Goal: Navigation & Orientation: Find specific page/section

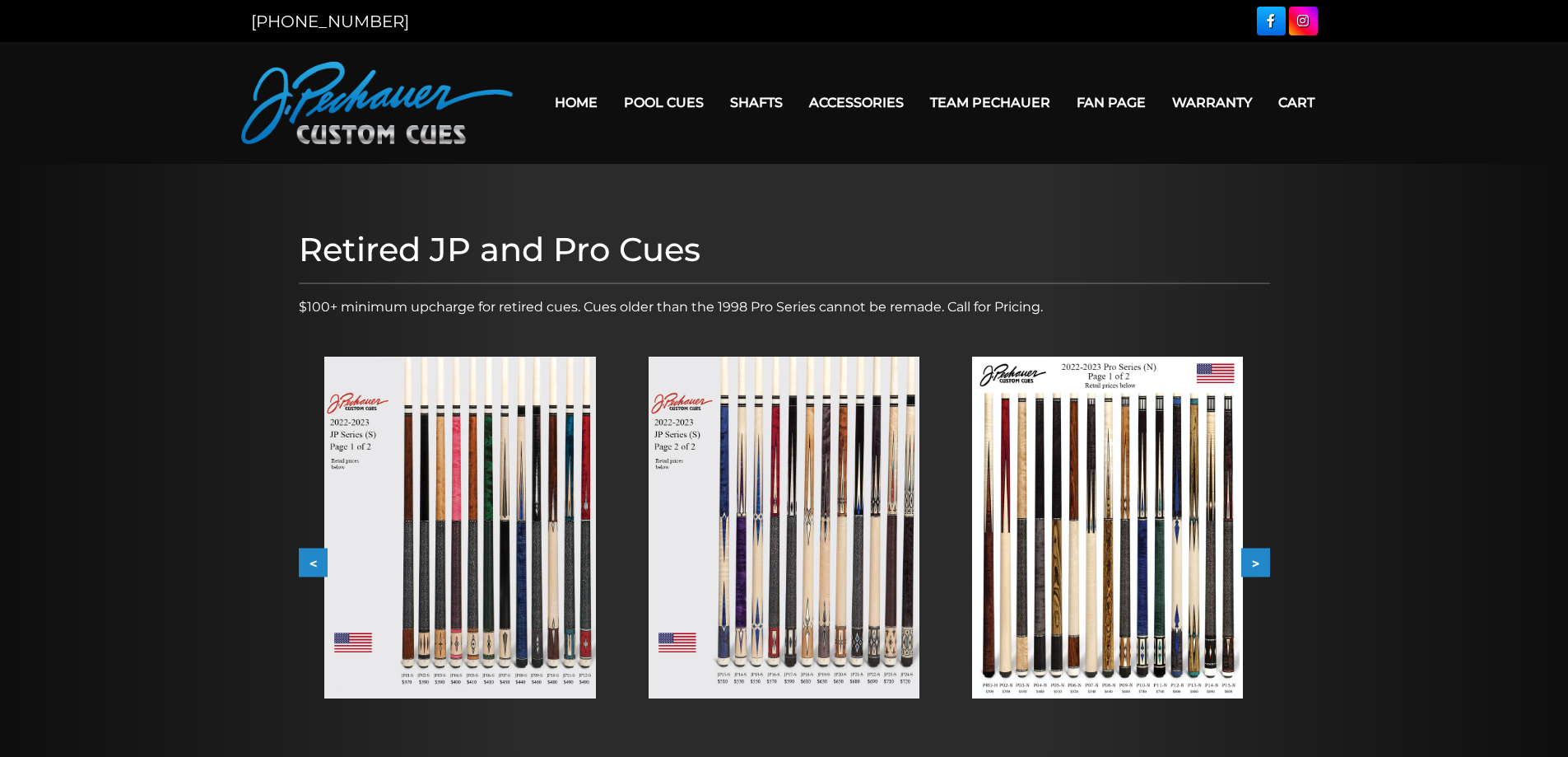
click at [303, 572] on button "<" at bounding box center [313, 563] width 29 height 29
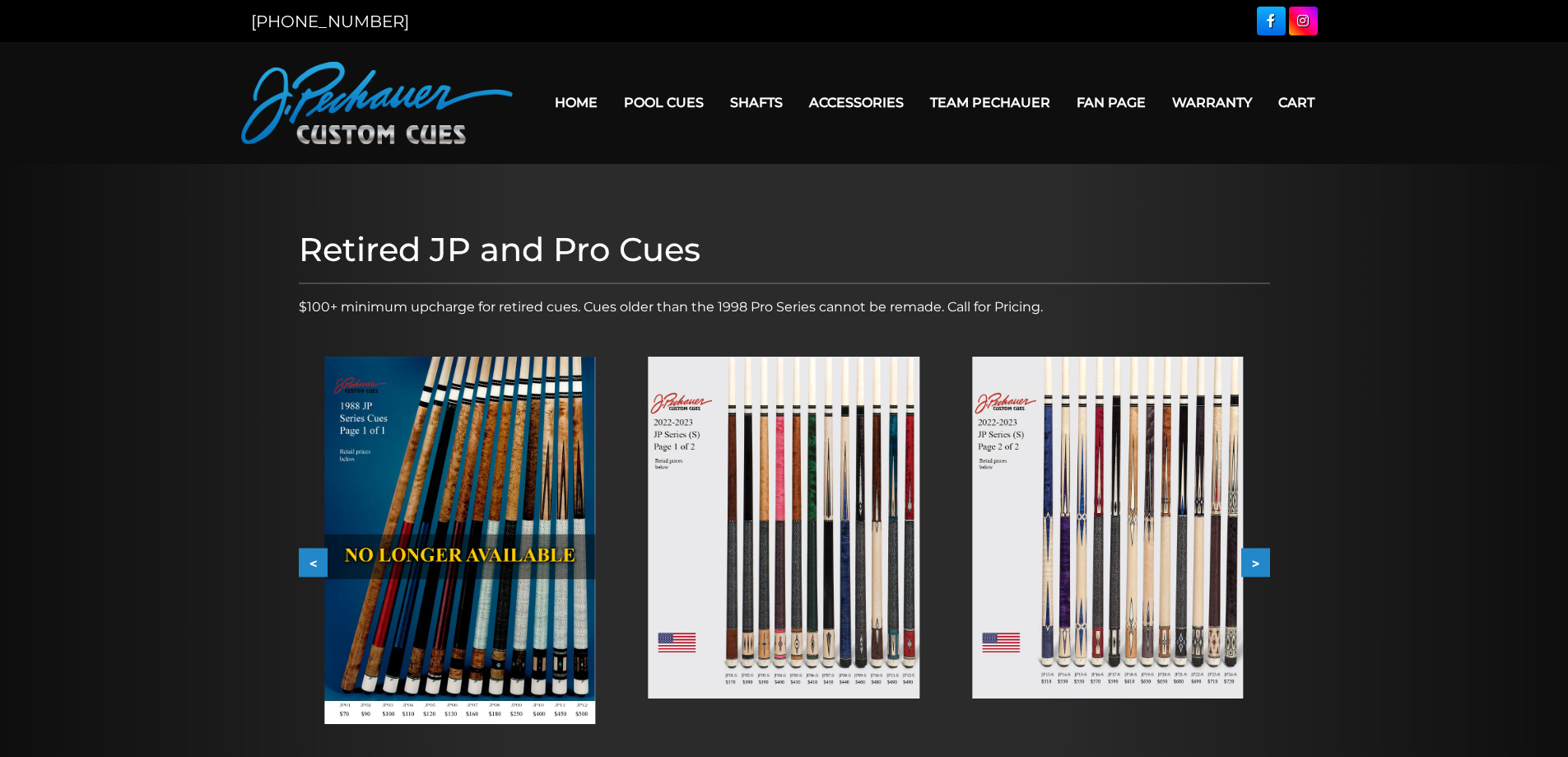
click at [304, 571] on button "<" at bounding box center [313, 563] width 29 height 29
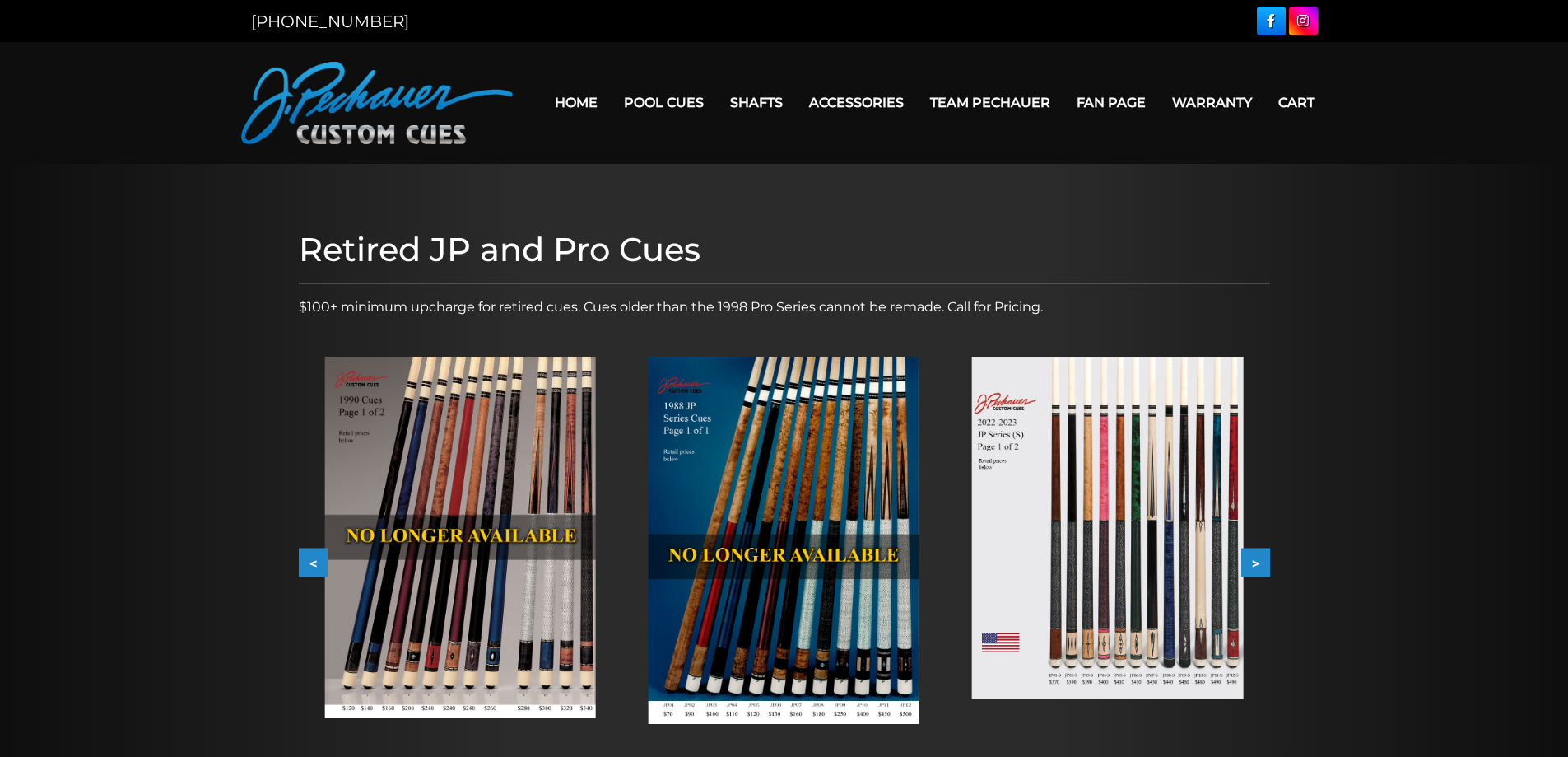
click at [304, 571] on button "<" at bounding box center [313, 563] width 29 height 29
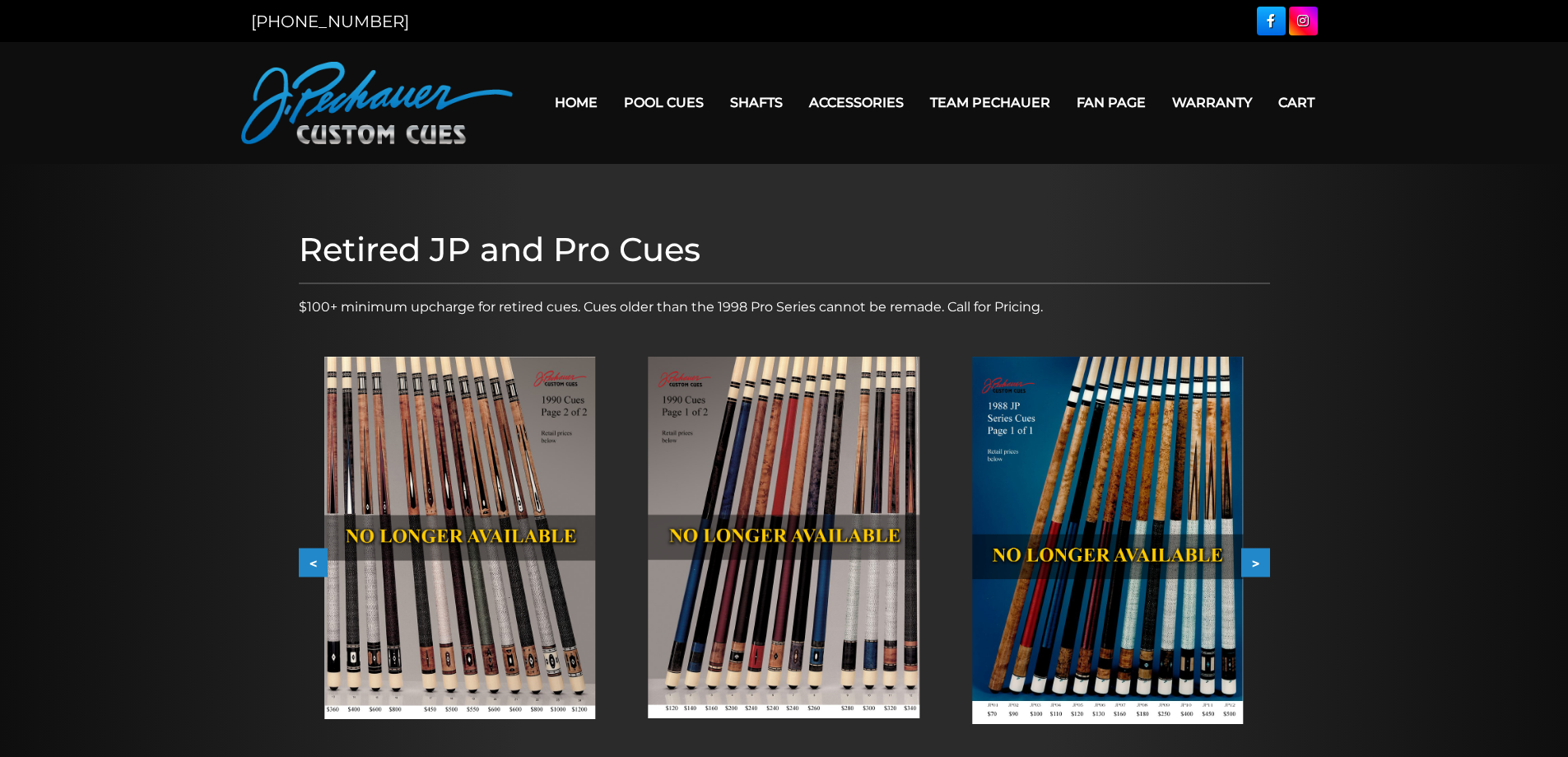
click at [304, 571] on button "<" at bounding box center [313, 563] width 29 height 29
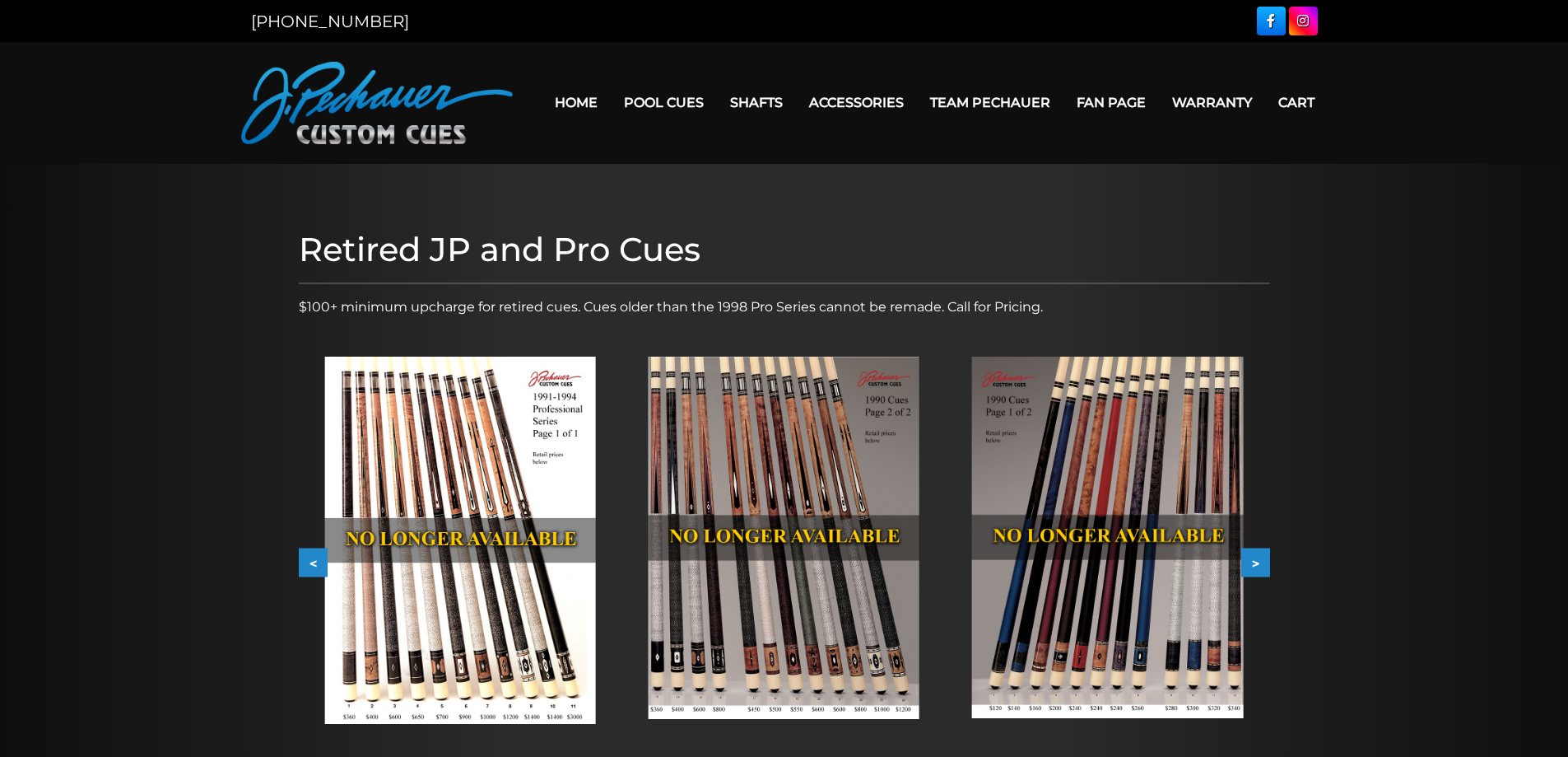
click at [529, 494] on img at bounding box center [459, 541] width 271 height 367
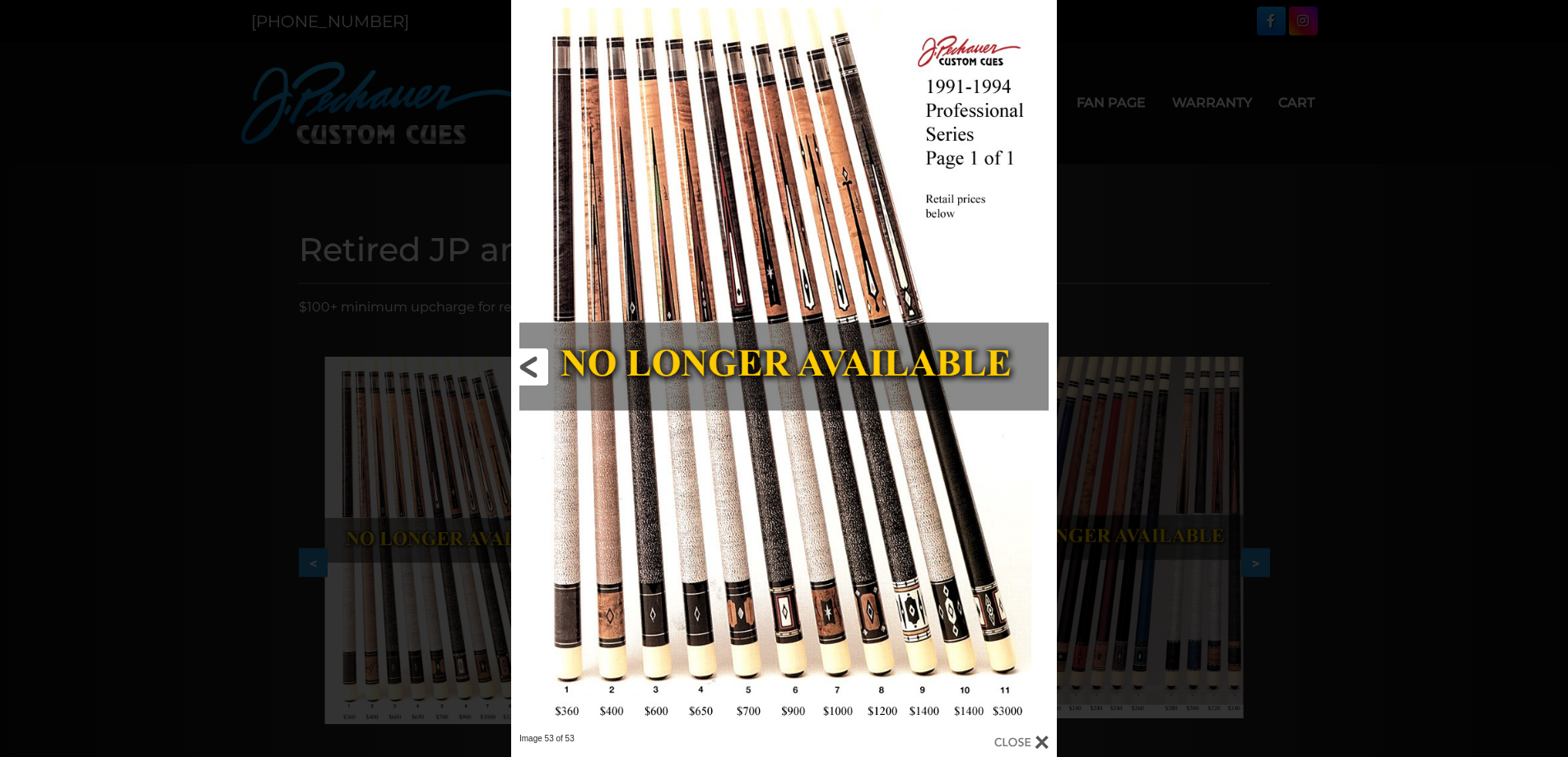
click at [534, 378] on link at bounding box center [634, 366] width 245 height 733
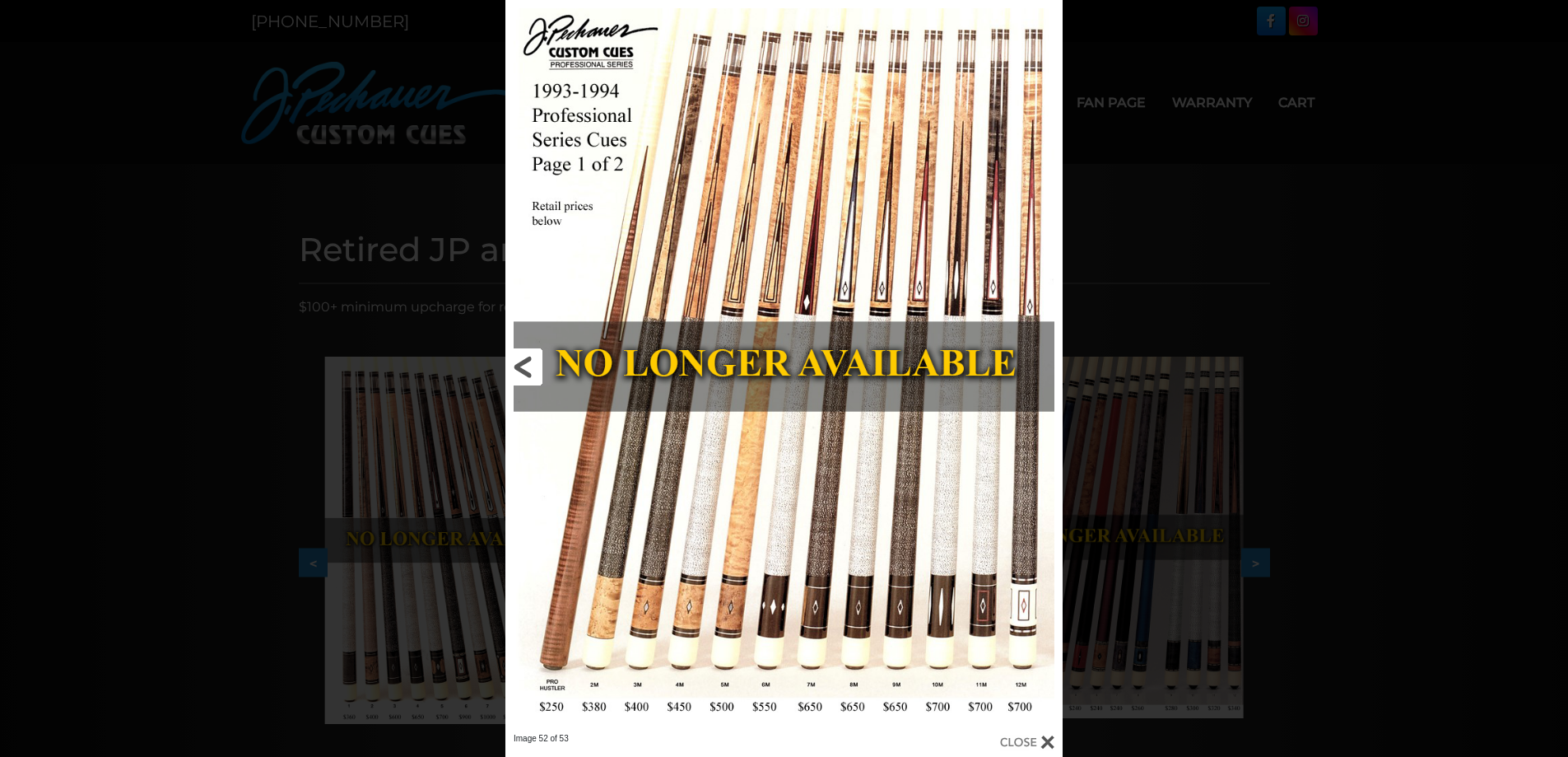
click at [529, 366] on link at bounding box center [632, 366] width 252 height 733
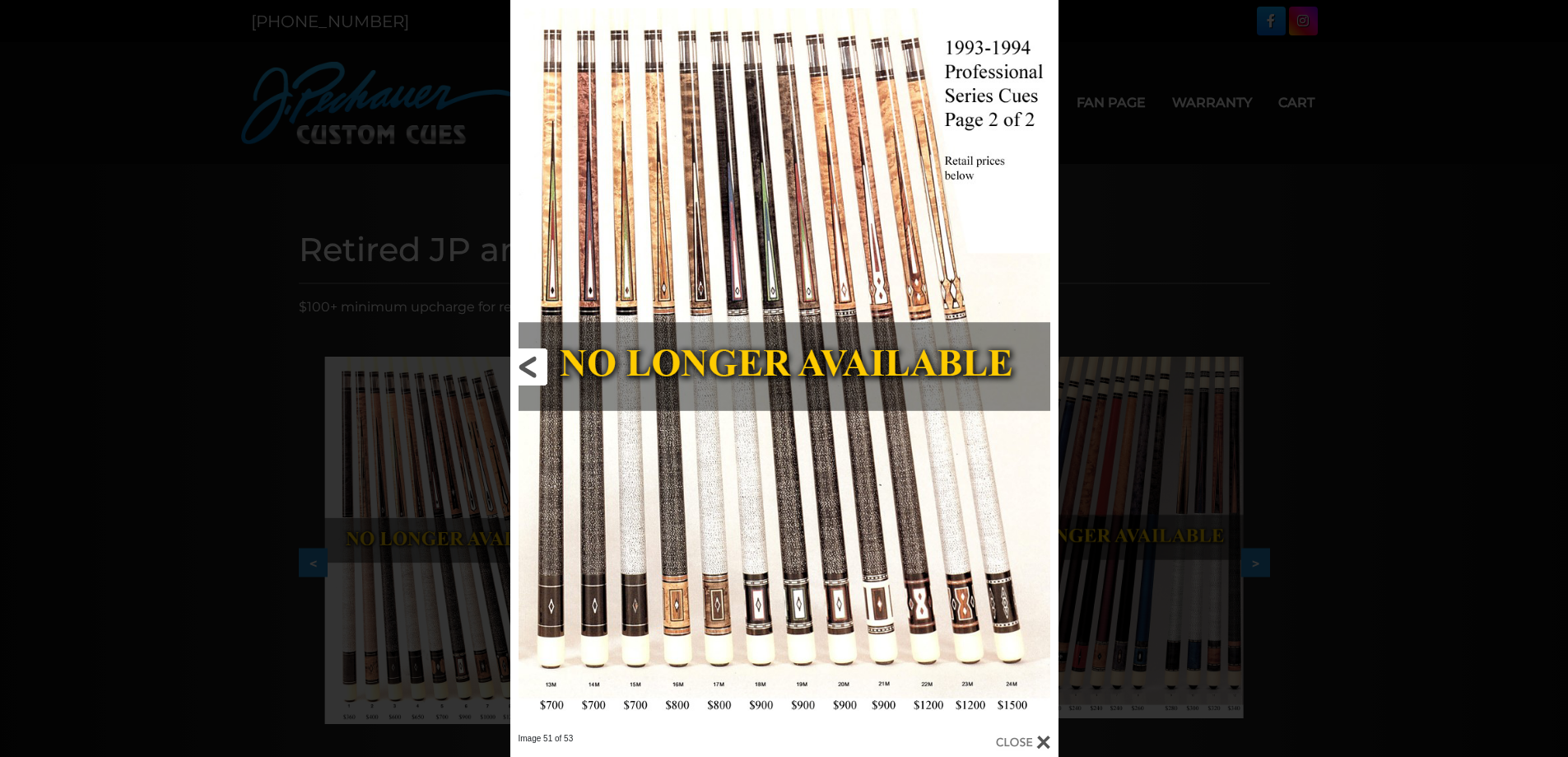
click at [529, 366] on link at bounding box center [634, 366] width 247 height 733
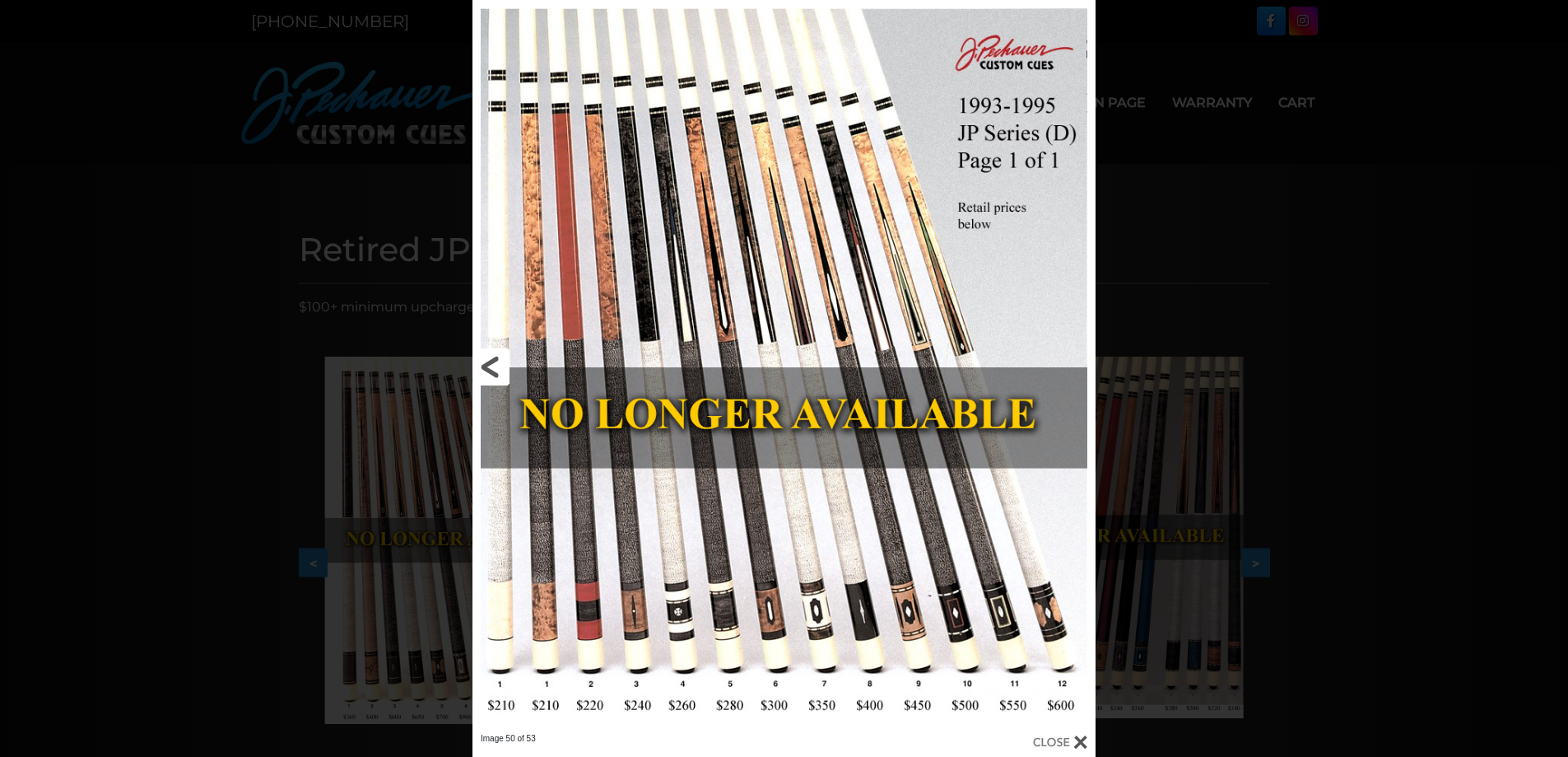
click at [503, 365] on link at bounding box center [612, 366] width 280 height 733
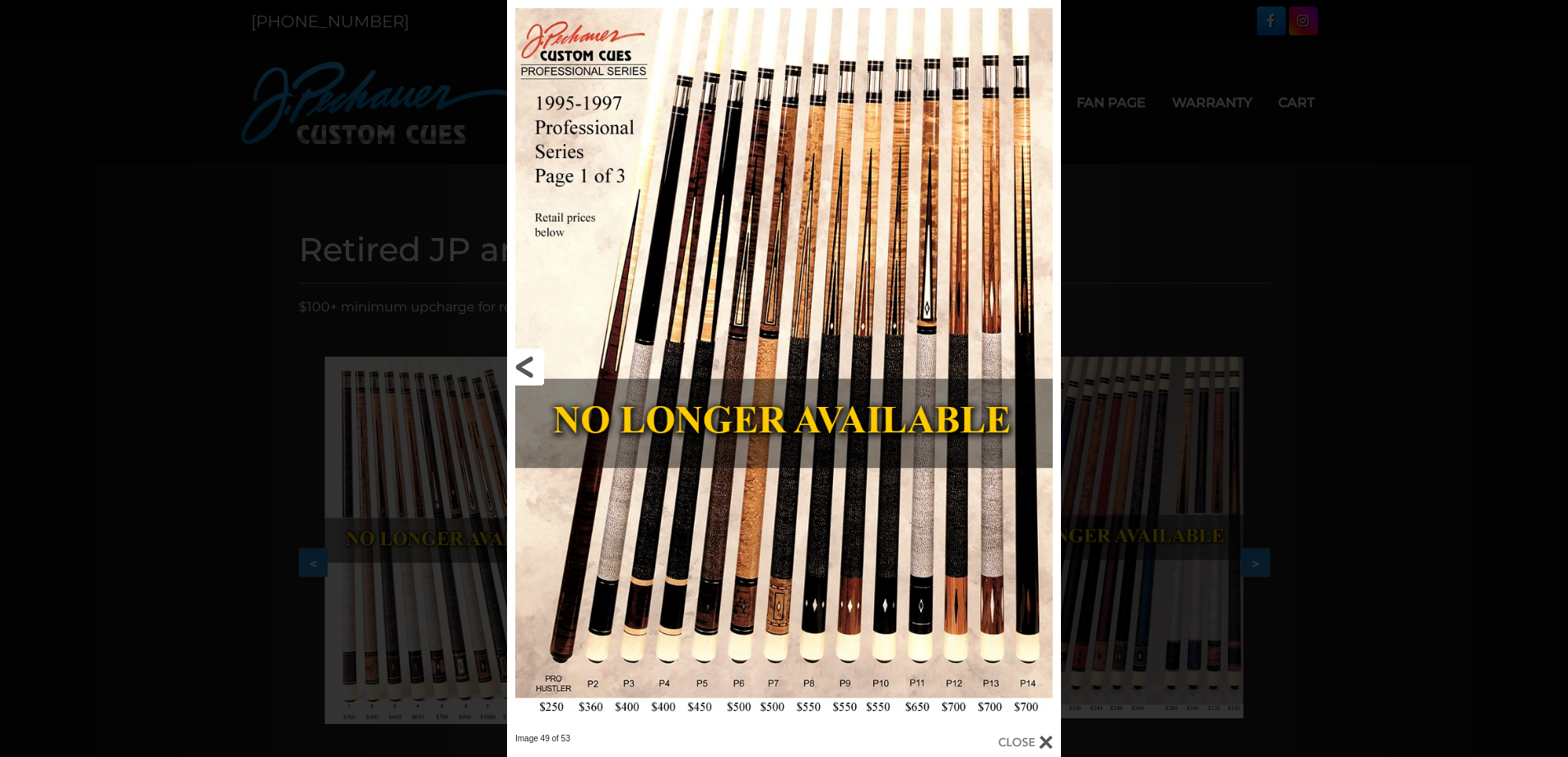
click at [521, 367] on link at bounding box center [632, 366] width 250 height 733
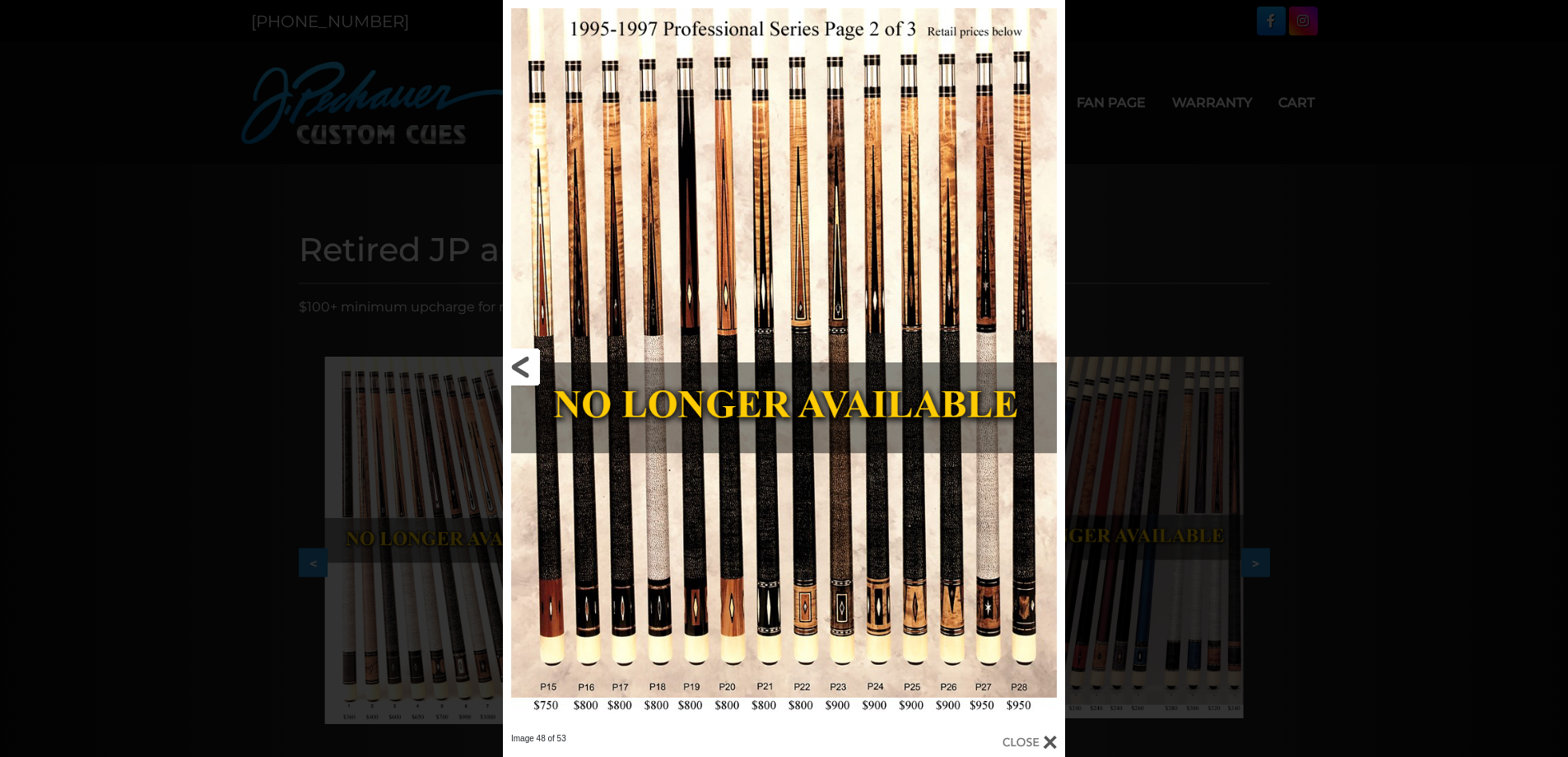
click at [521, 367] on link at bounding box center [629, 366] width 252 height 733
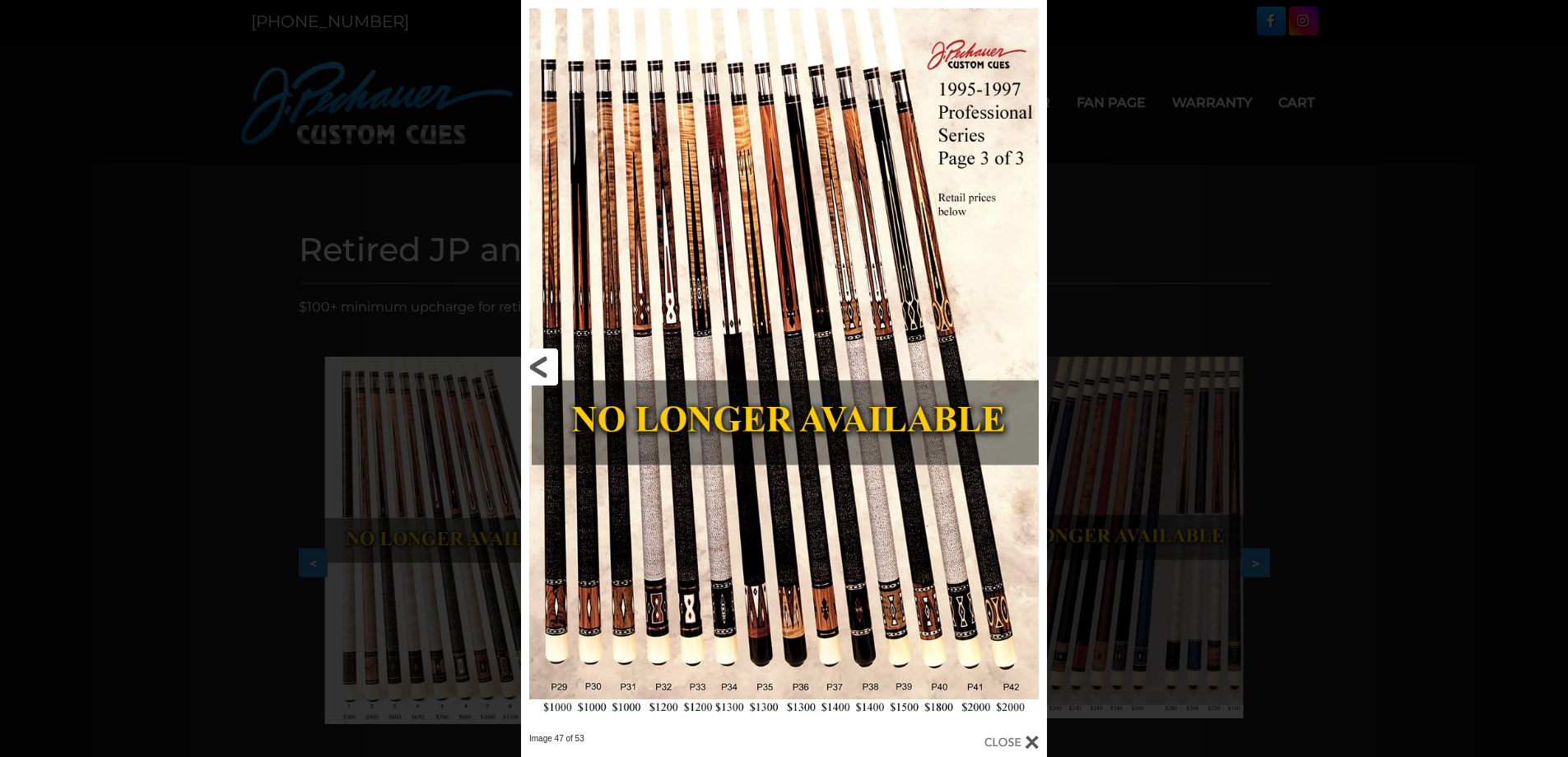
click at [552, 367] on link at bounding box center [639, 366] width 237 height 733
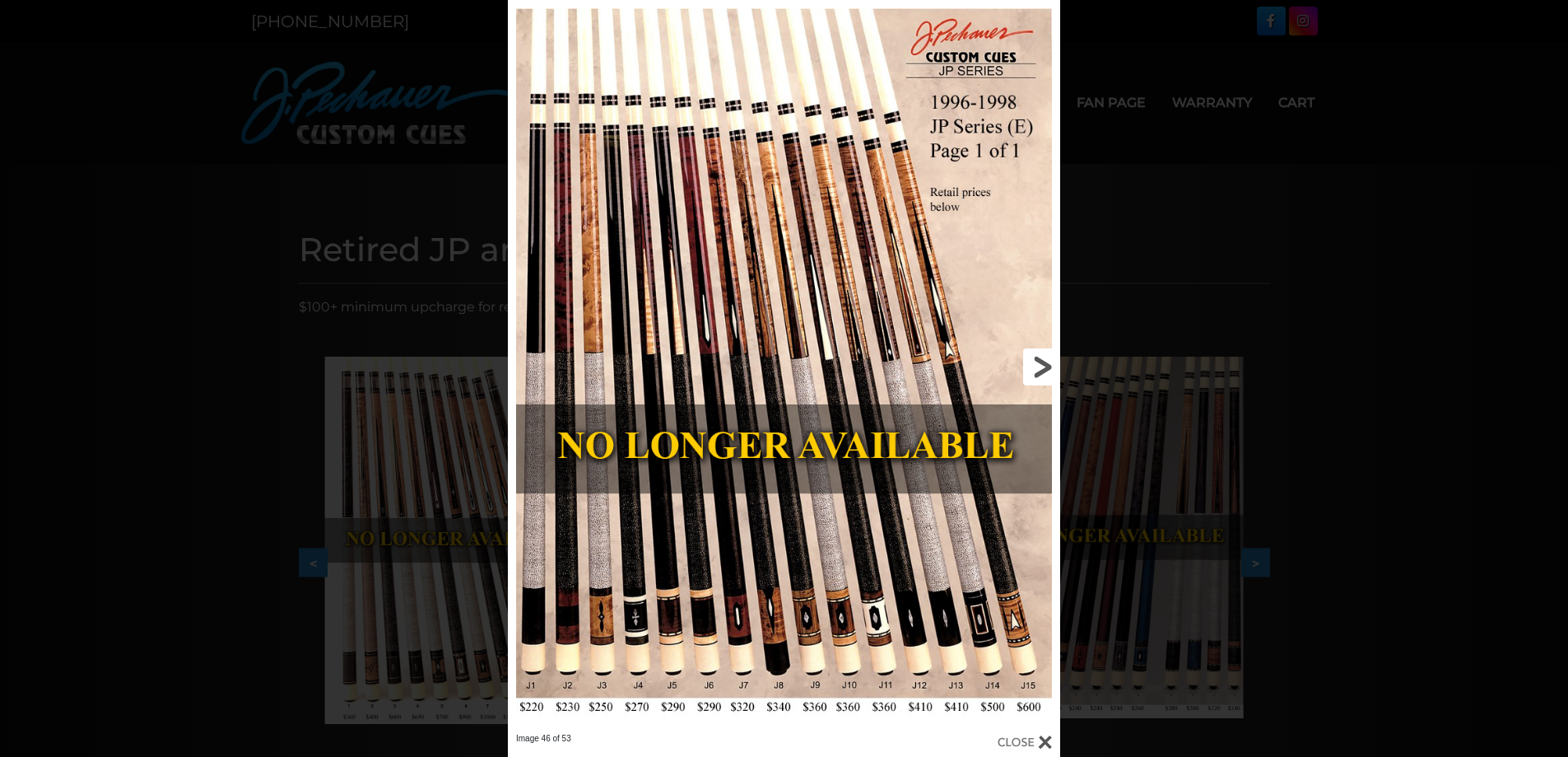
click at [1033, 372] on link at bounding box center [935, 366] width 249 height 733
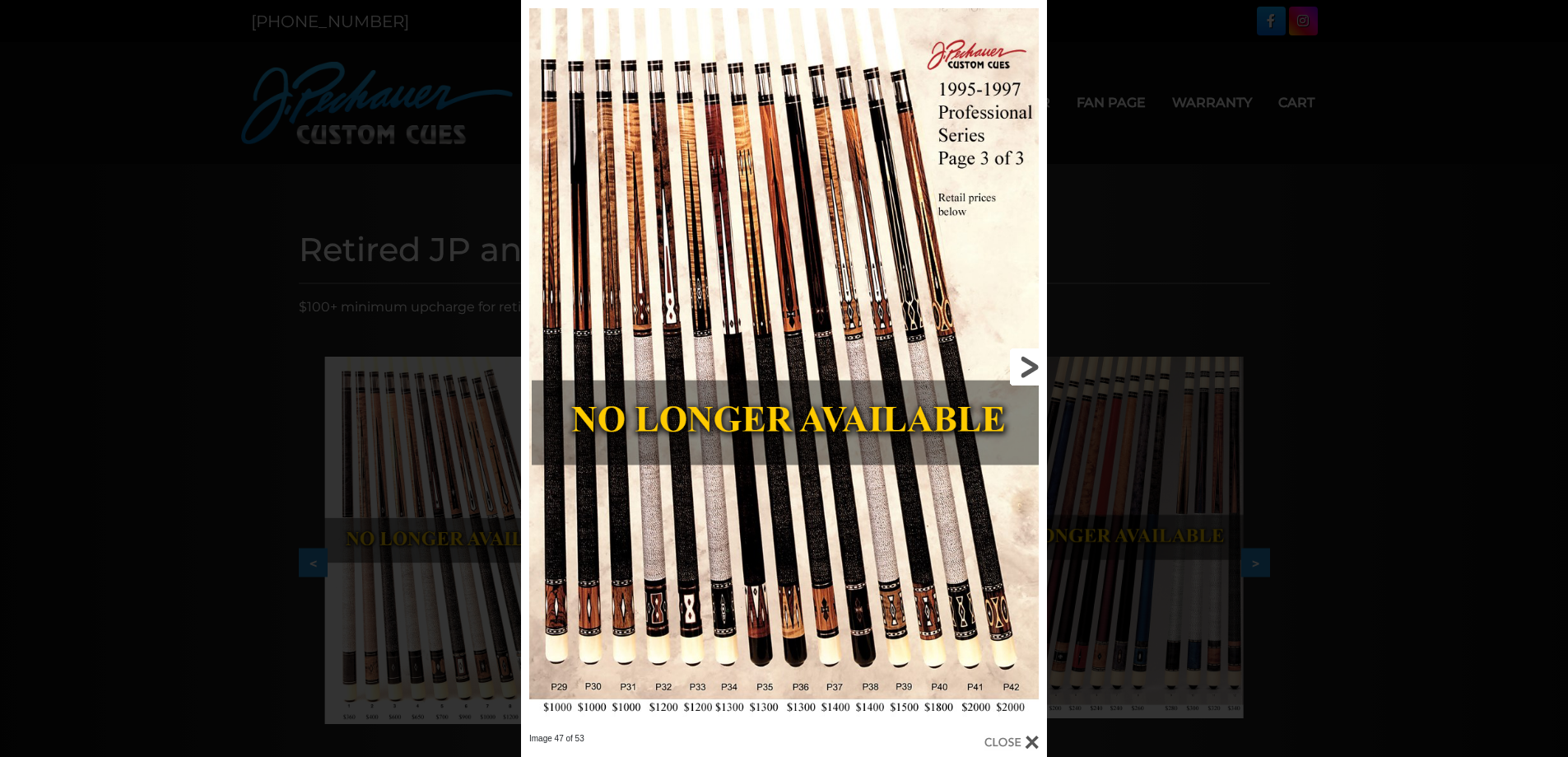
click at [1035, 372] on link at bounding box center [929, 366] width 237 height 733
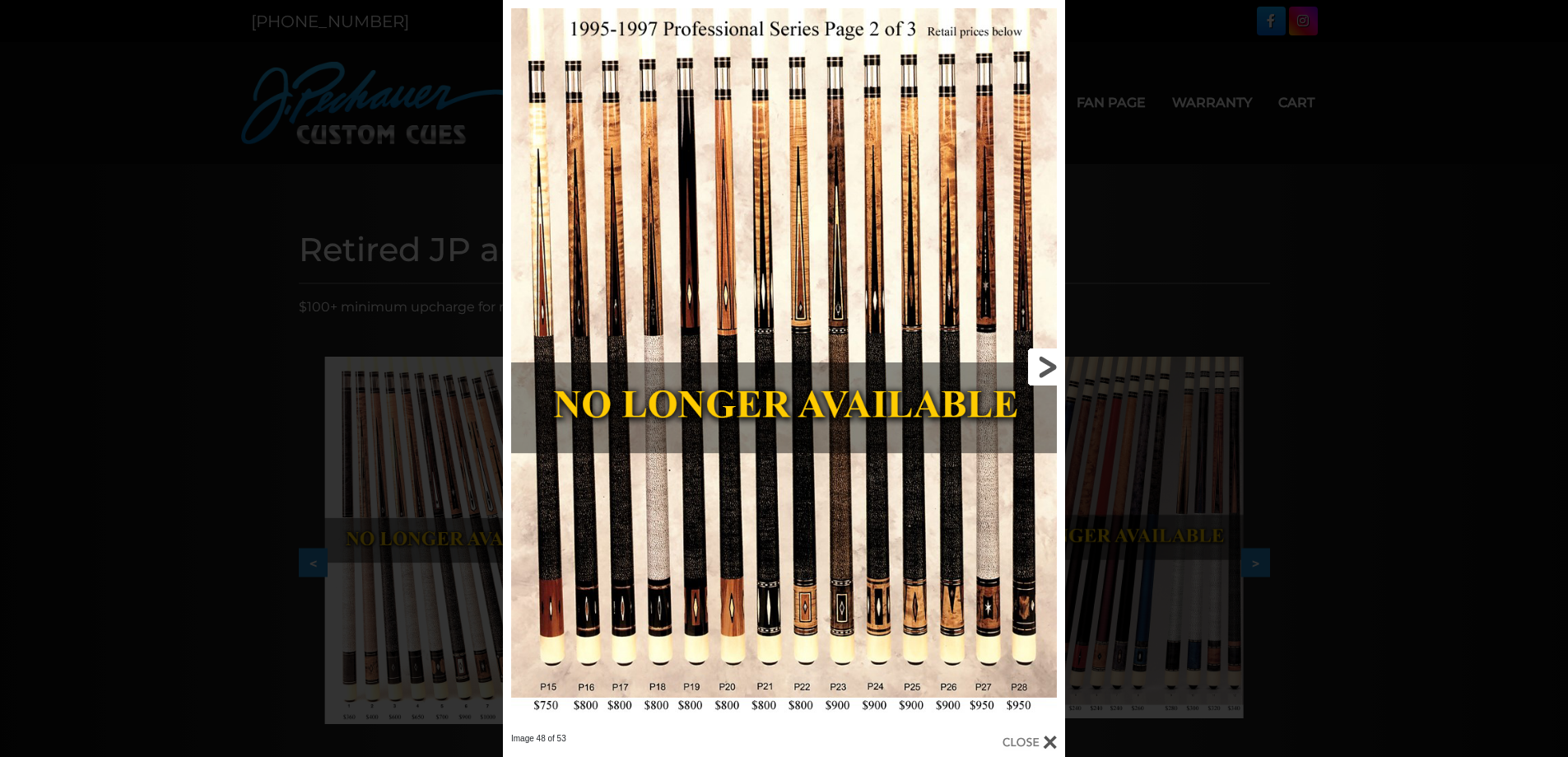
click at [1035, 372] on link at bounding box center [938, 366] width 252 height 733
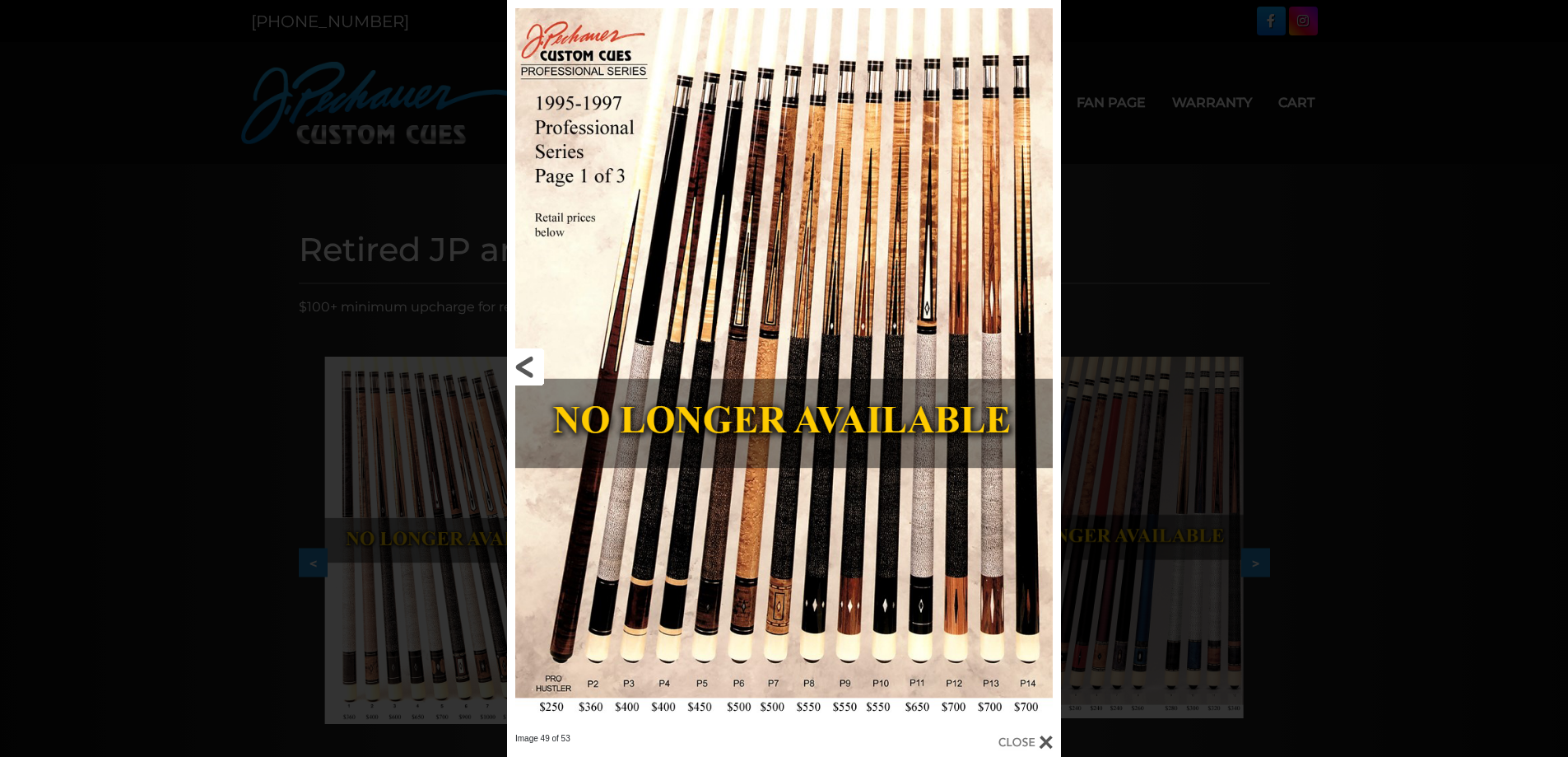
click at [526, 378] on link at bounding box center [632, 366] width 250 height 733
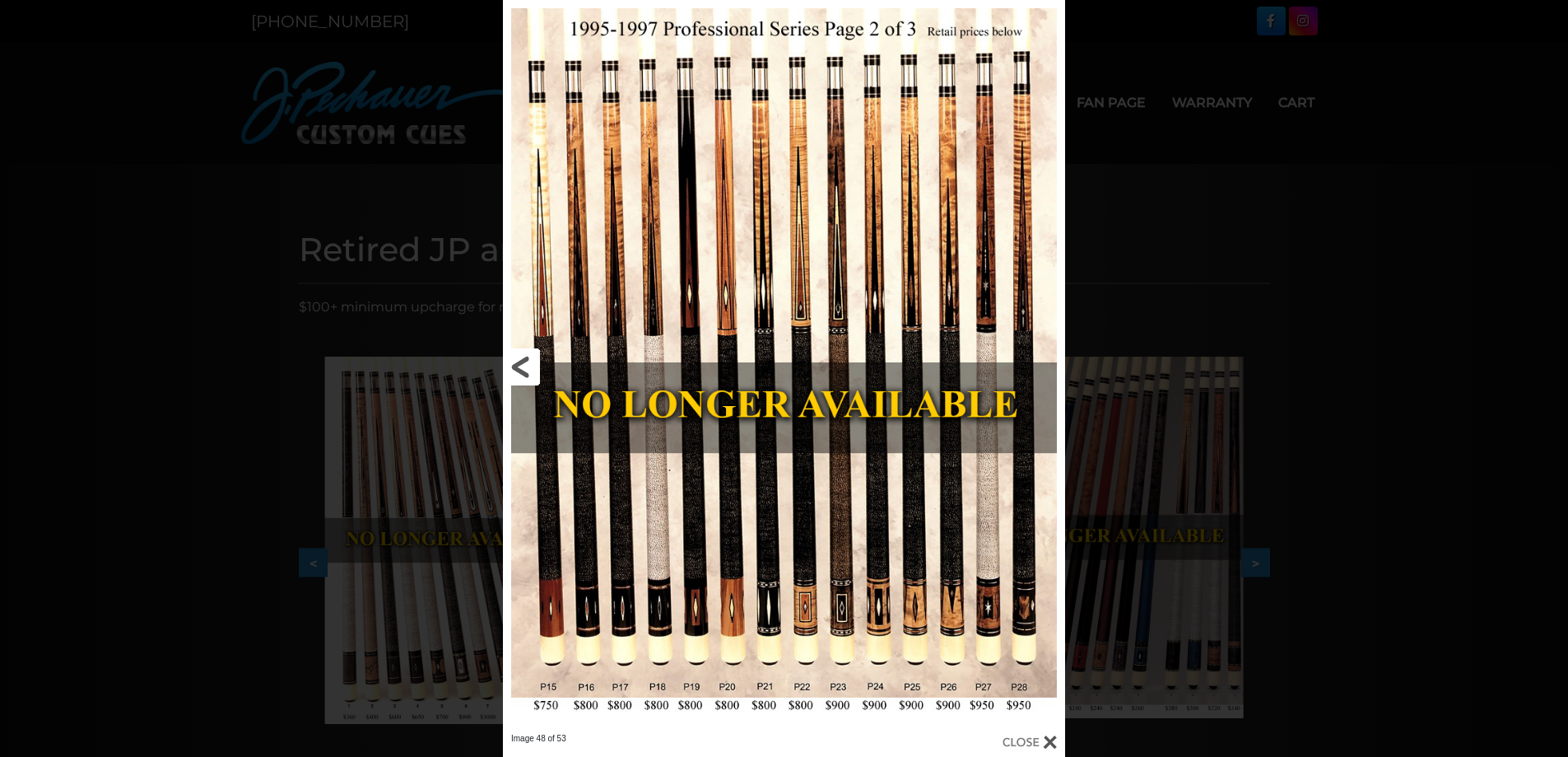
click at [524, 378] on link at bounding box center [629, 366] width 252 height 733
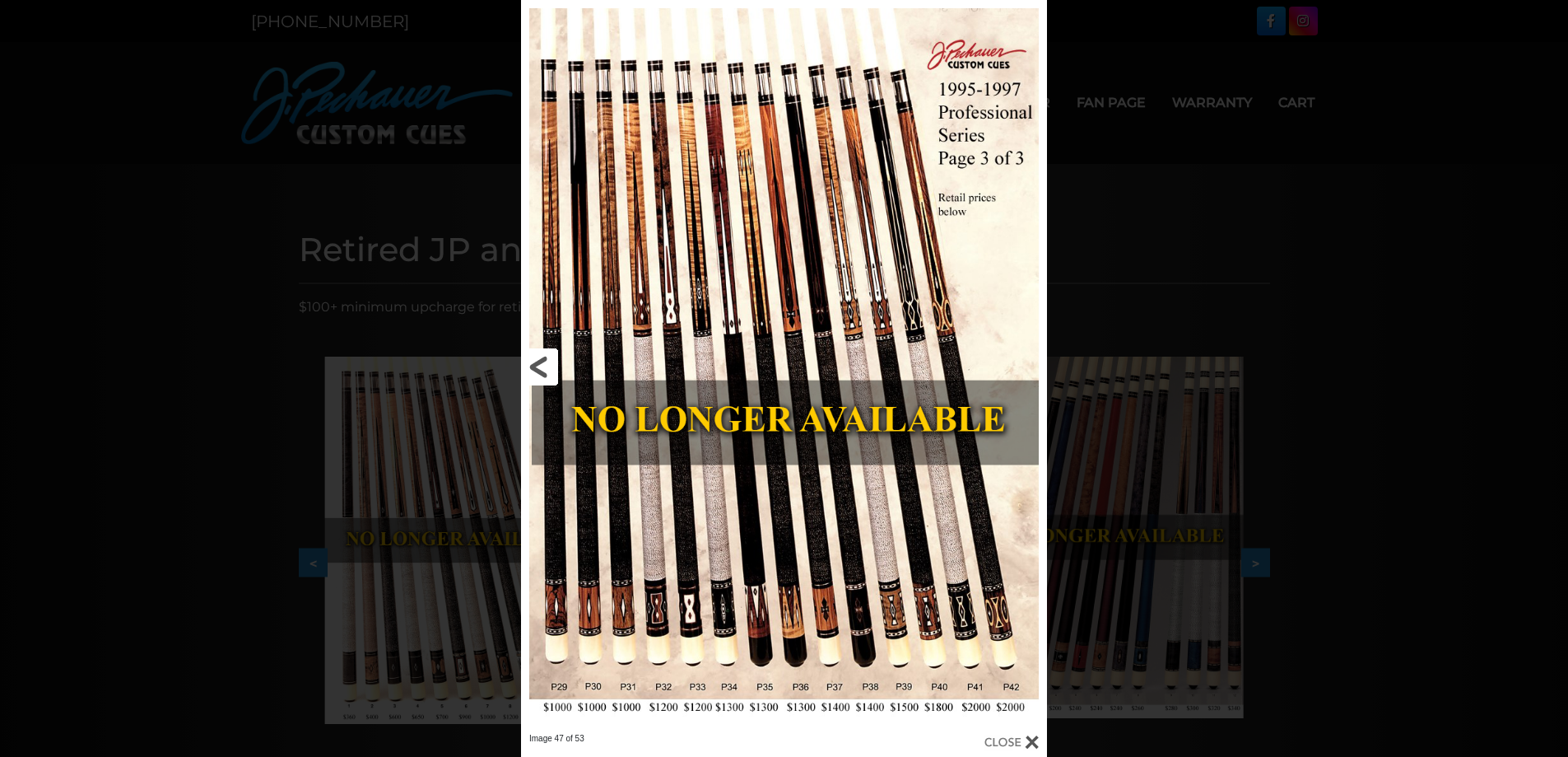
click at [539, 375] on link at bounding box center [639, 366] width 237 height 733
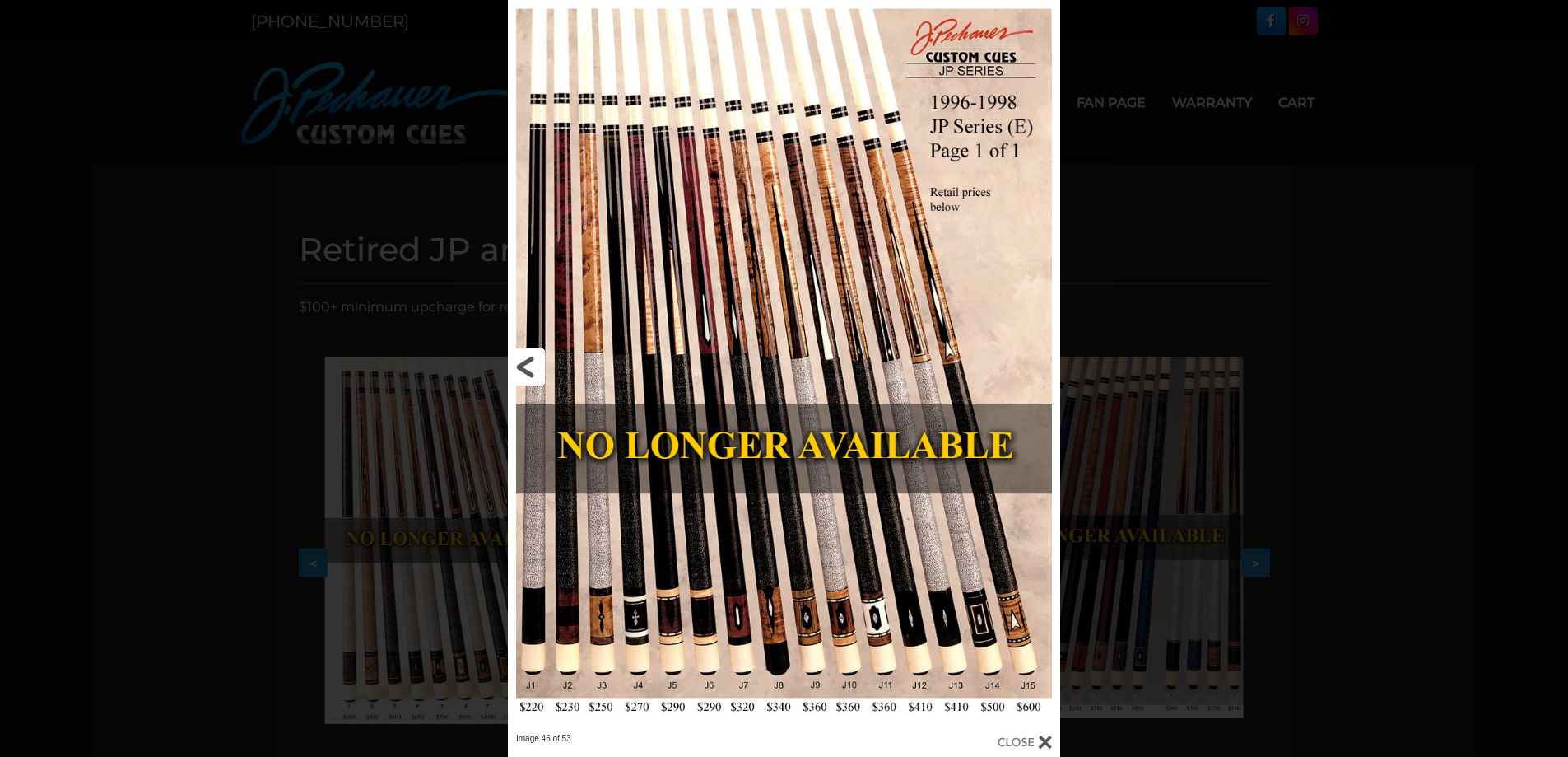
click at [539, 375] on link at bounding box center [632, 366] width 249 height 733
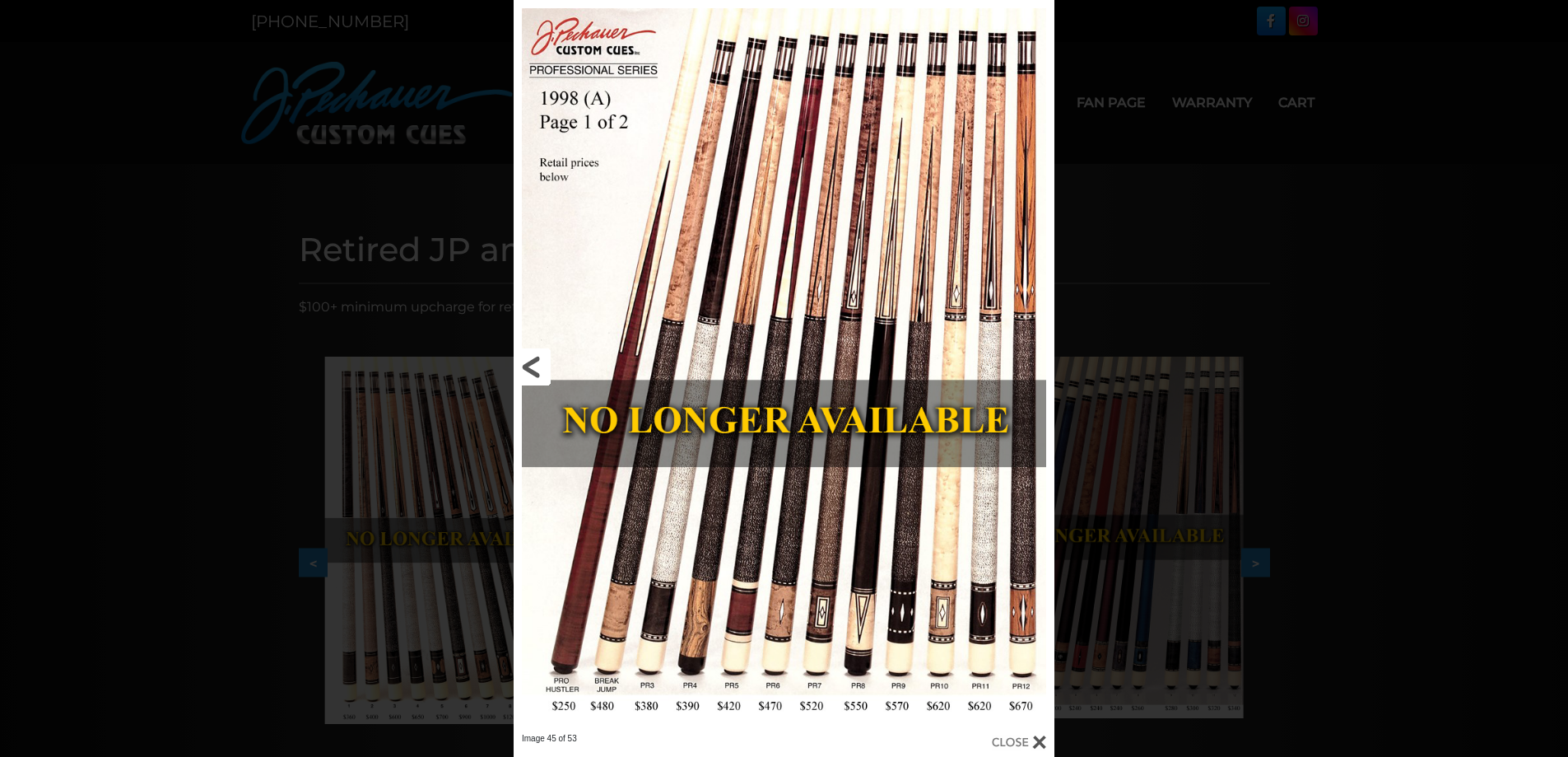
click at [539, 365] on link at bounding box center [635, 366] width 244 height 733
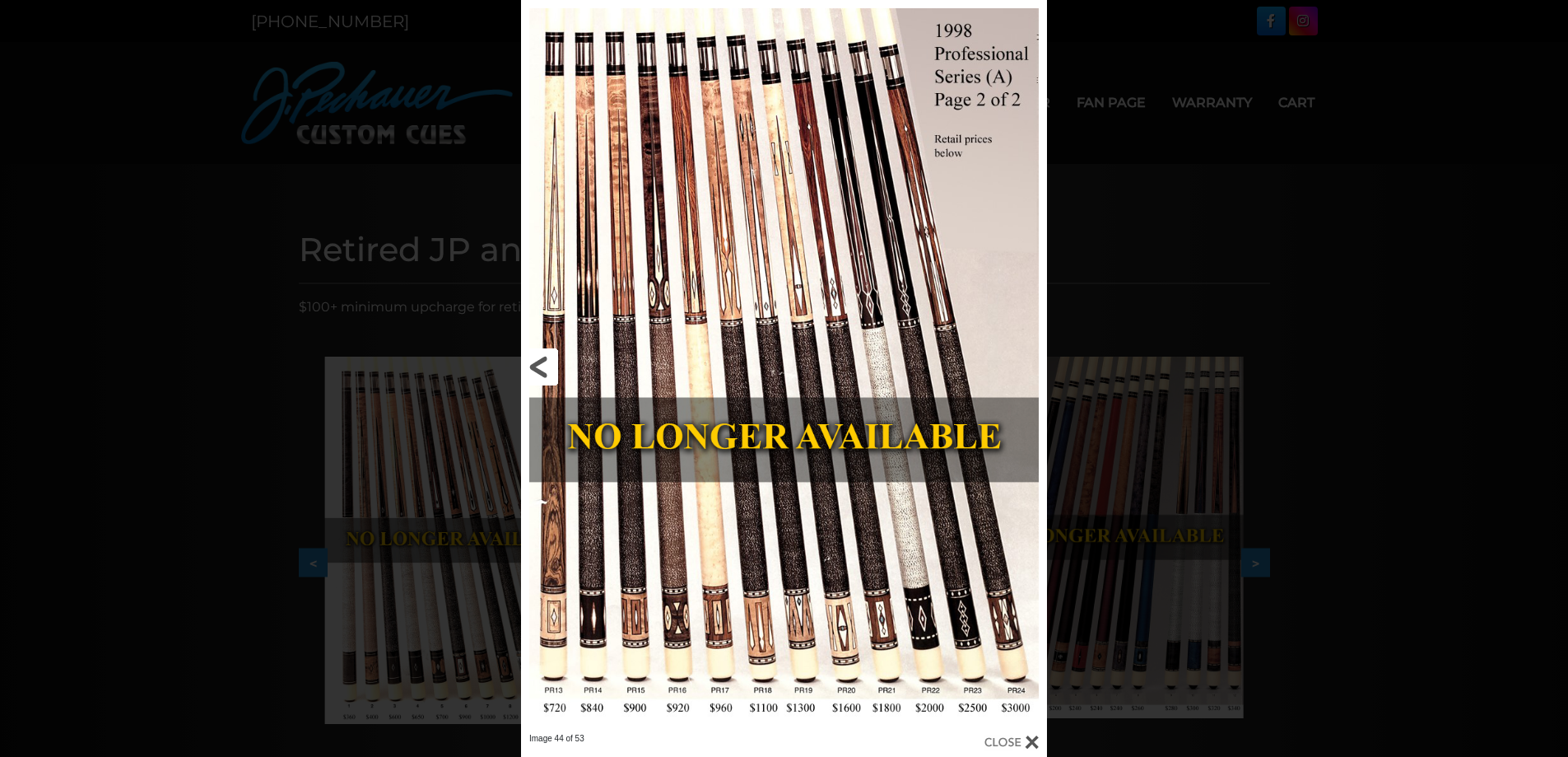
click at [539, 365] on link at bounding box center [639, 366] width 237 height 733
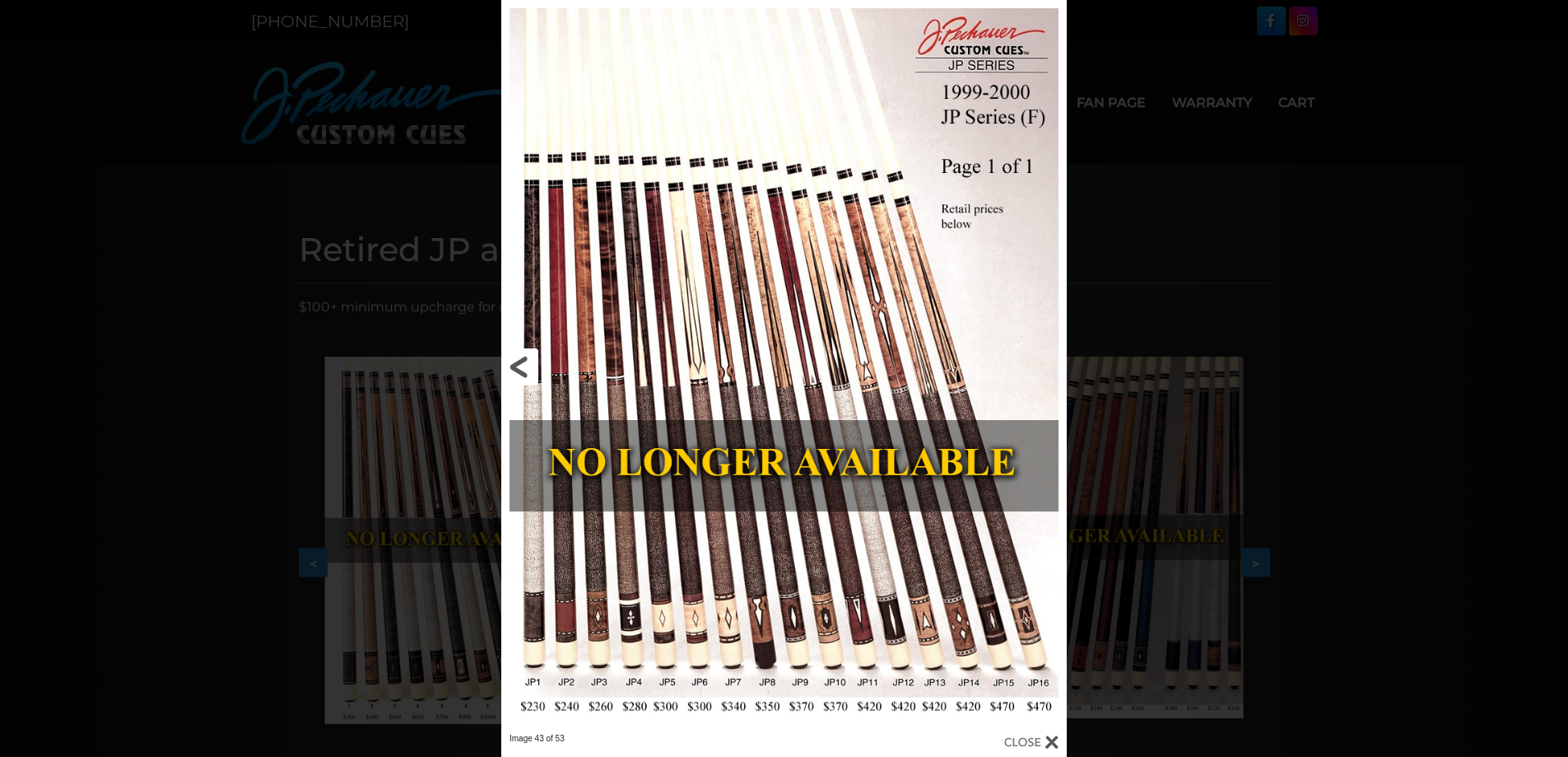
click at [539, 365] on link at bounding box center [628, 366] width 254 height 733
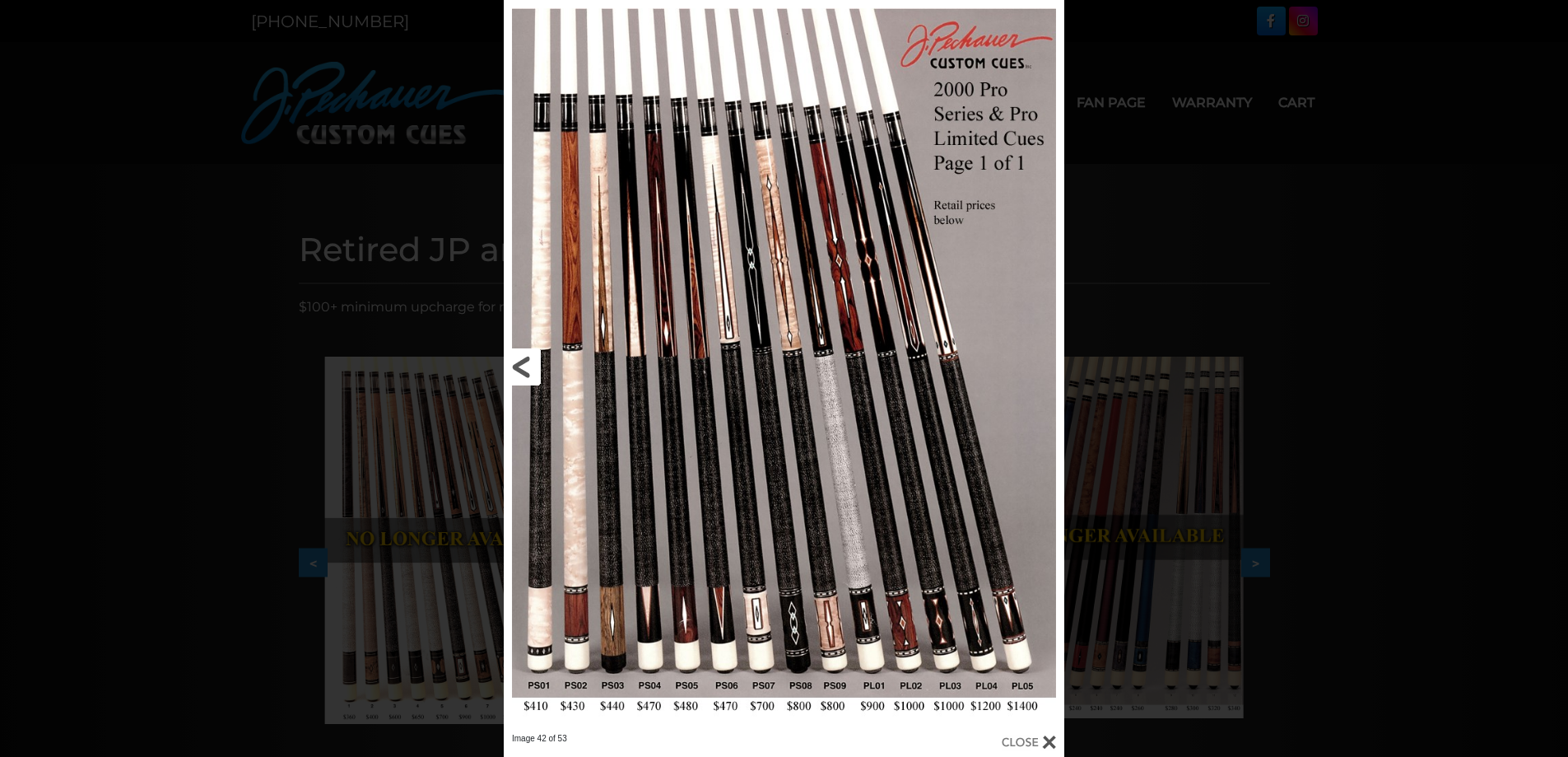
click at [539, 365] on link at bounding box center [630, 366] width 252 height 733
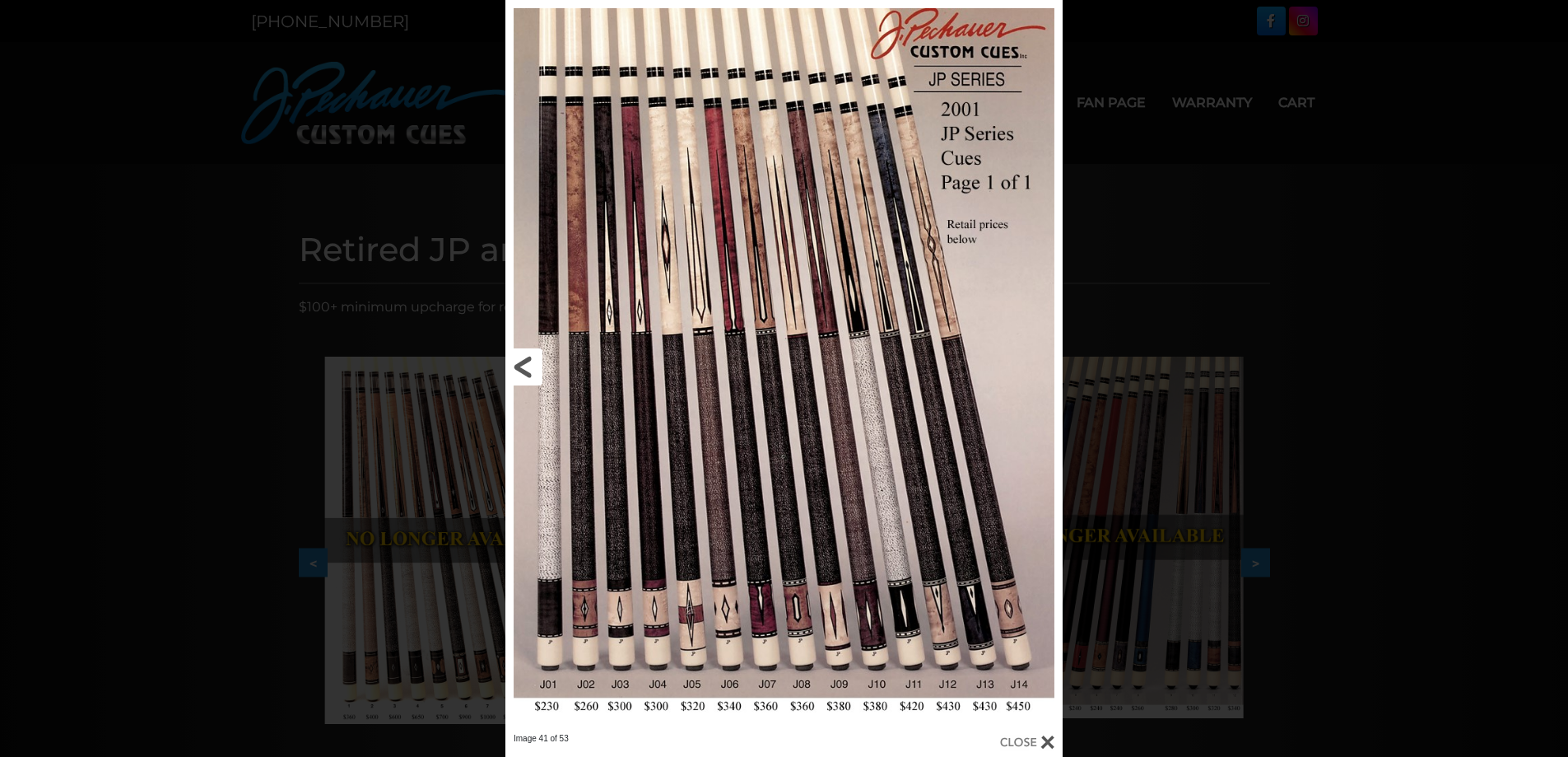
click at [539, 365] on link at bounding box center [632, 366] width 252 height 733
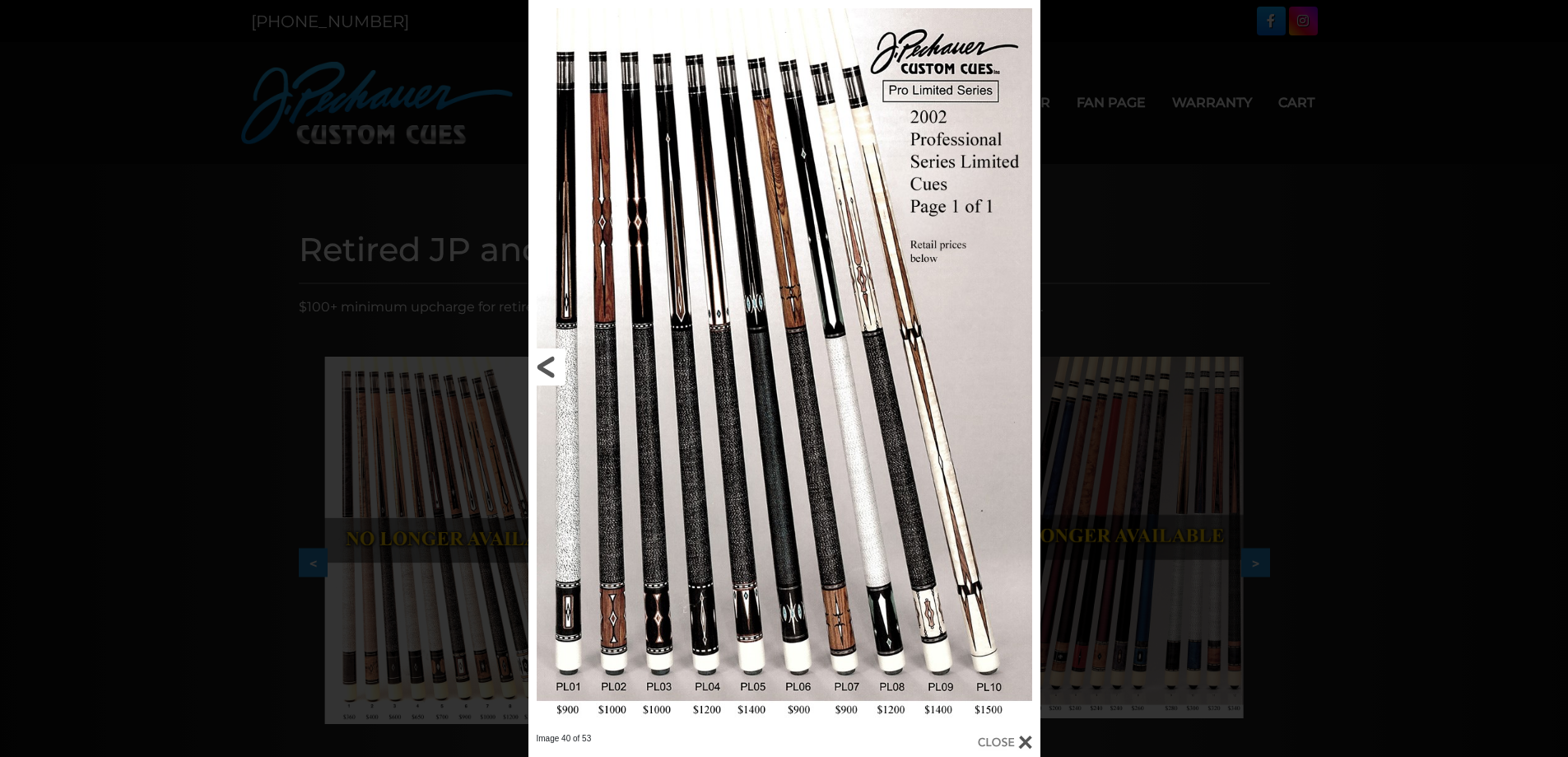
click at [539, 365] on link at bounding box center [643, 366] width 230 height 733
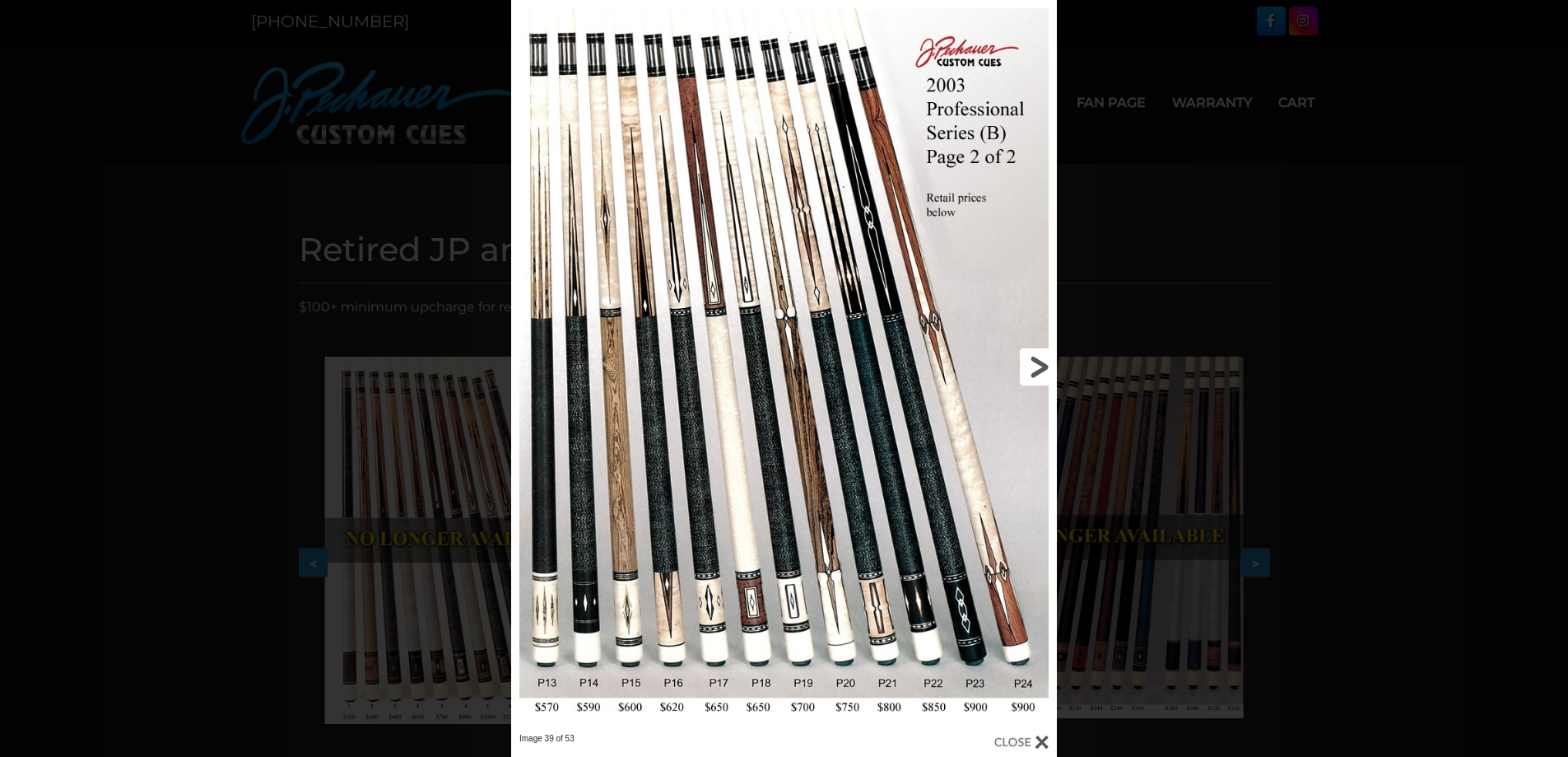
click at [1038, 366] on link at bounding box center [934, 366] width 245 height 733
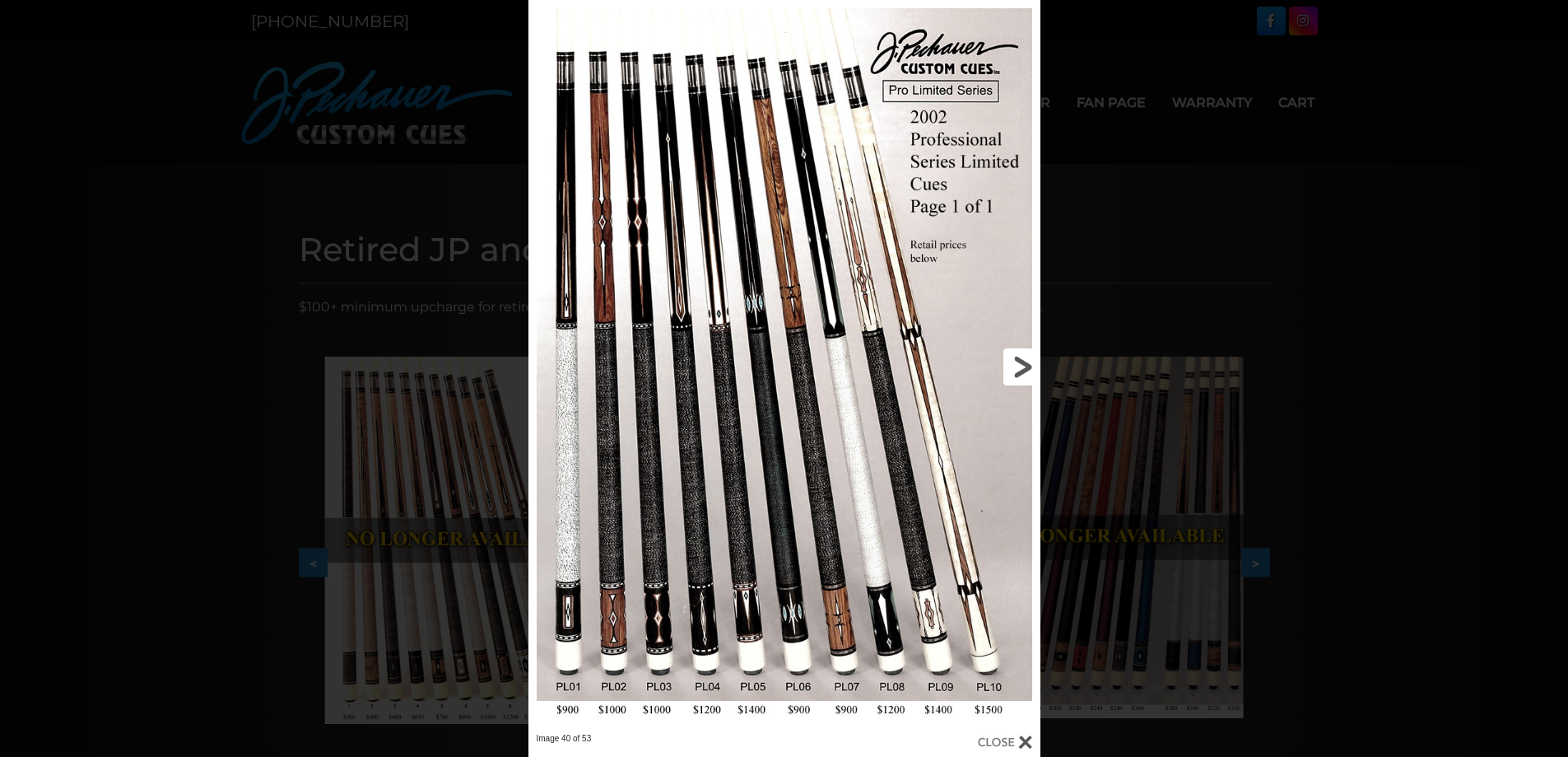
click at [1022, 365] on link at bounding box center [925, 366] width 230 height 733
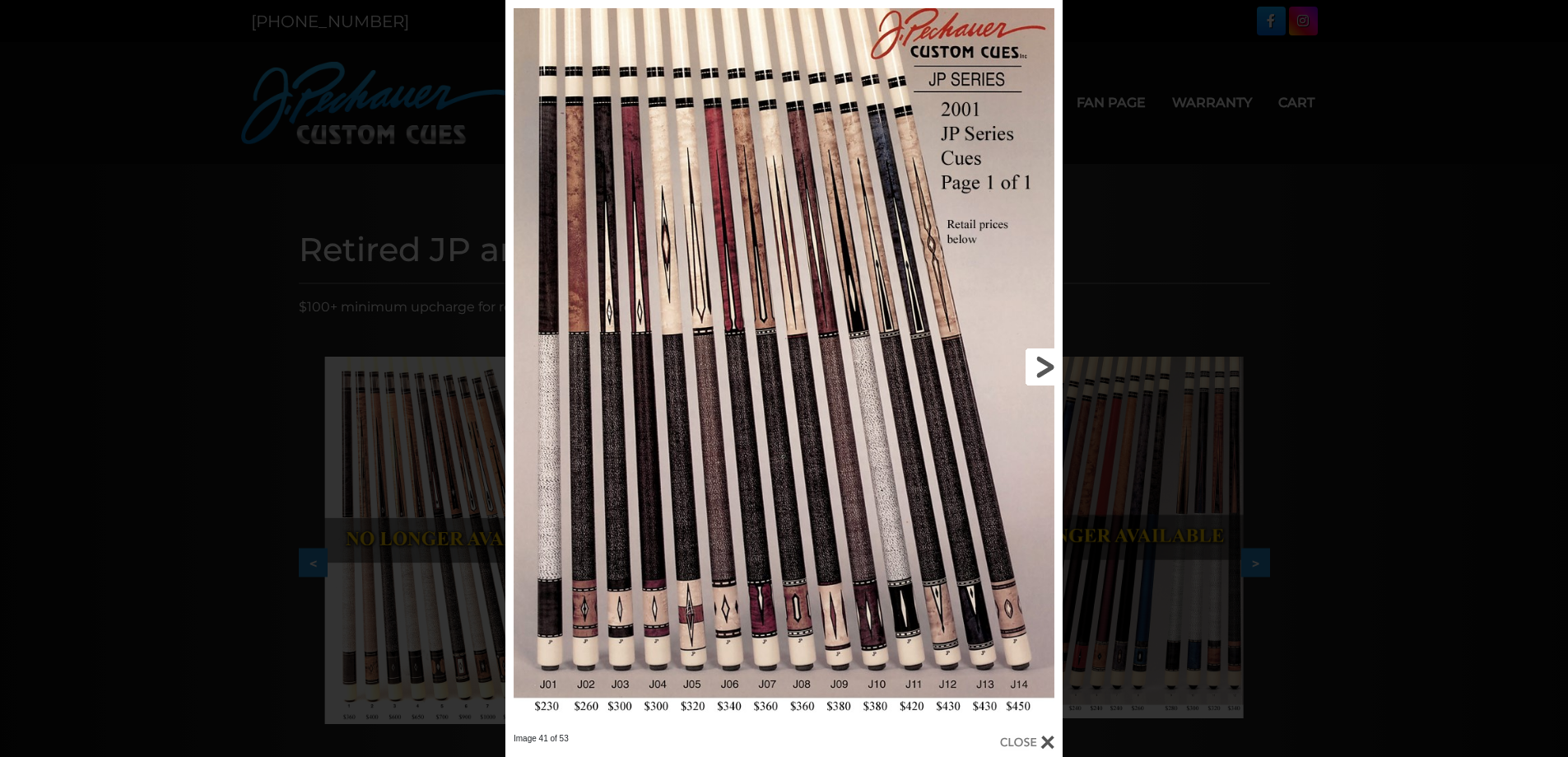
click at [1036, 365] on link at bounding box center [937, 366] width 252 height 733
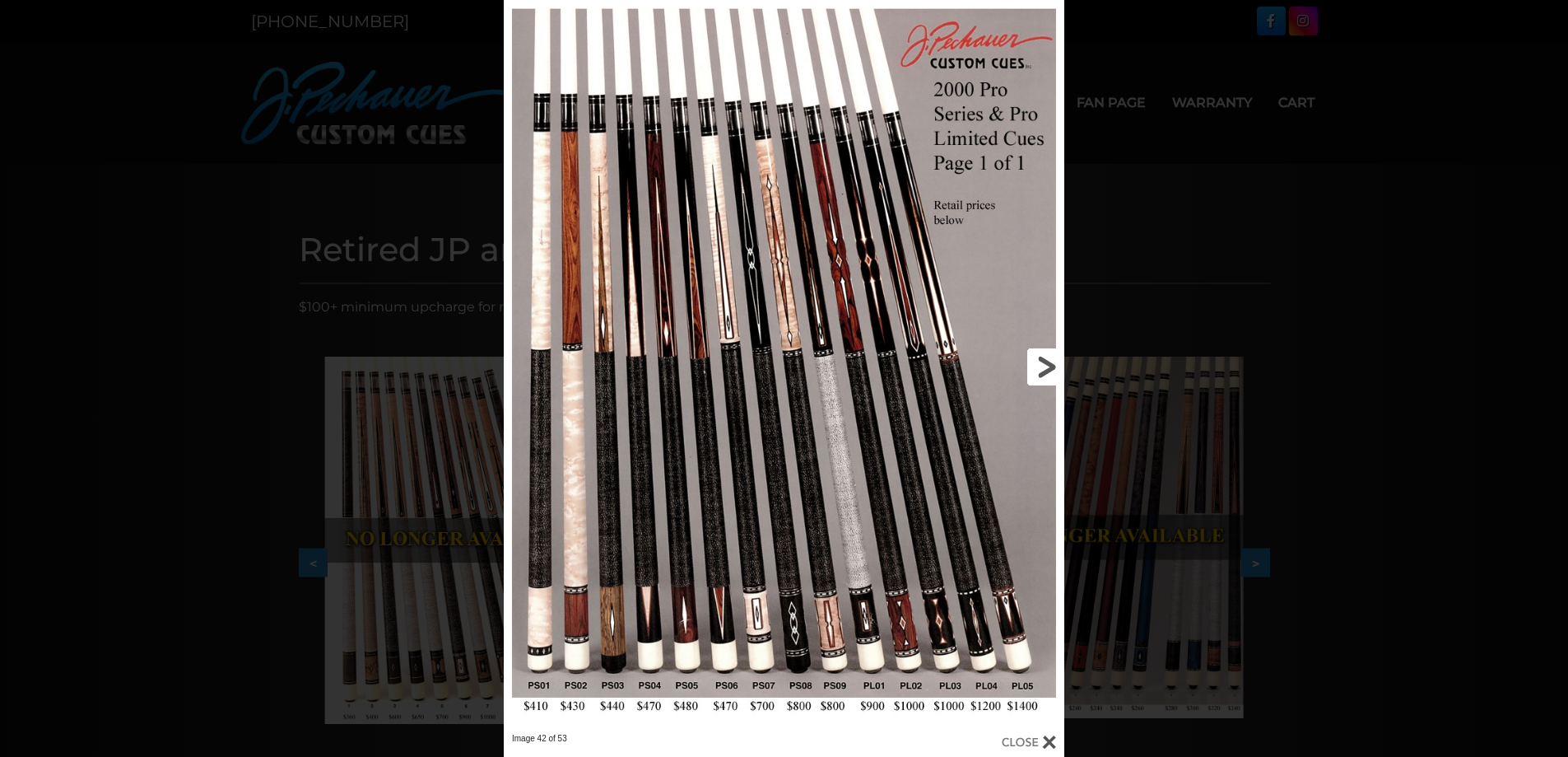
click at [1027, 367] on link at bounding box center [938, 366] width 252 height 733
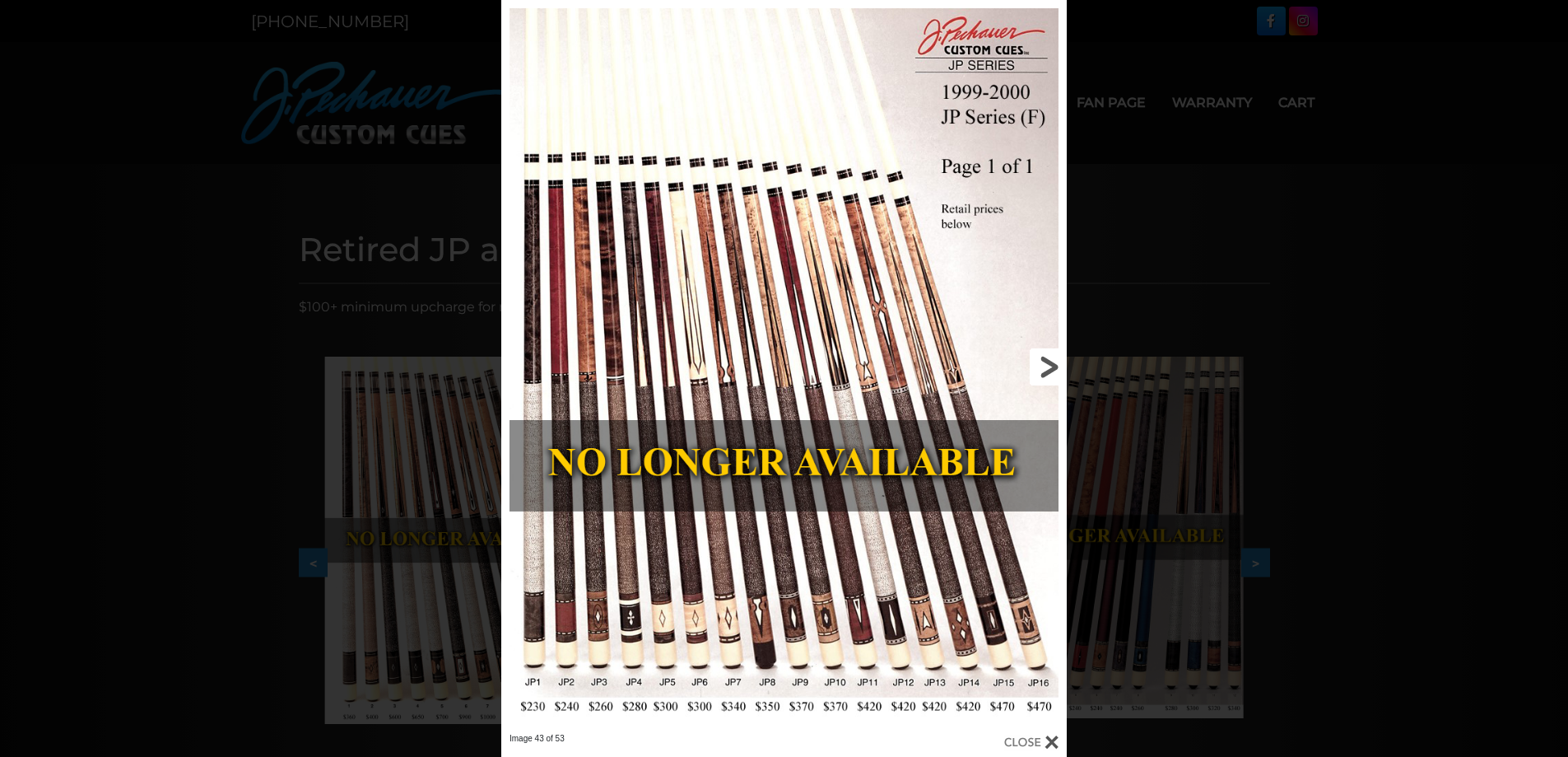
click at [1027, 367] on link at bounding box center [939, 366] width 254 height 733
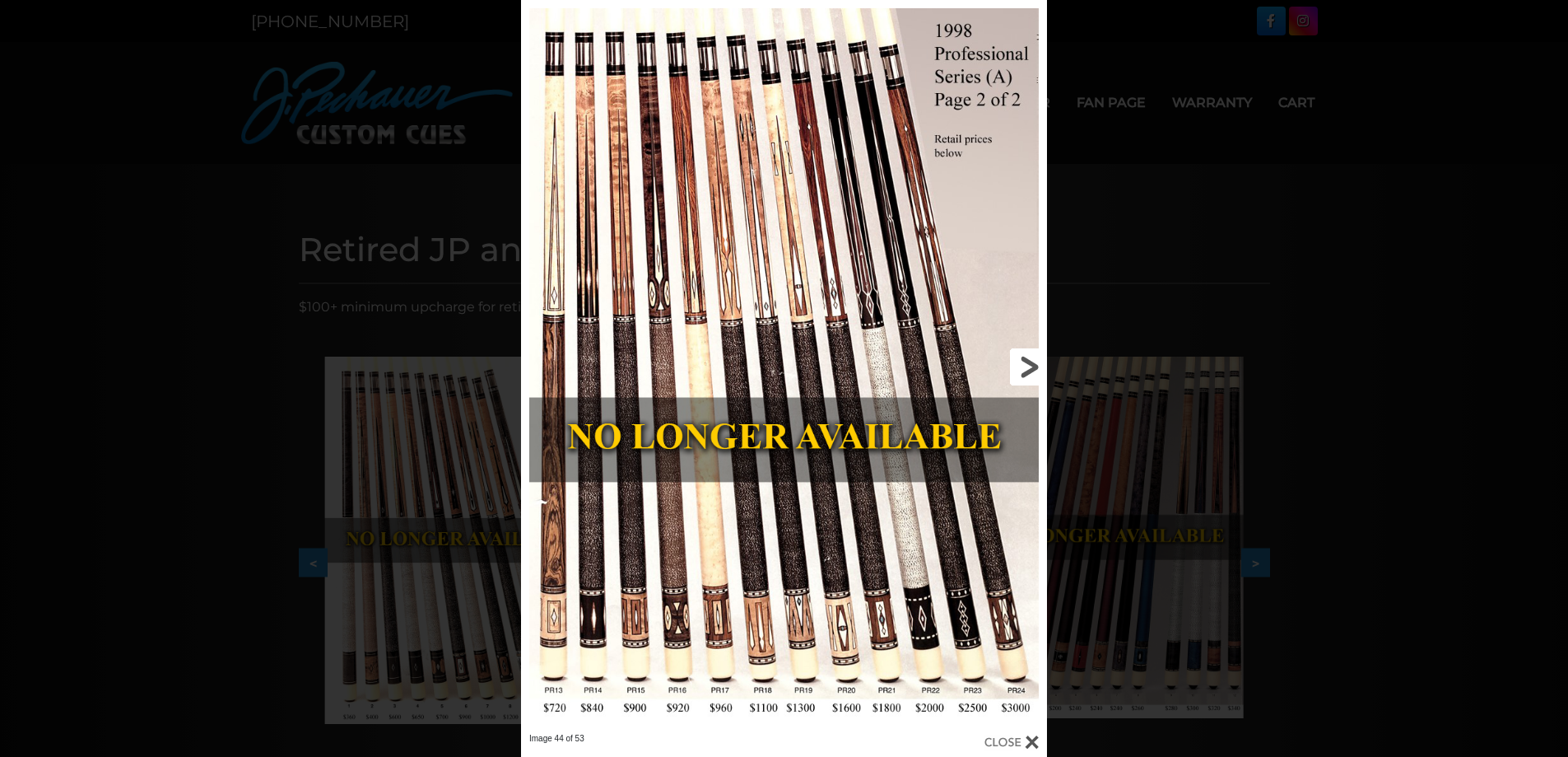
click at [1027, 367] on link at bounding box center [929, 366] width 237 height 733
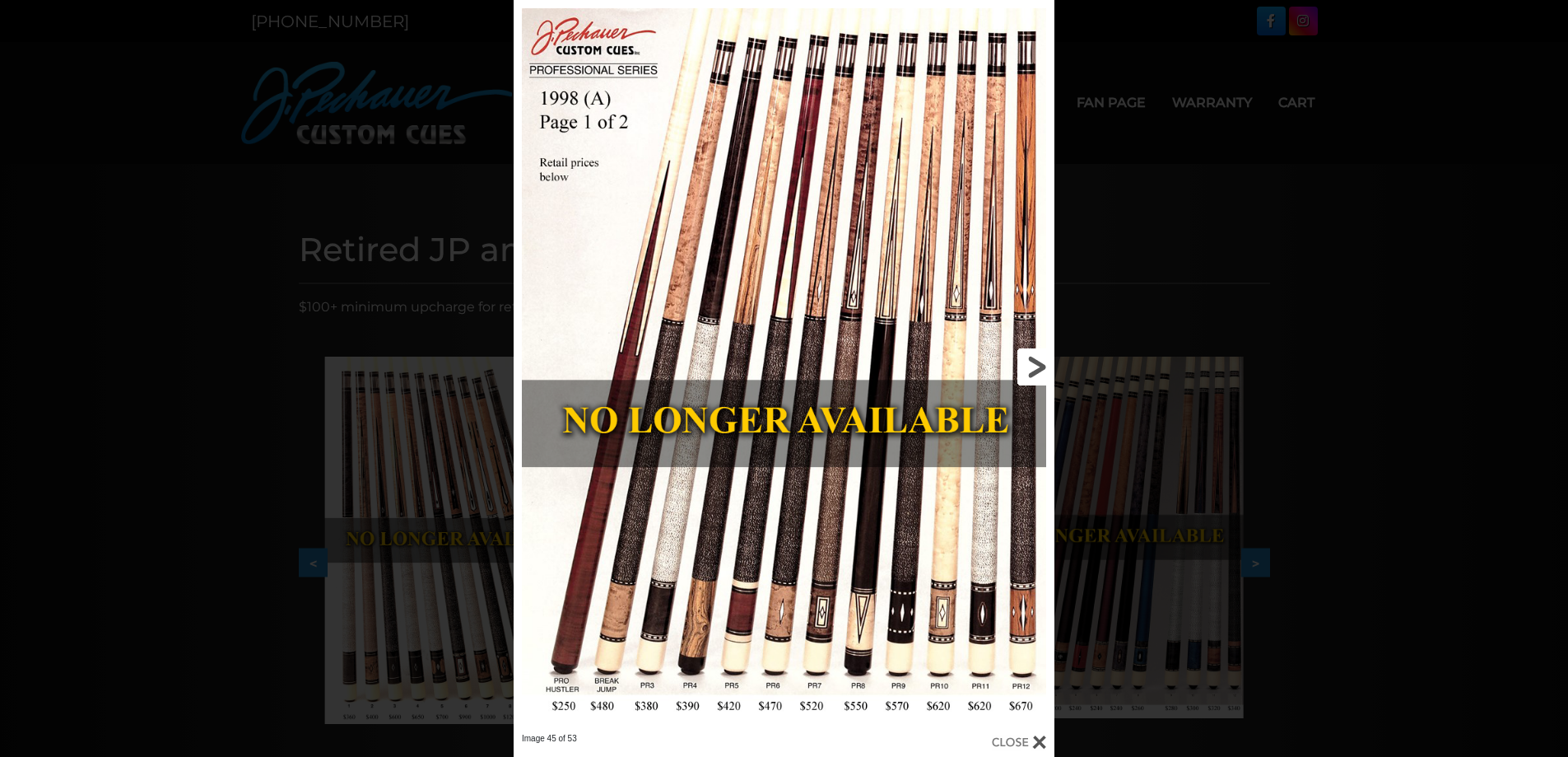
click at [1035, 366] on link at bounding box center [933, 366] width 244 height 733
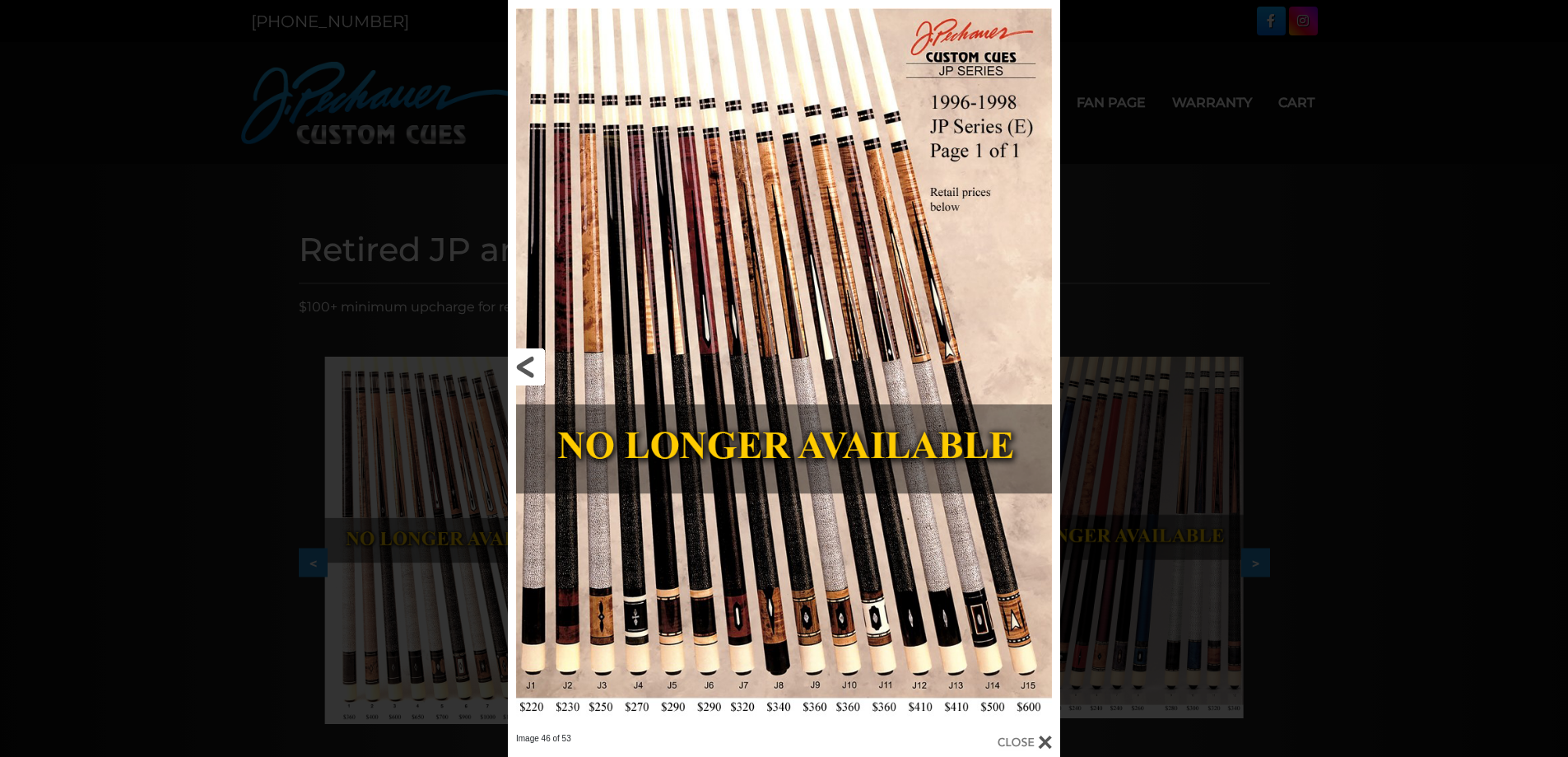
click at [529, 365] on link at bounding box center [632, 366] width 249 height 733
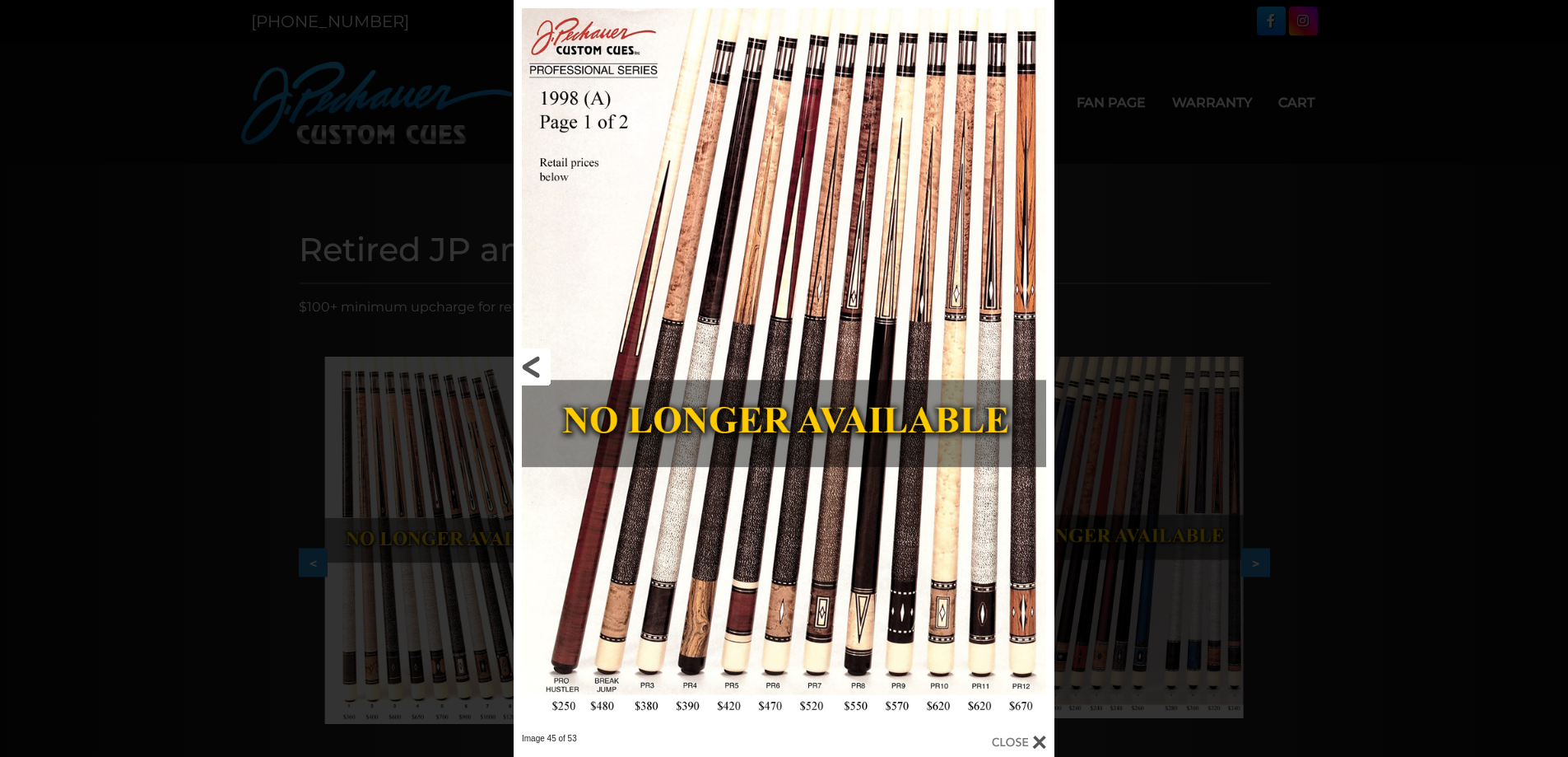
click at [529, 365] on link at bounding box center [635, 366] width 244 height 733
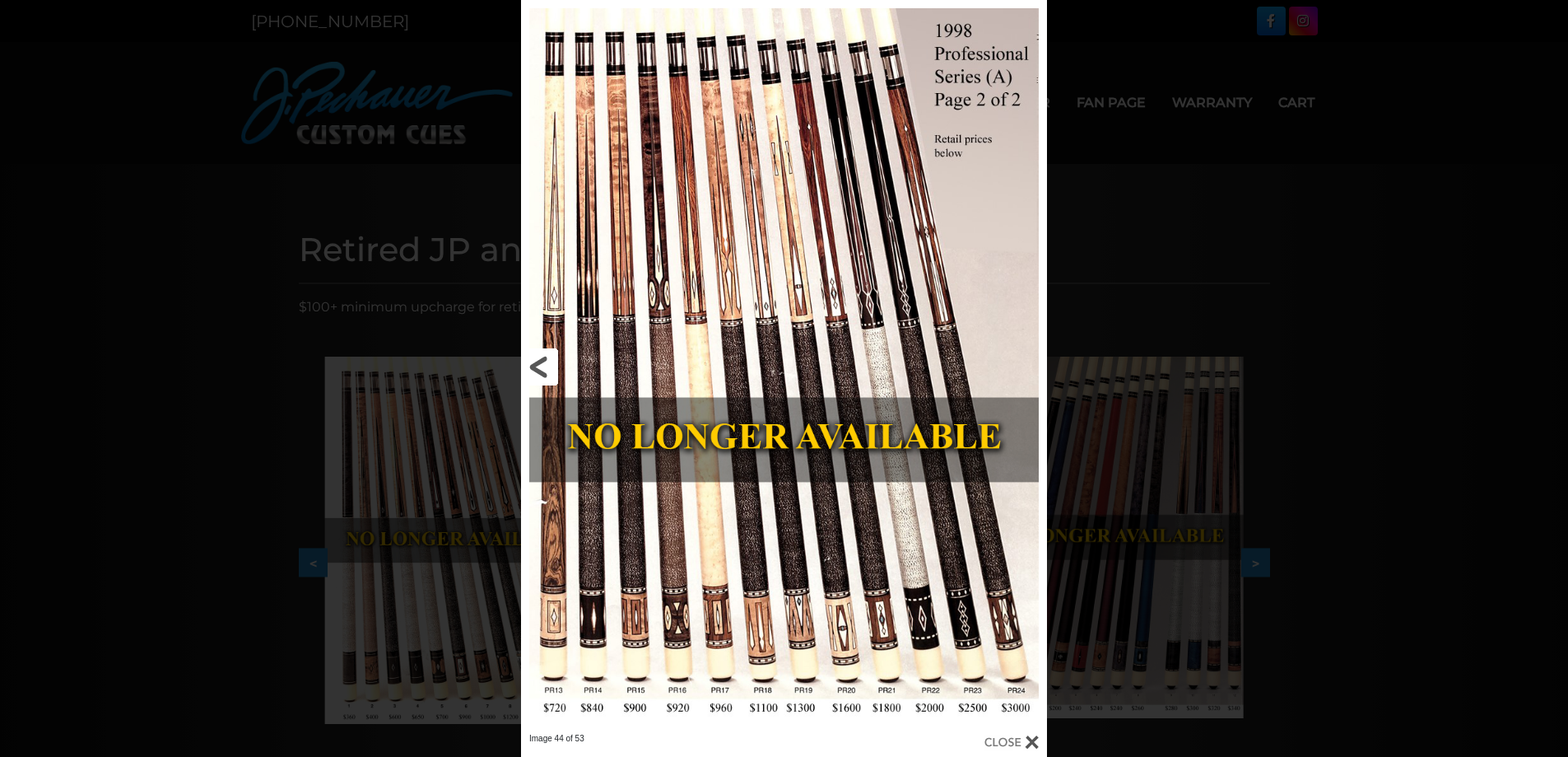
click at [544, 368] on link at bounding box center [639, 366] width 237 height 733
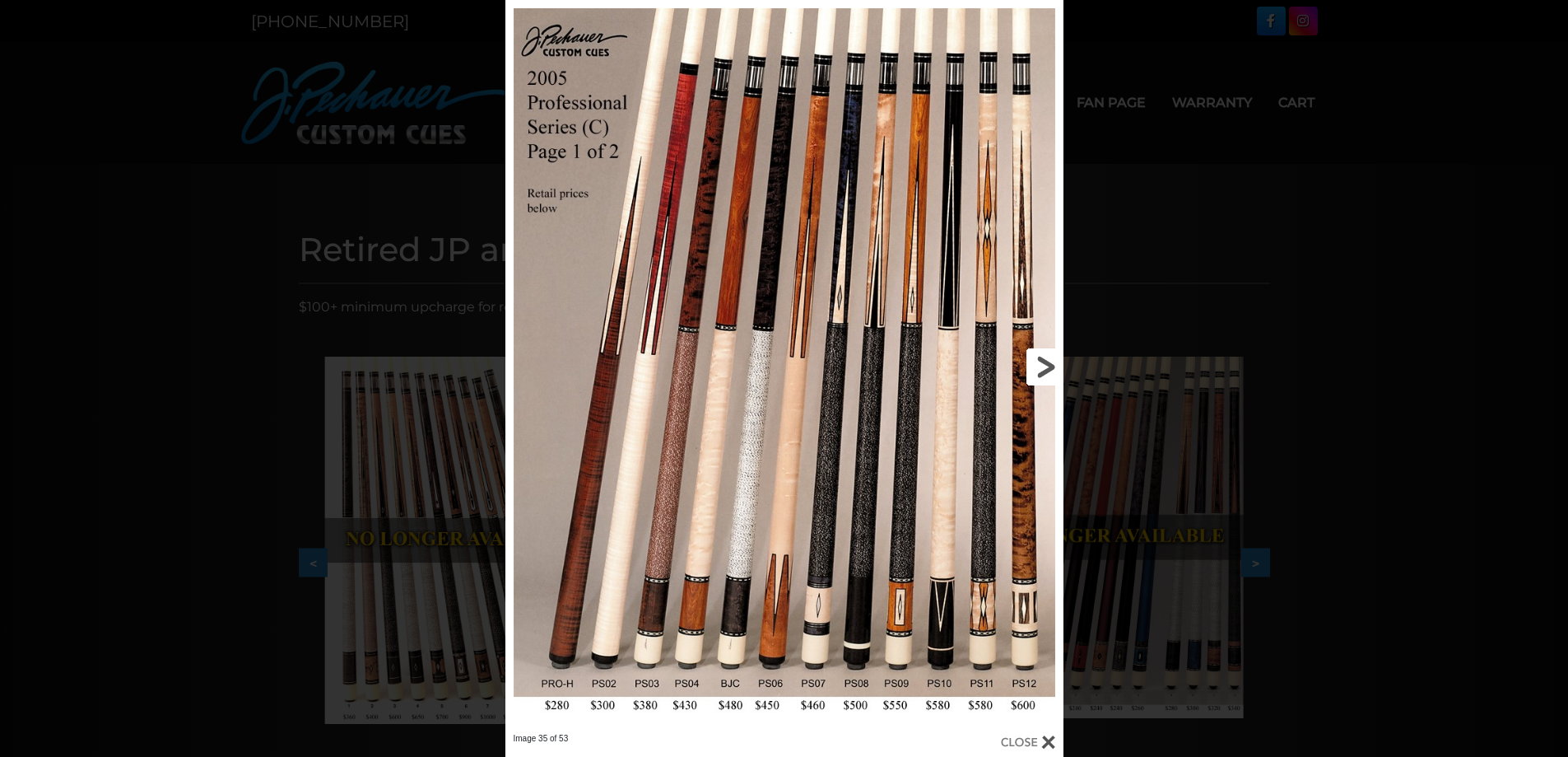
click at [1048, 372] on link at bounding box center [937, 366] width 252 height 733
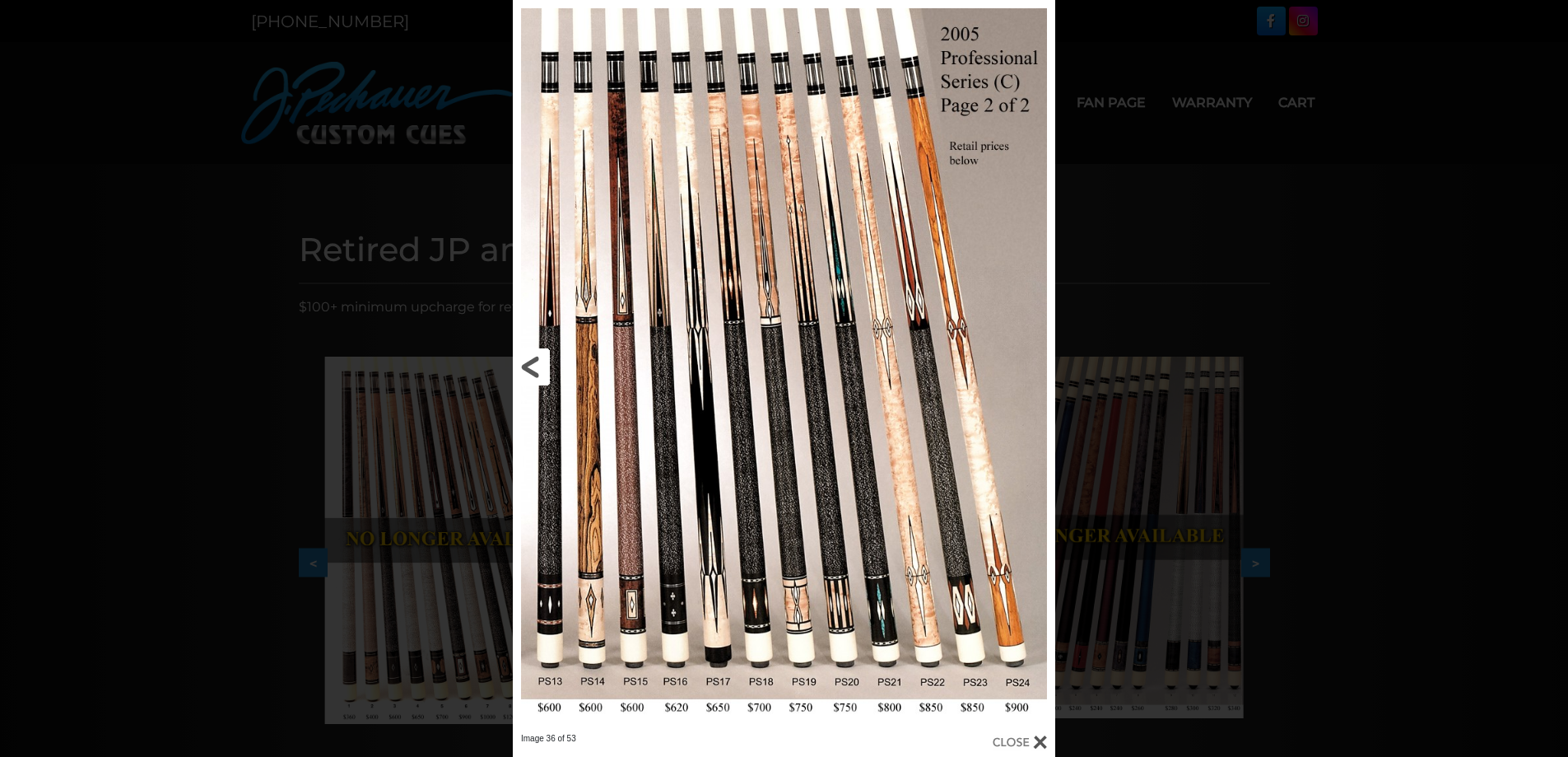
click at [543, 368] on link at bounding box center [635, 366] width 244 height 733
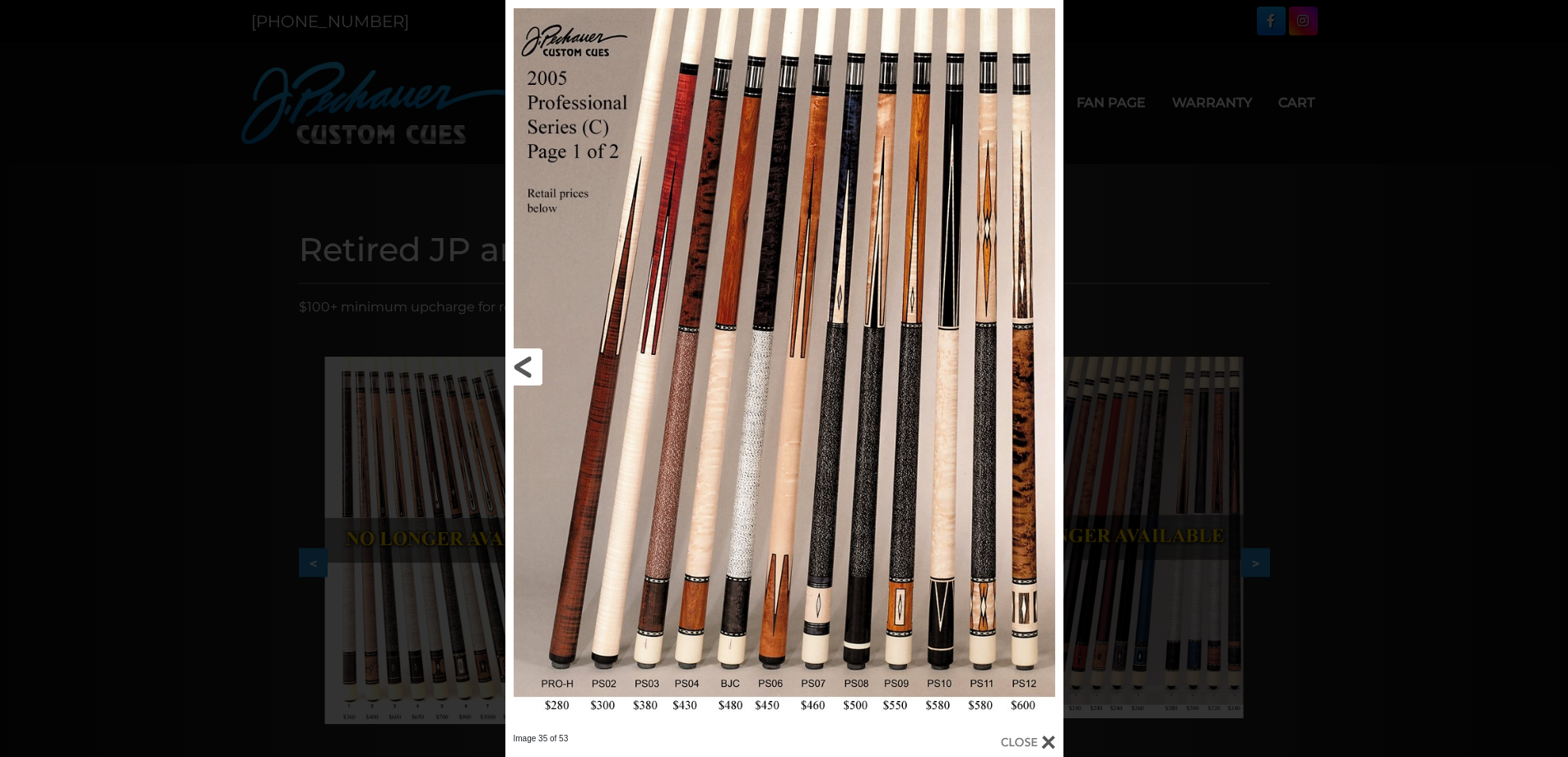
click at [527, 368] on link at bounding box center [632, 366] width 252 height 733
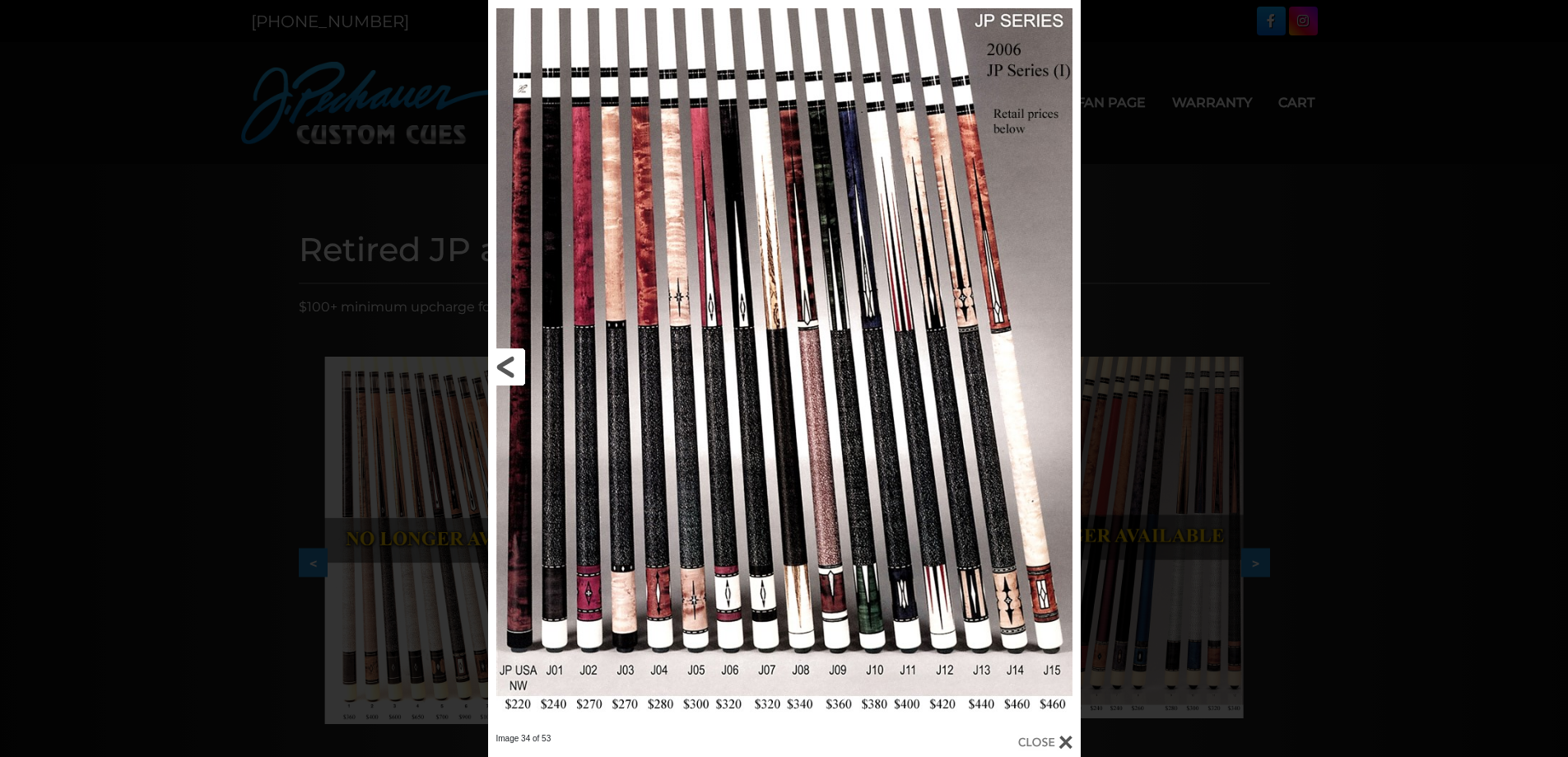
click at [514, 368] on link at bounding box center [621, 366] width 266 height 733
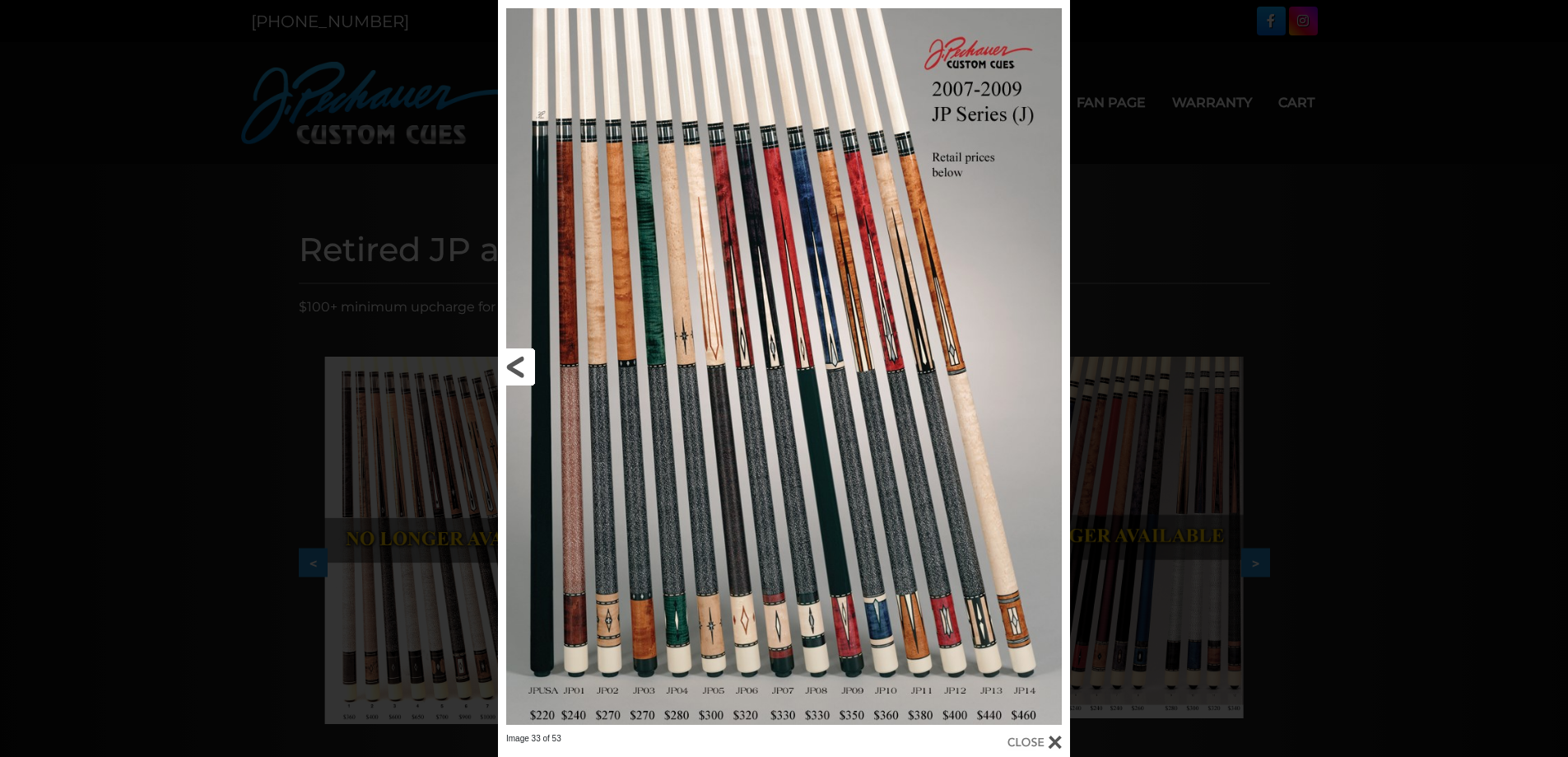
click at [514, 368] on link at bounding box center [627, 366] width 258 height 733
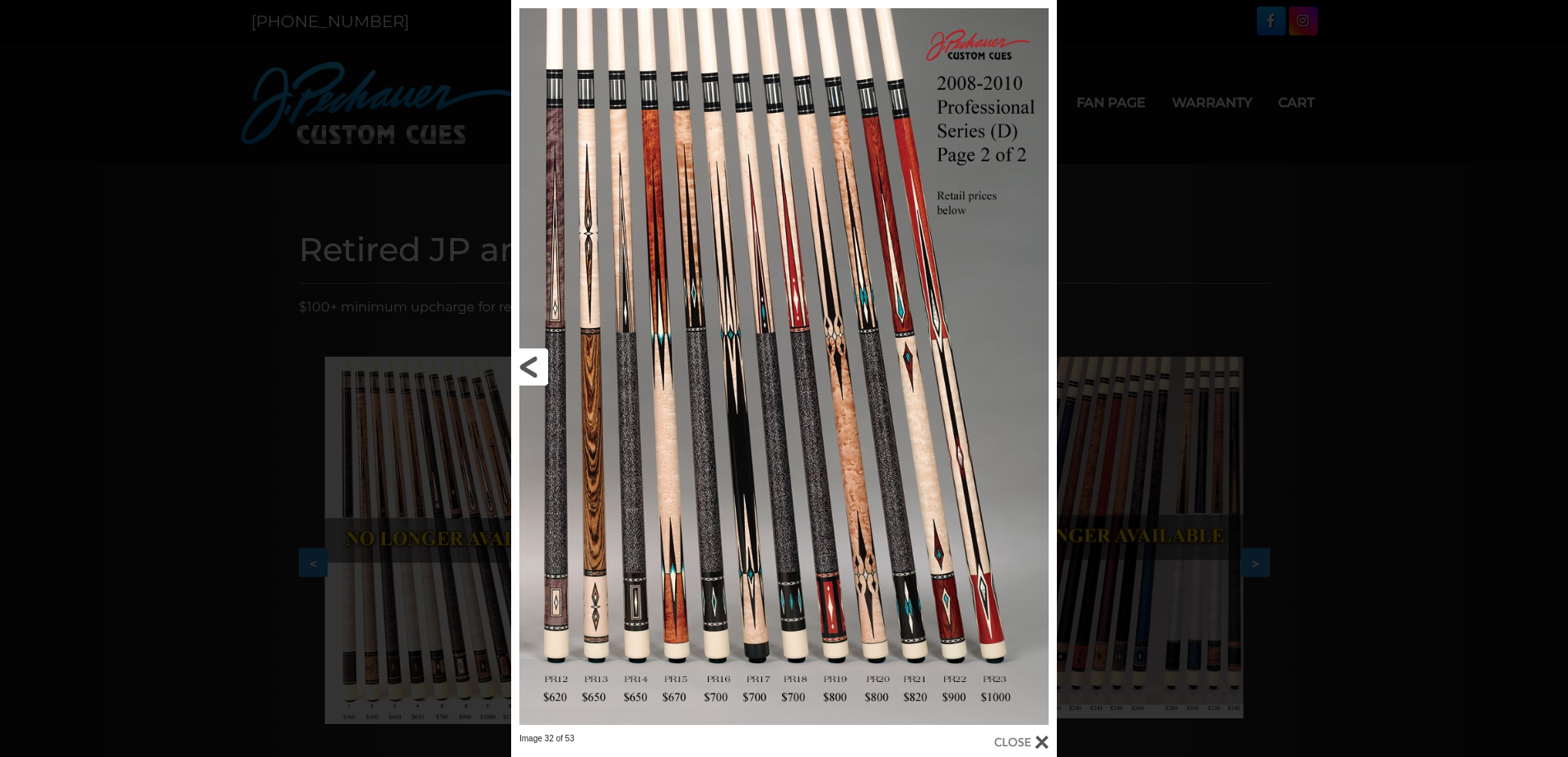
click at [529, 368] on link at bounding box center [634, 366] width 245 height 733
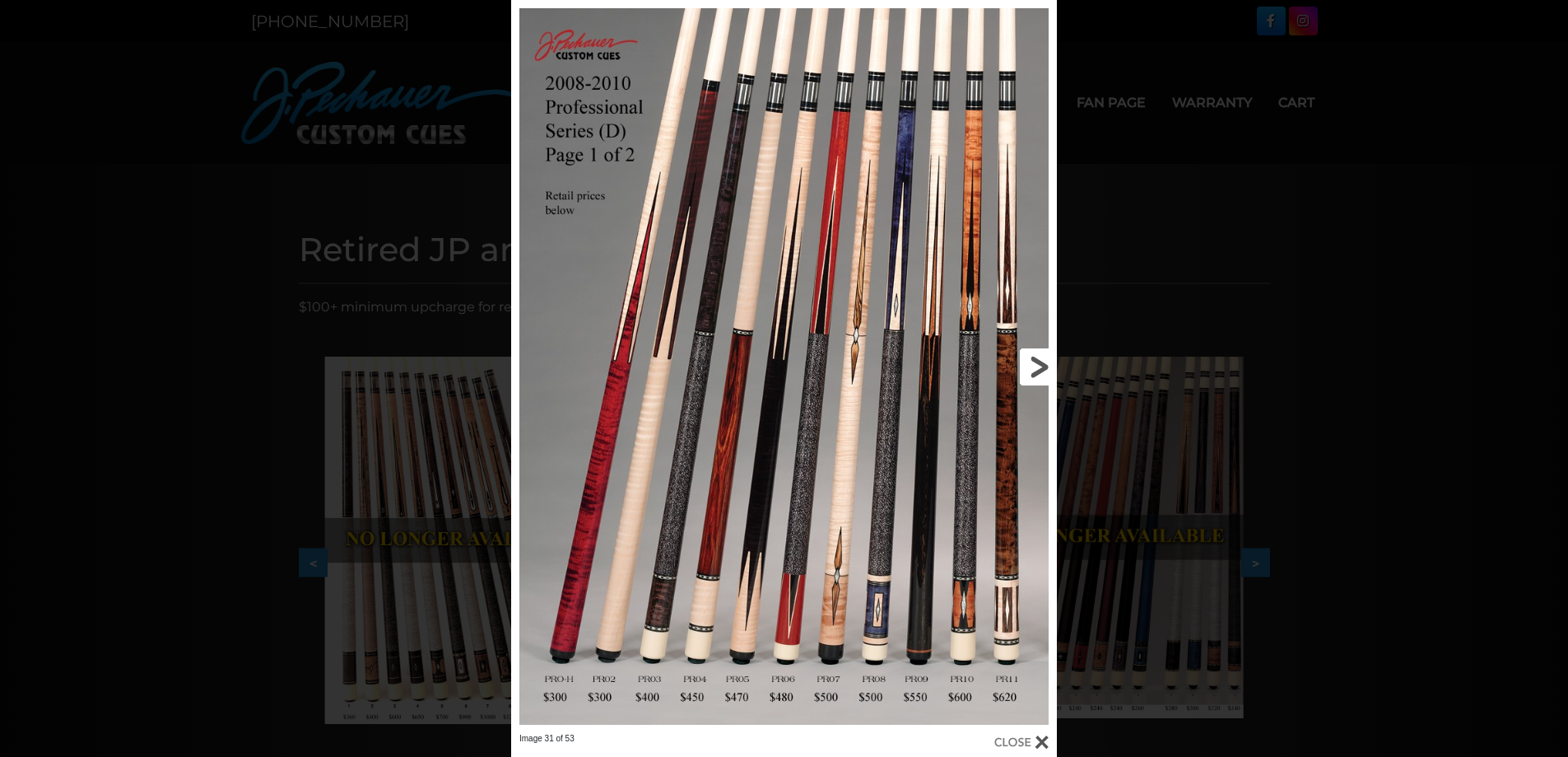
click at [1029, 361] on link at bounding box center [934, 366] width 245 height 733
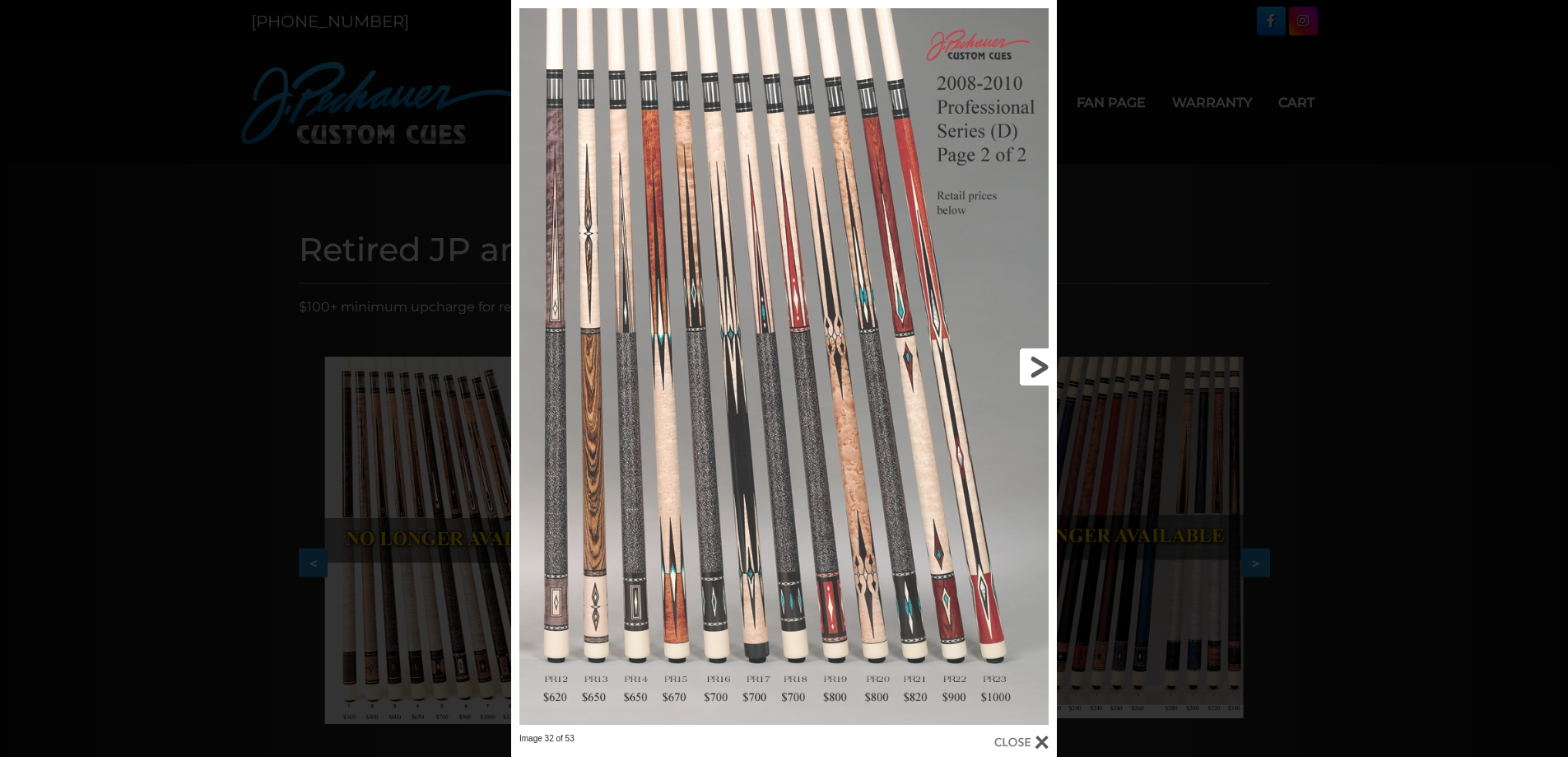
click at [1029, 361] on link at bounding box center [934, 366] width 245 height 733
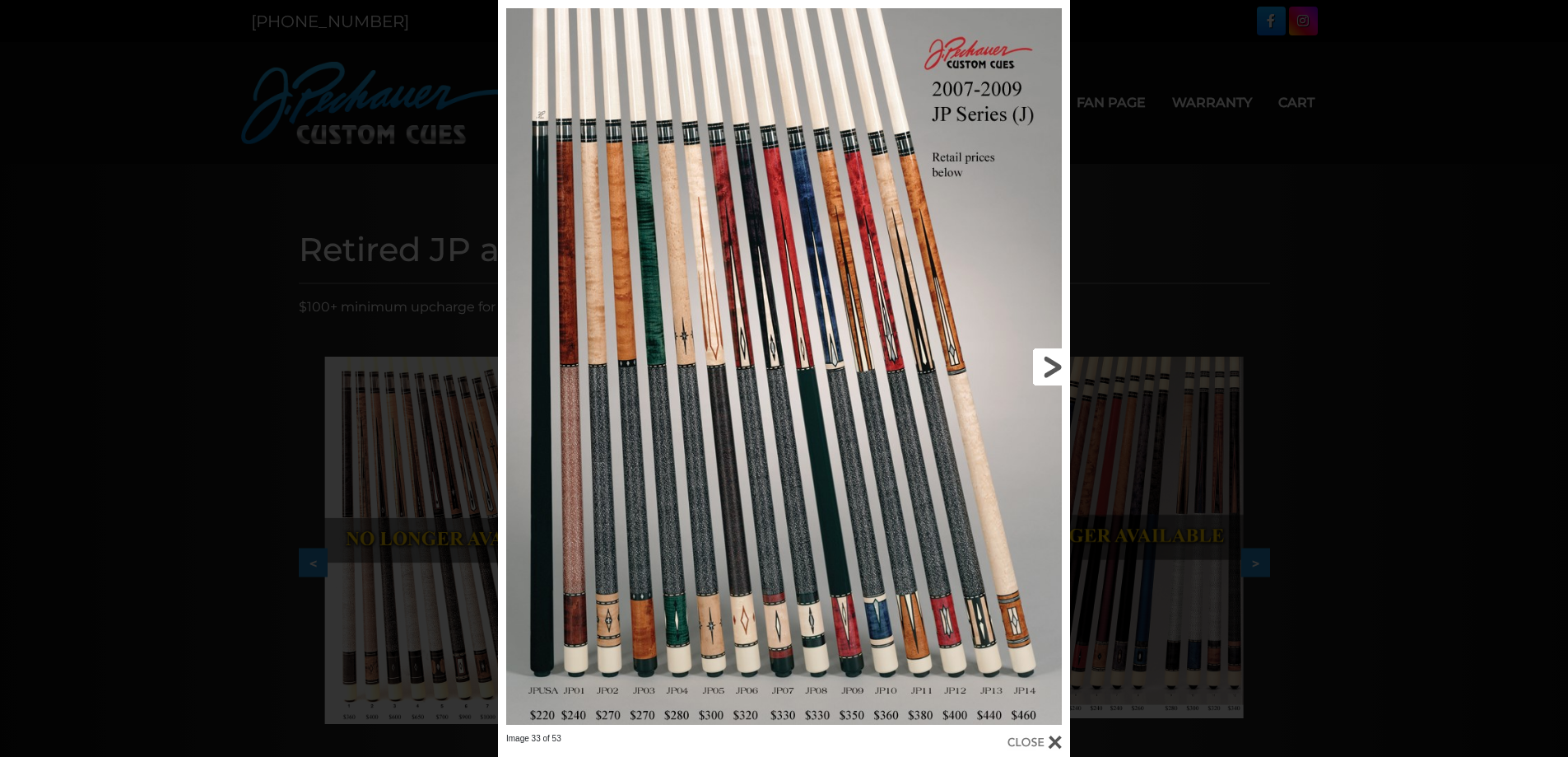
click at [1050, 364] on link at bounding box center [941, 366] width 258 height 733
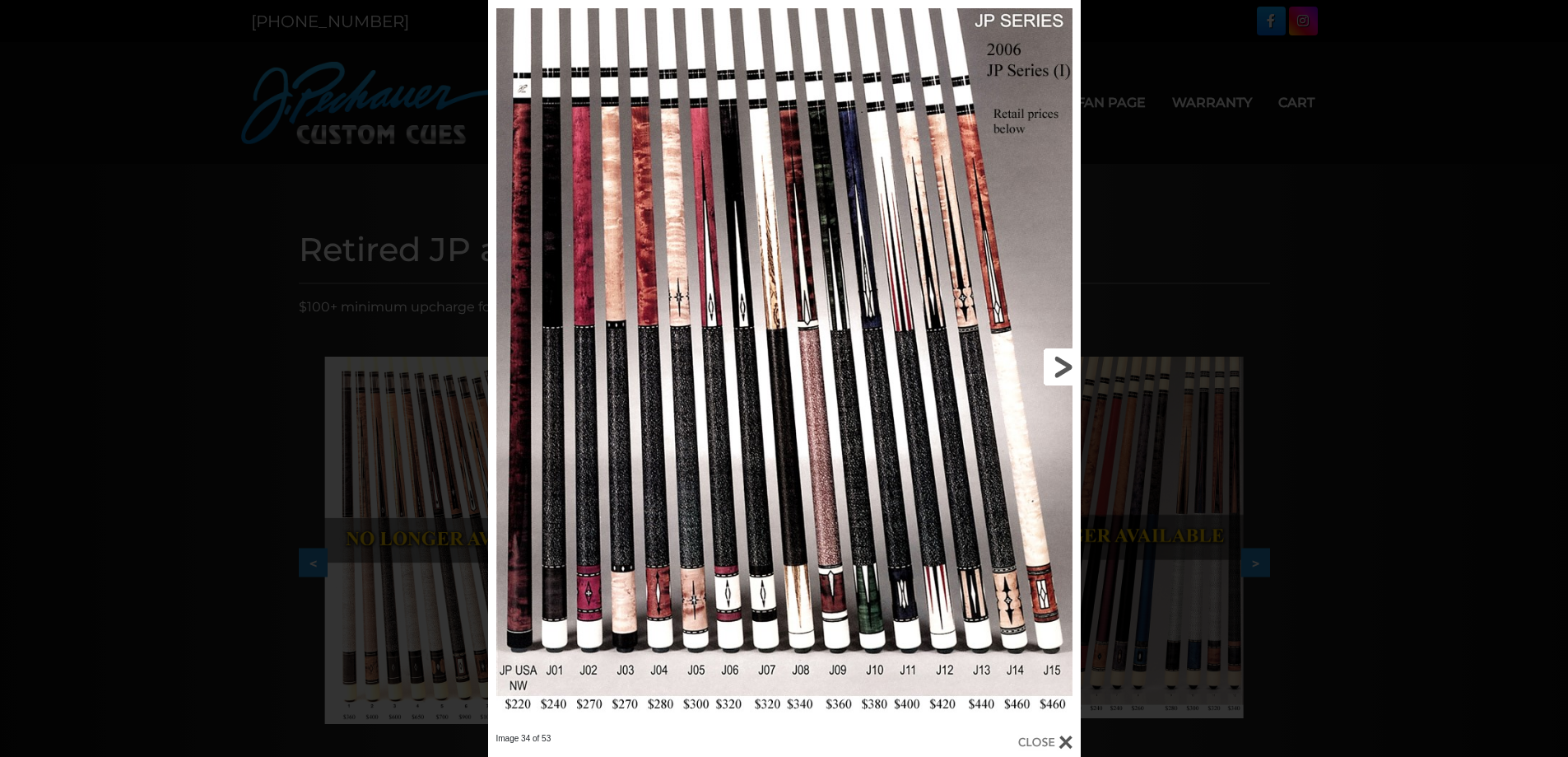
click at [1064, 364] on link at bounding box center [948, 366] width 266 height 733
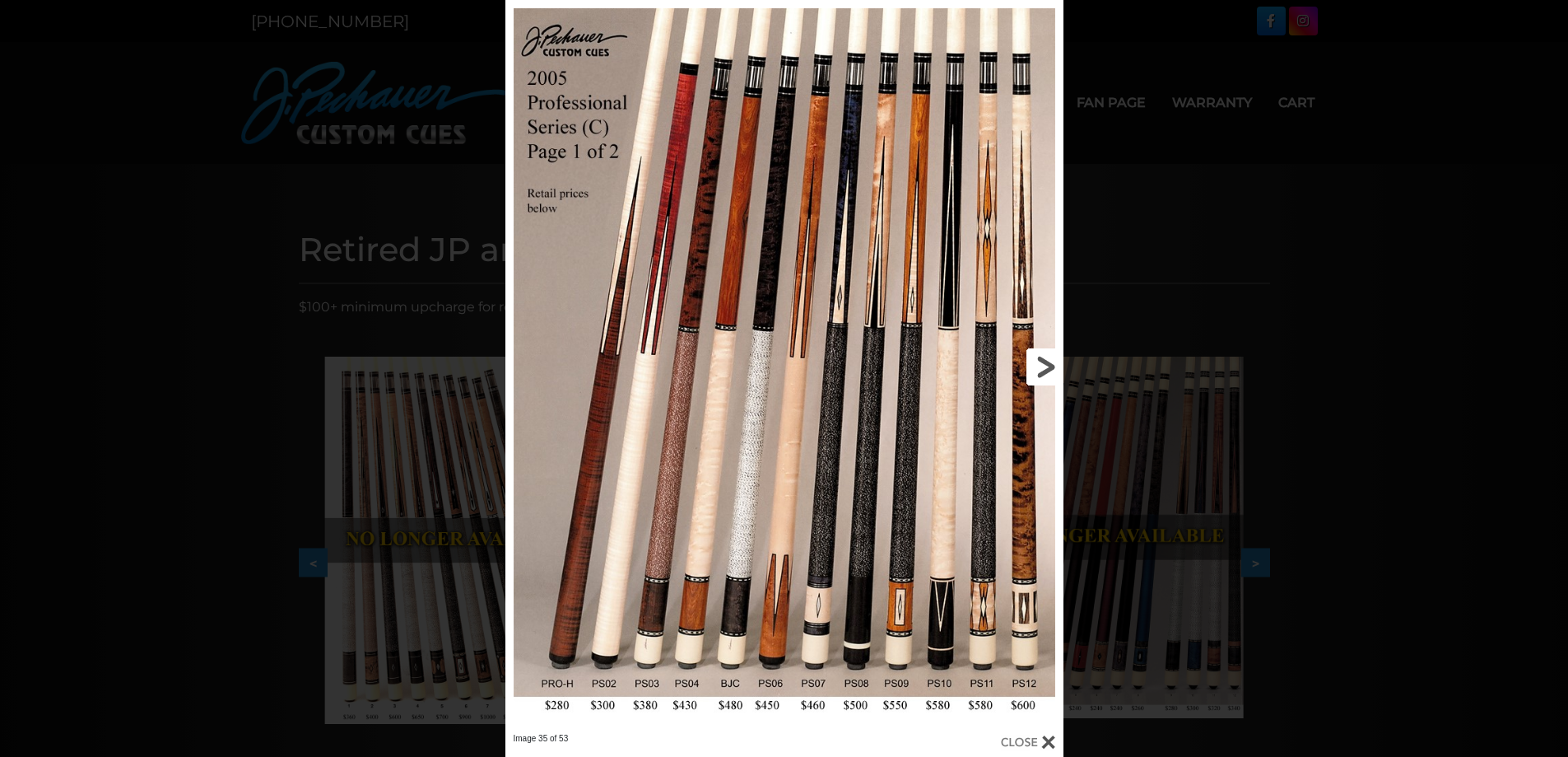
click at [1048, 365] on link at bounding box center [937, 366] width 252 height 733
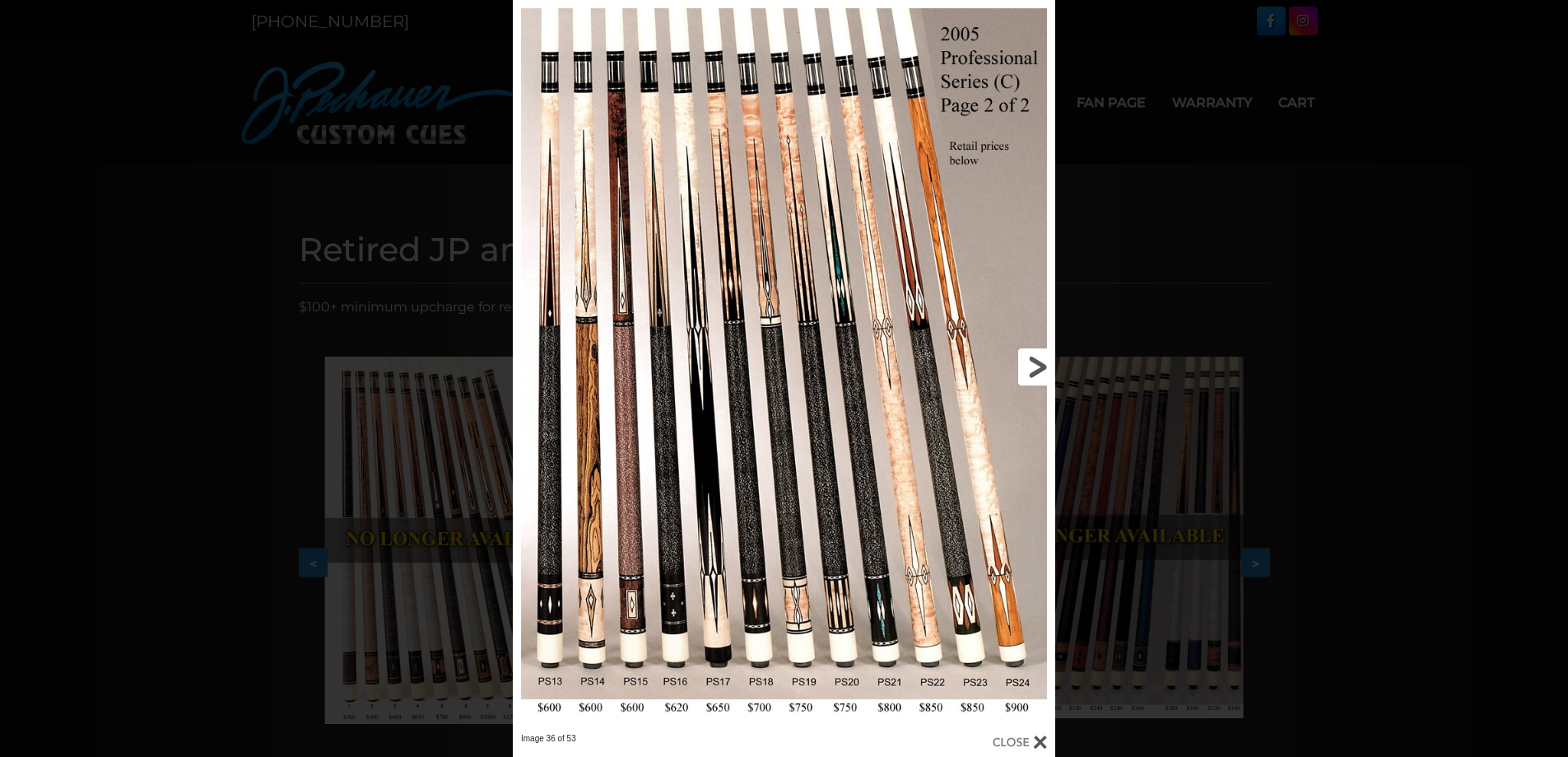
click at [1048, 365] on link at bounding box center [933, 366] width 244 height 733
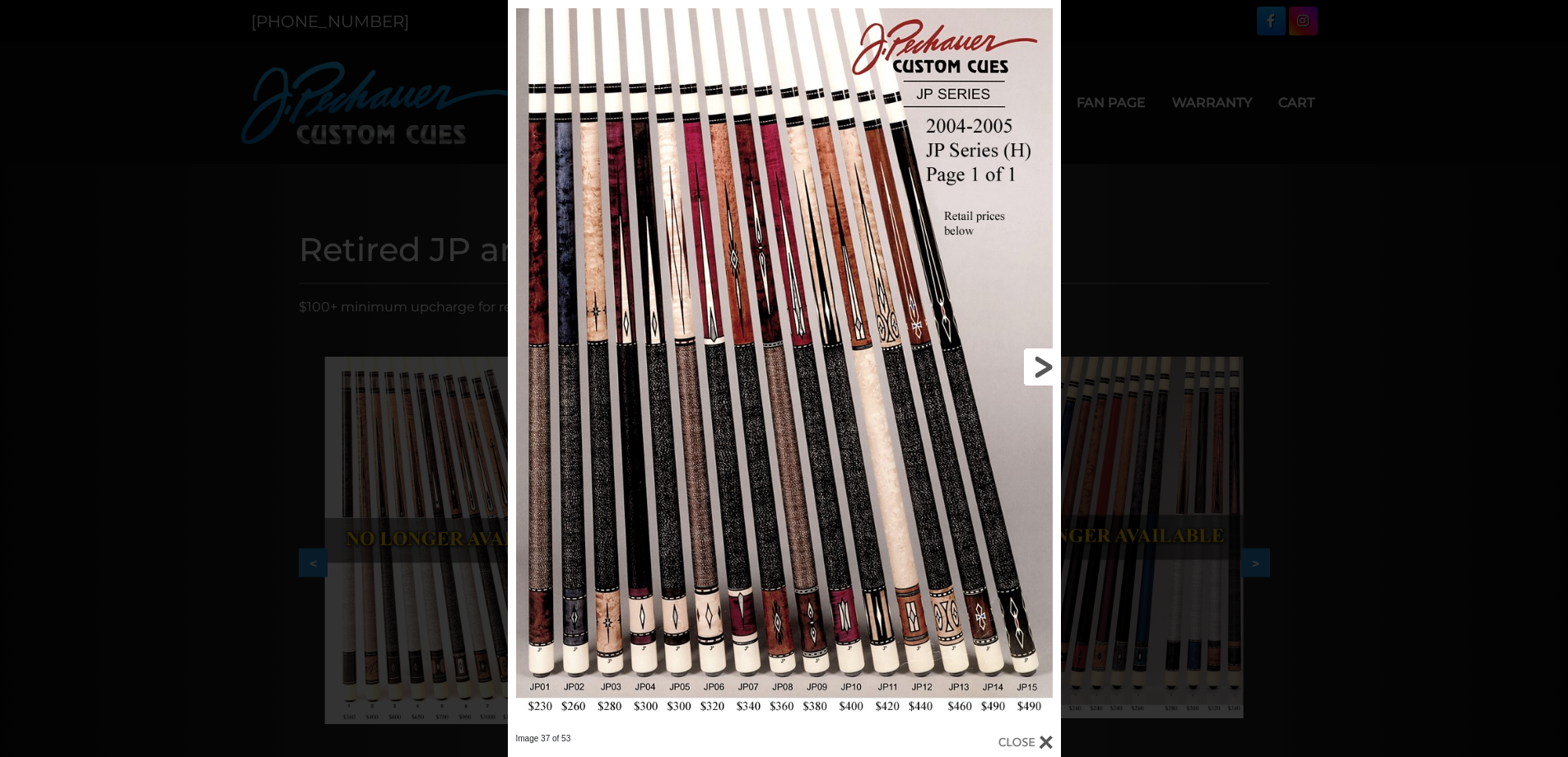
click at [1048, 365] on link at bounding box center [935, 366] width 249 height 733
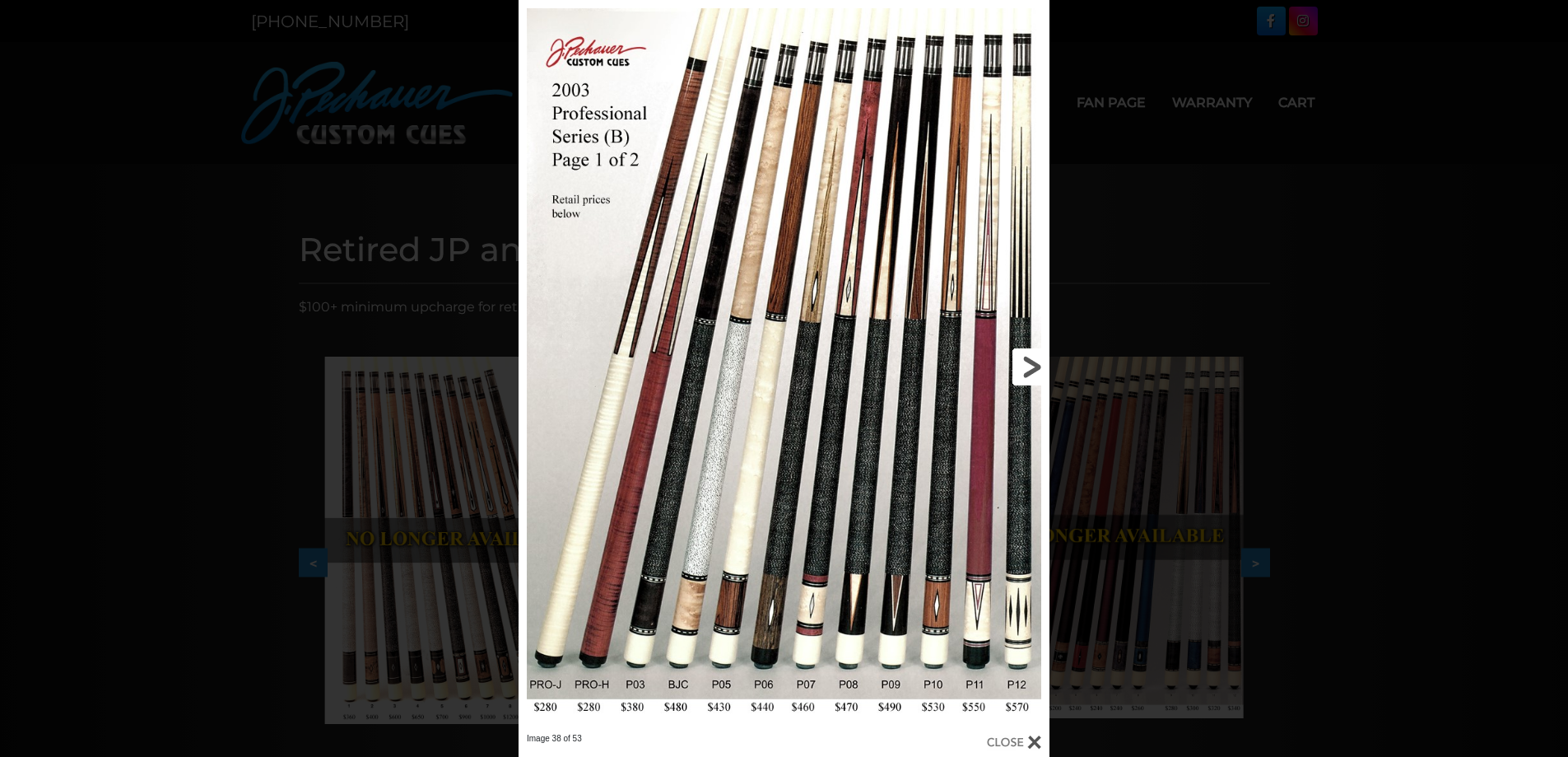
click at [1048, 365] on link at bounding box center [930, 366] width 239 height 733
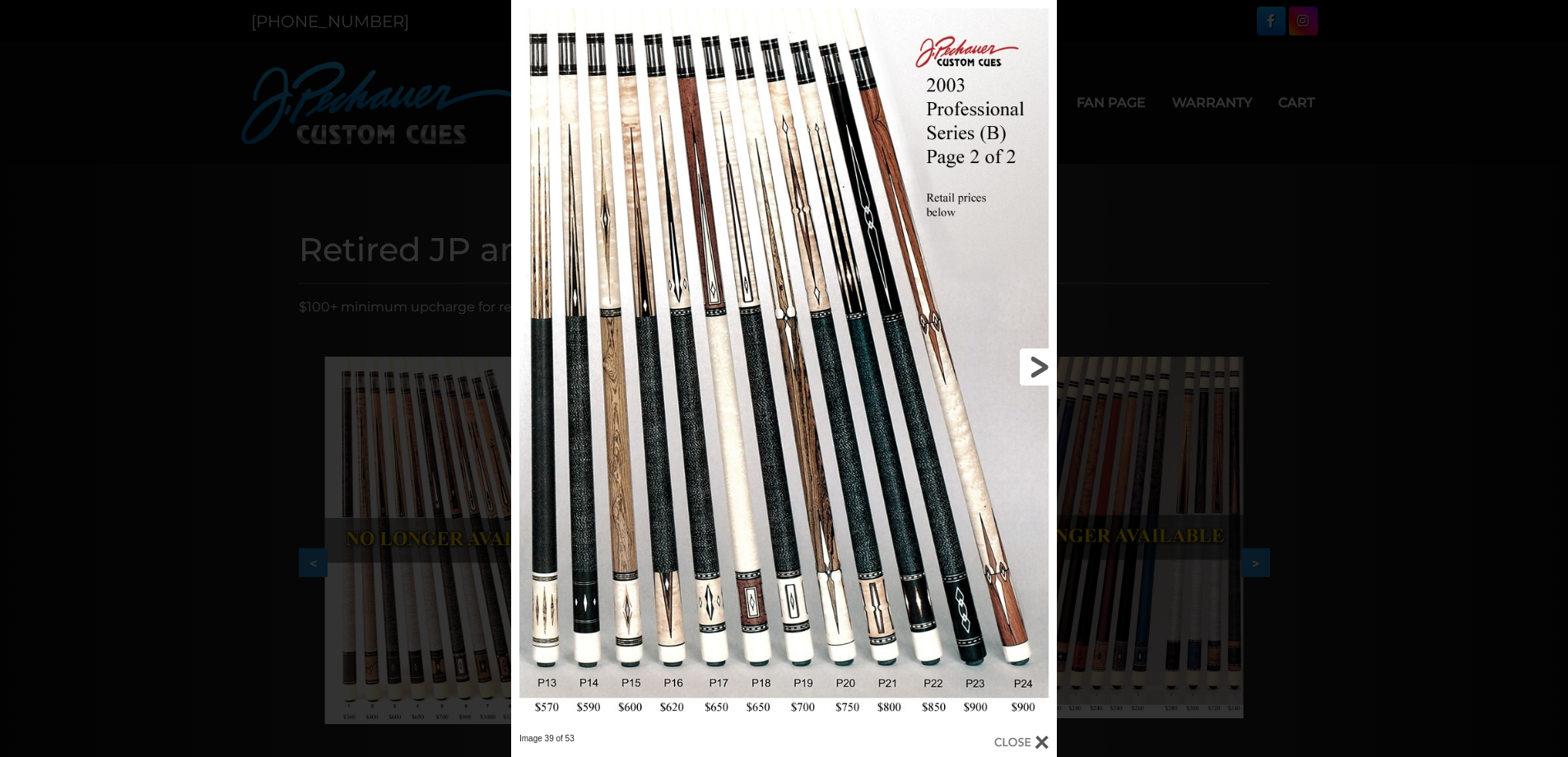
click at [1048, 365] on link at bounding box center [934, 366] width 245 height 733
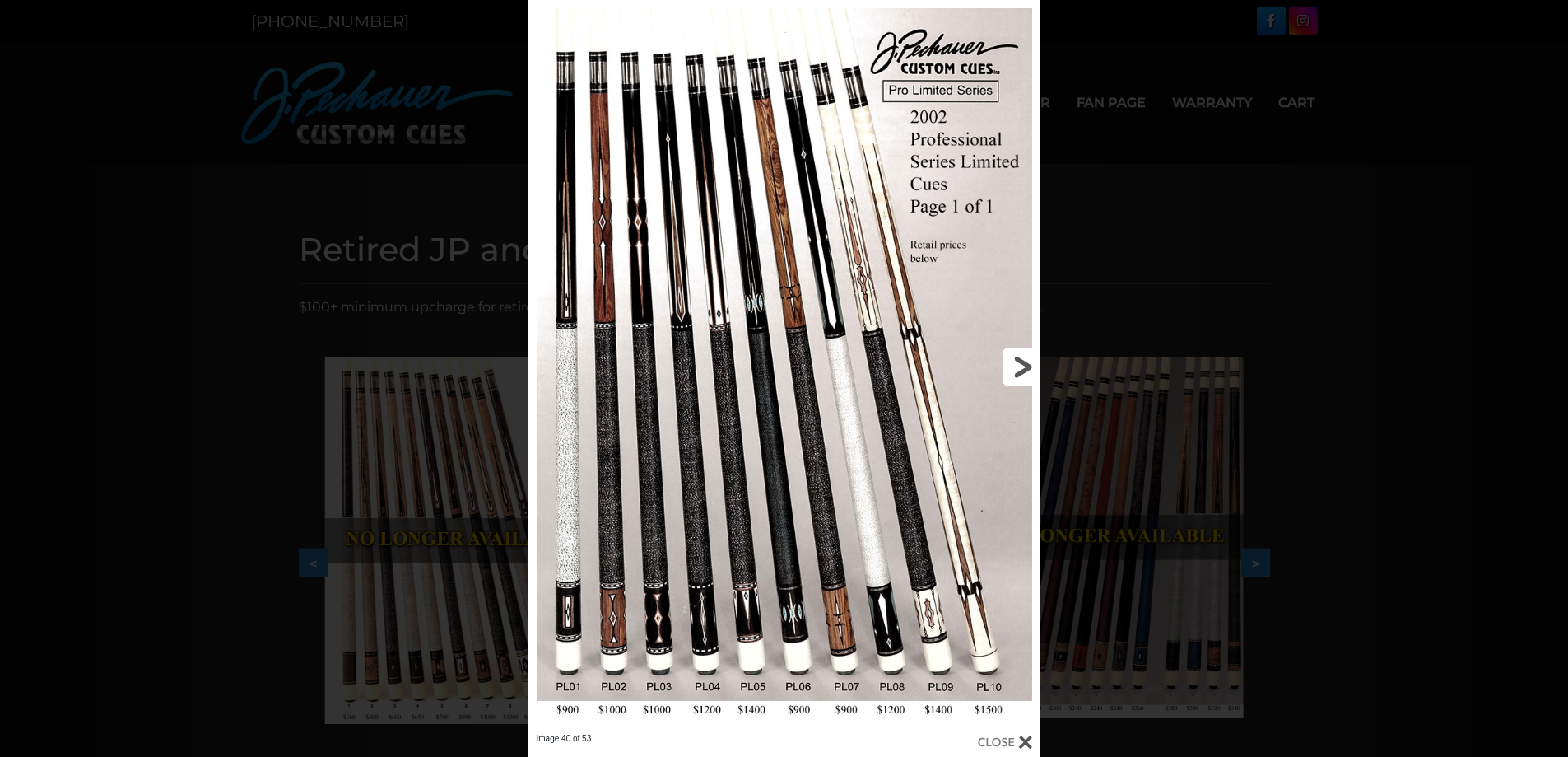
click at [1009, 371] on link at bounding box center [925, 366] width 230 height 733
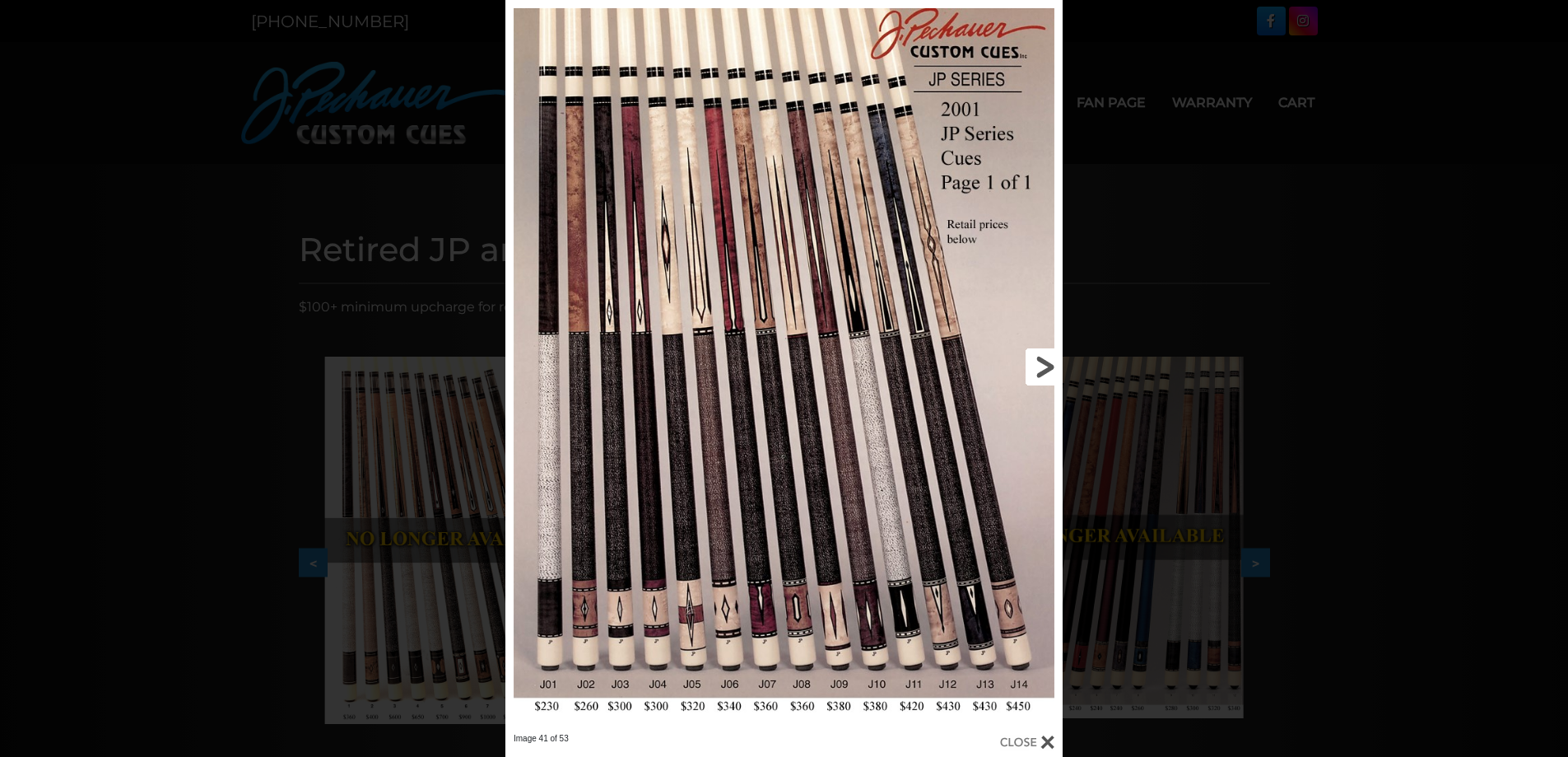
click at [1023, 372] on link at bounding box center [937, 366] width 252 height 733
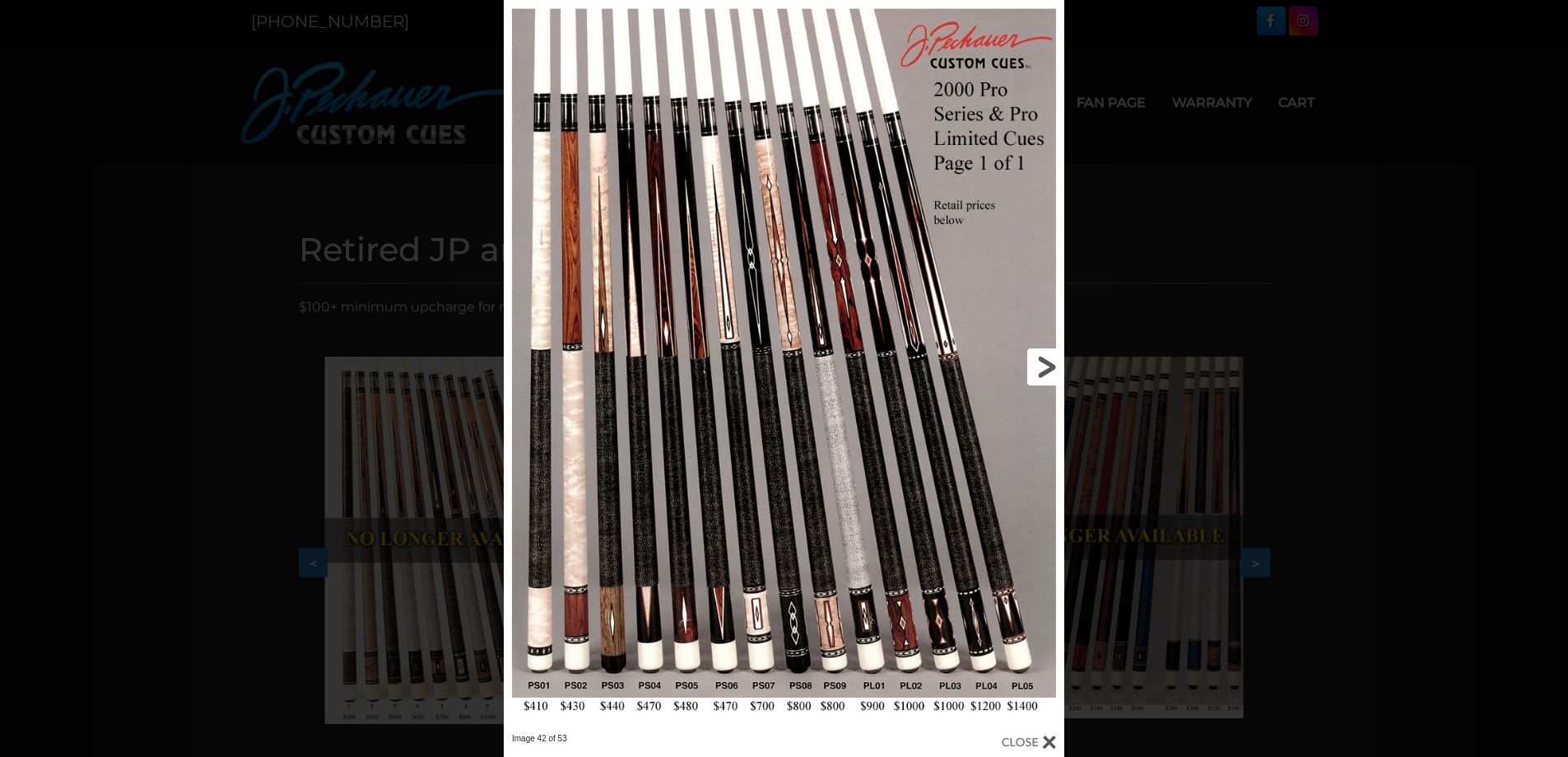
click at [1023, 372] on link at bounding box center [938, 366] width 252 height 733
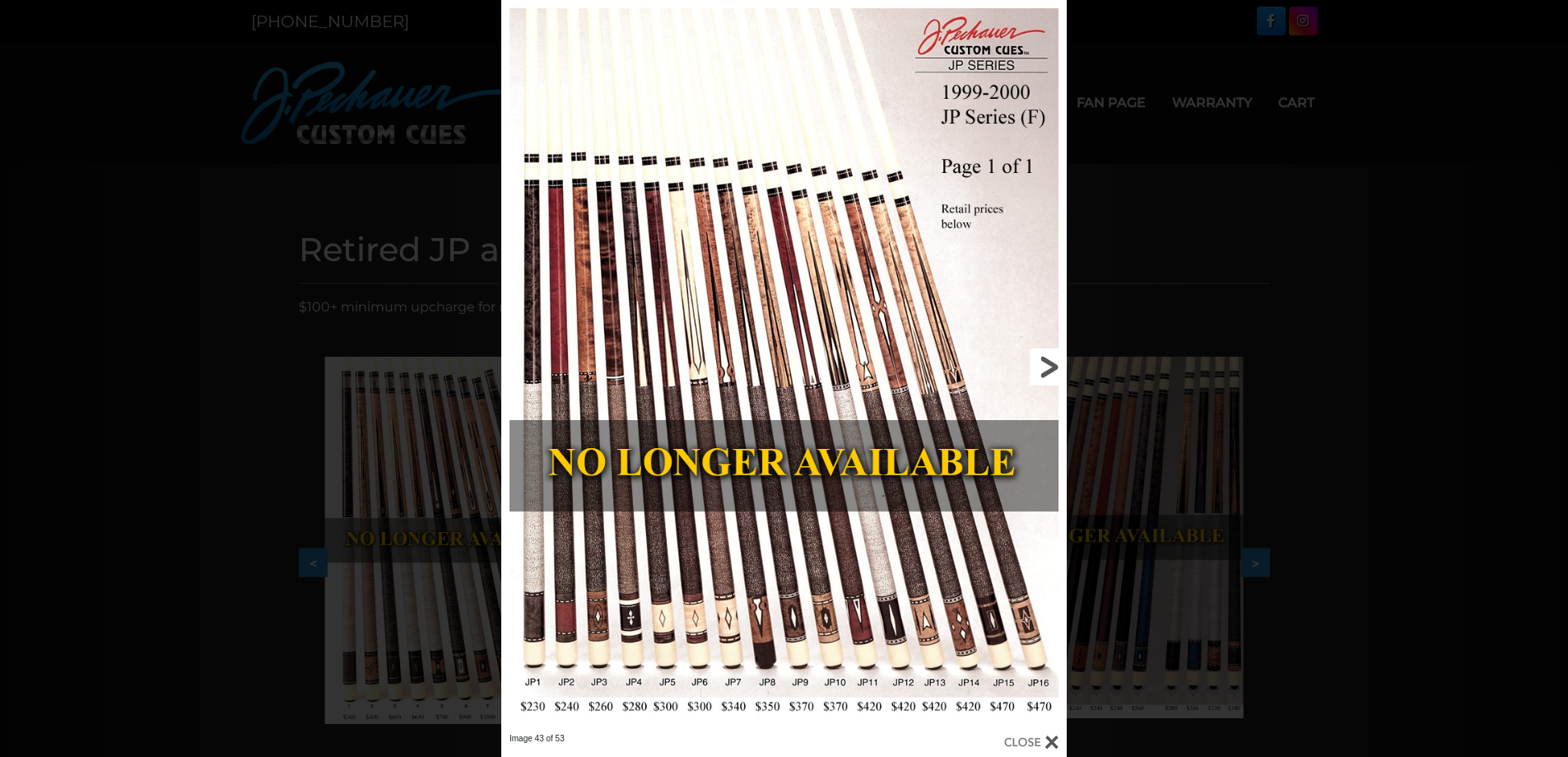
click at [1023, 372] on link at bounding box center [939, 366] width 254 height 733
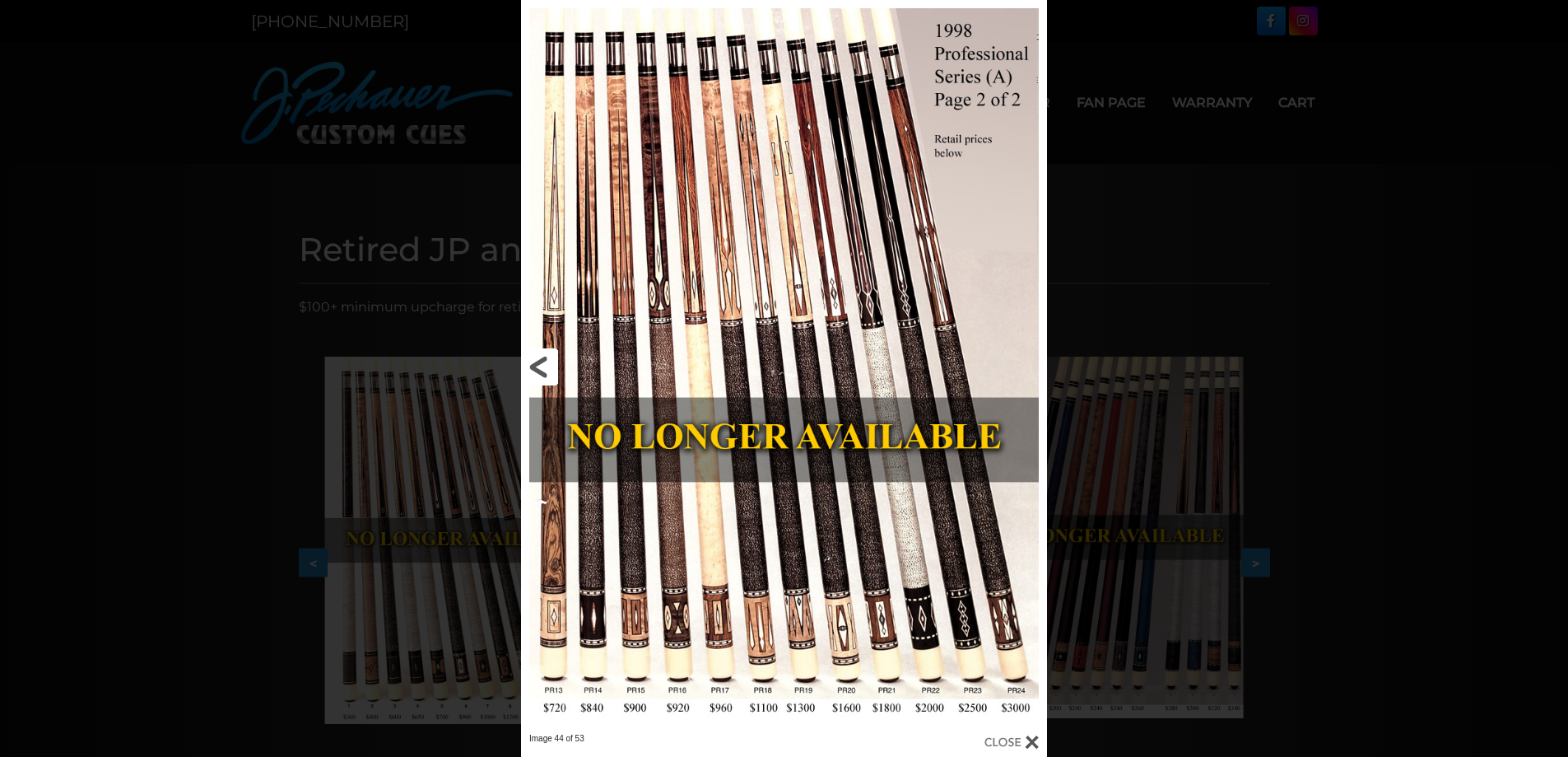
click at [544, 369] on link at bounding box center [639, 366] width 237 height 733
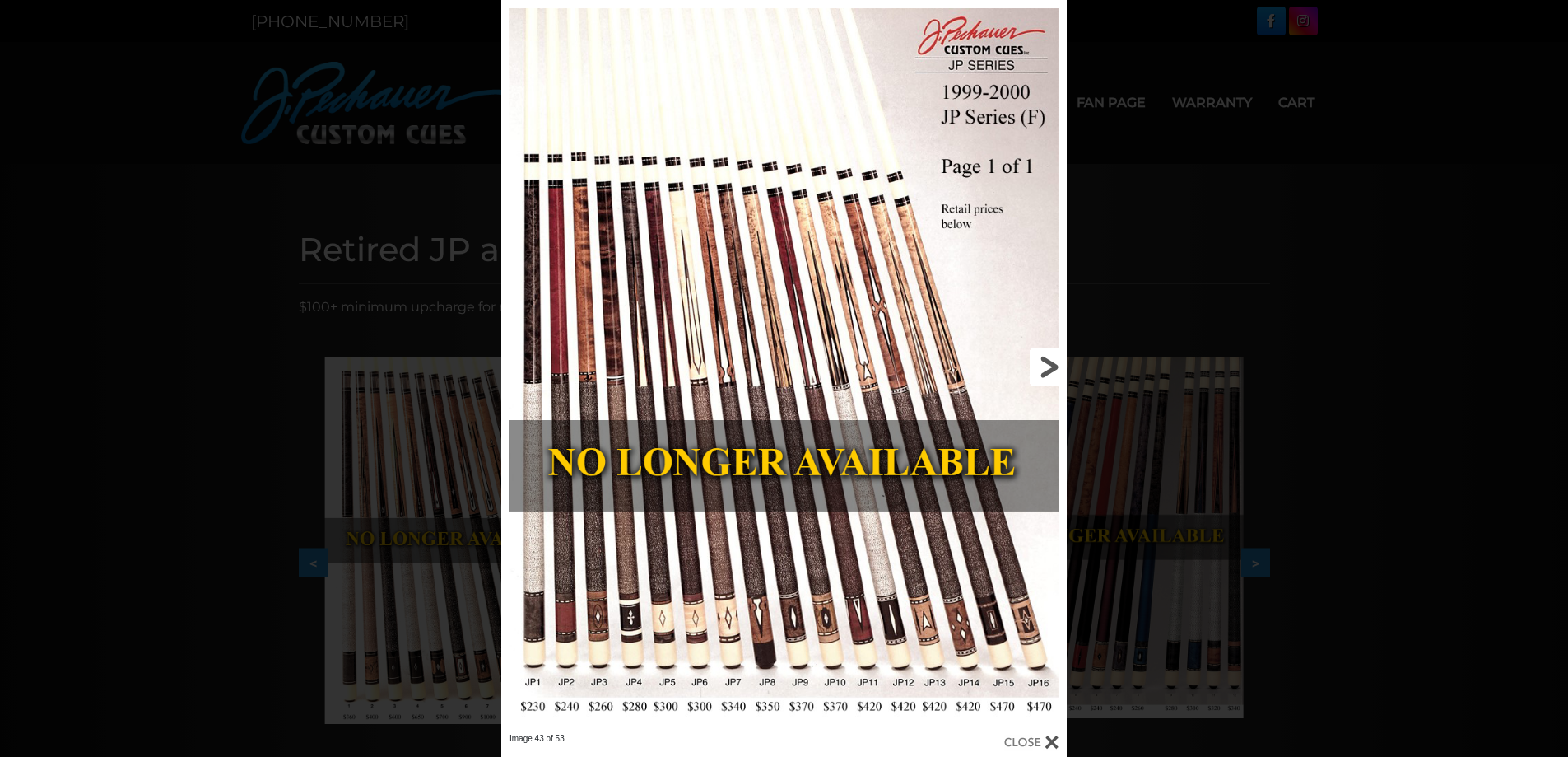
click at [1054, 370] on link at bounding box center [939, 366] width 254 height 733
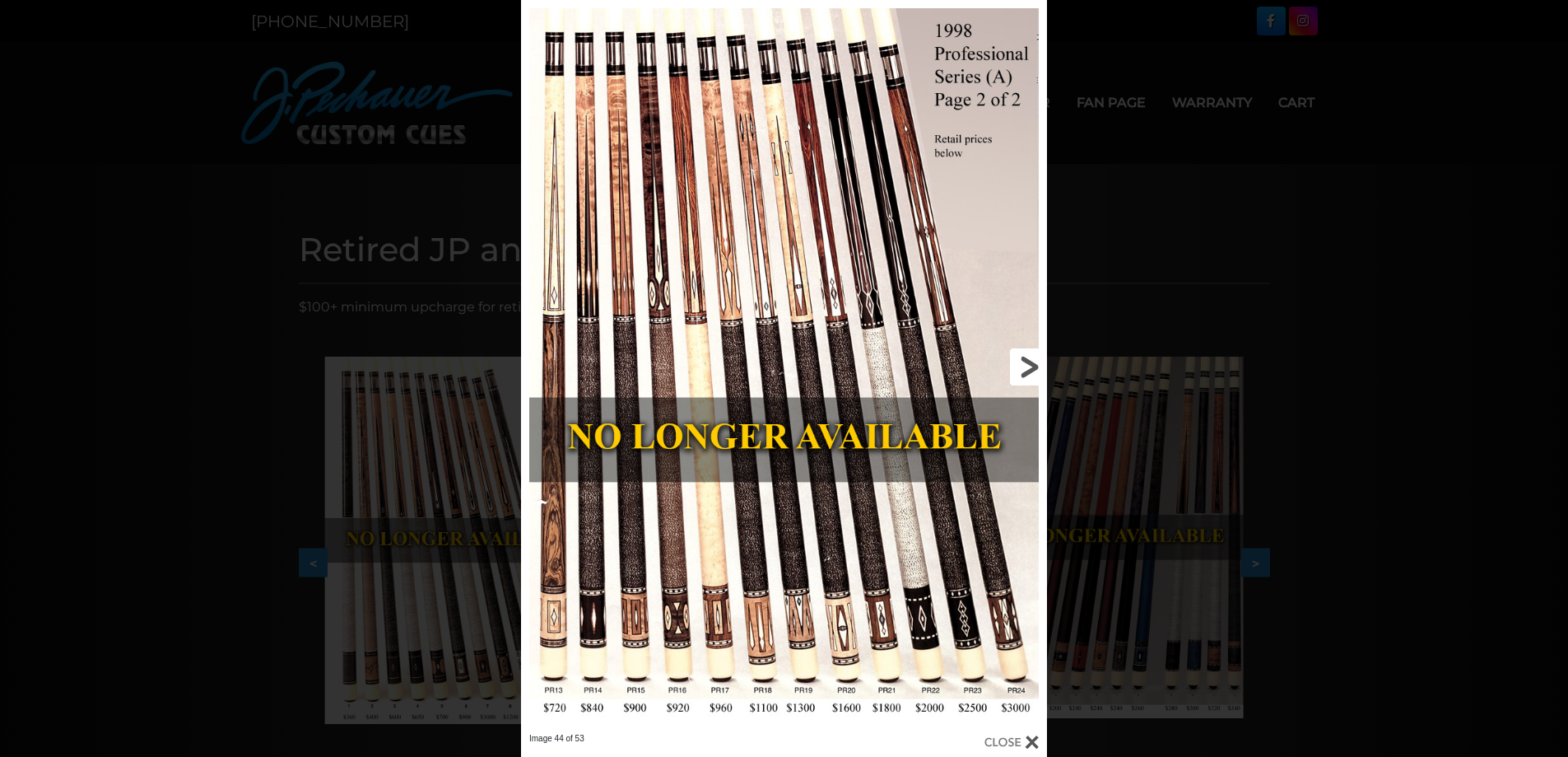
click at [1035, 371] on link at bounding box center [929, 366] width 237 height 733
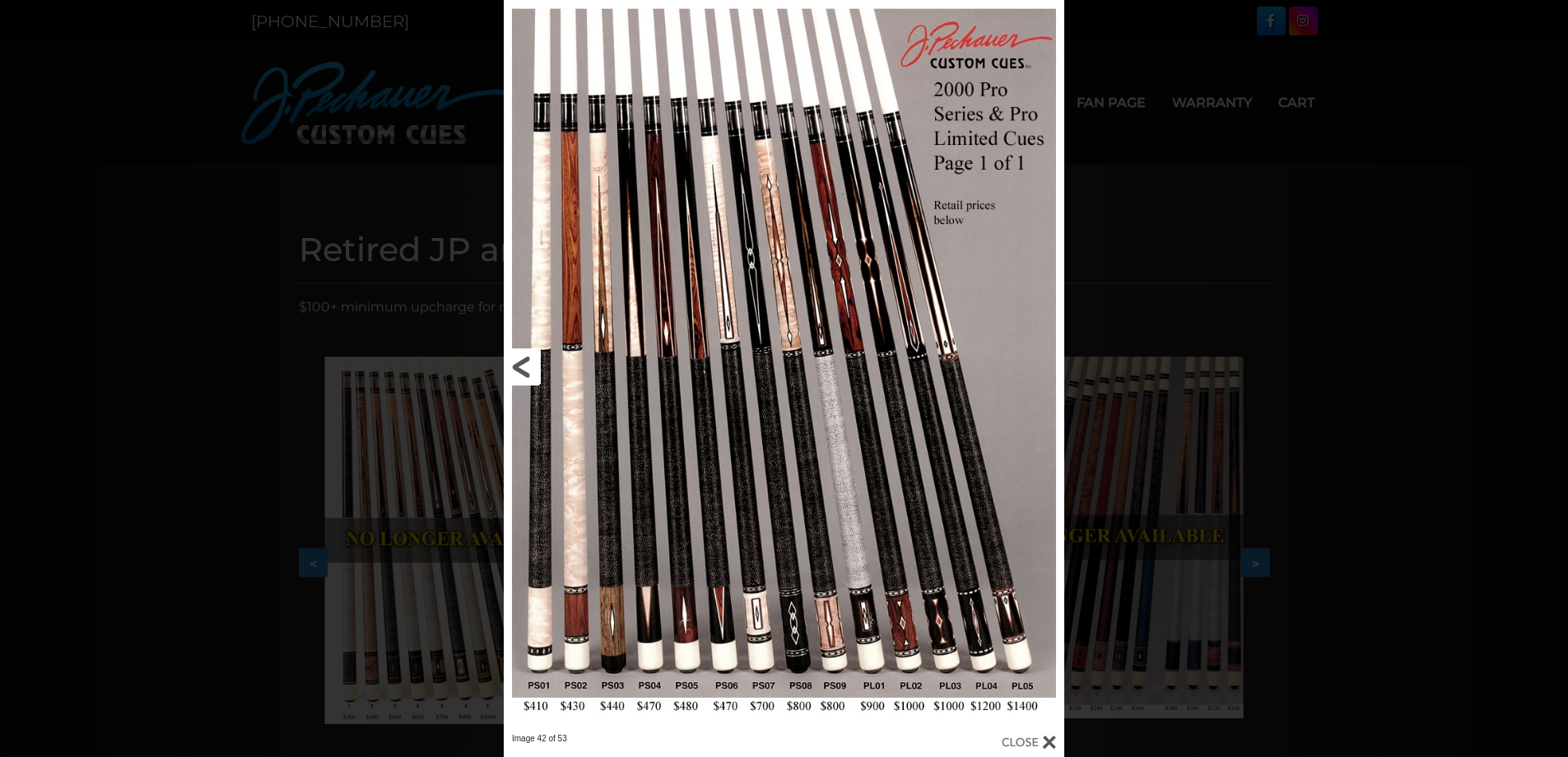
click at [534, 371] on link at bounding box center [630, 366] width 252 height 733
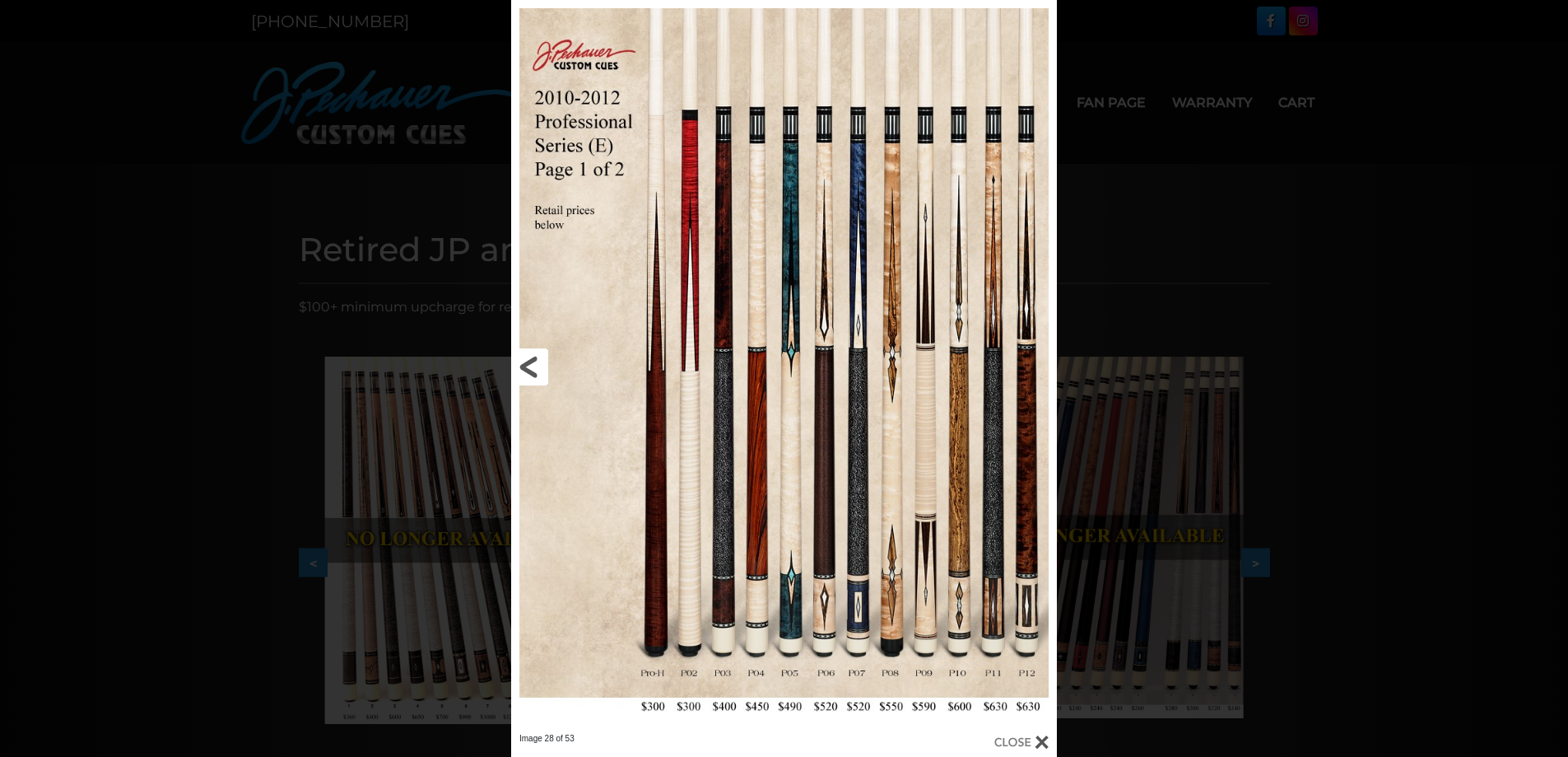
click at [528, 374] on link at bounding box center [634, 366] width 245 height 733
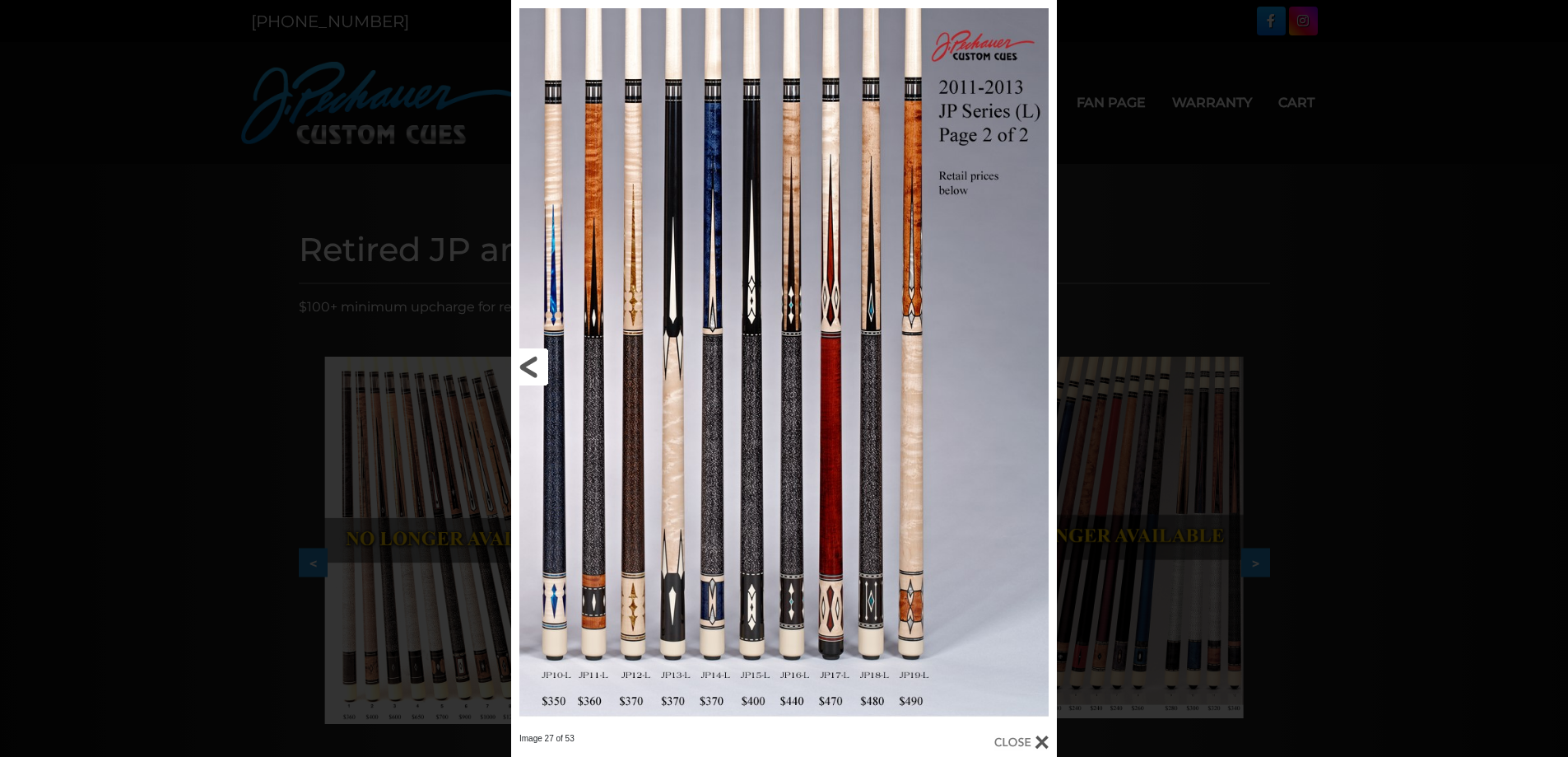
click at [528, 374] on link at bounding box center [634, 366] width 245 height 733
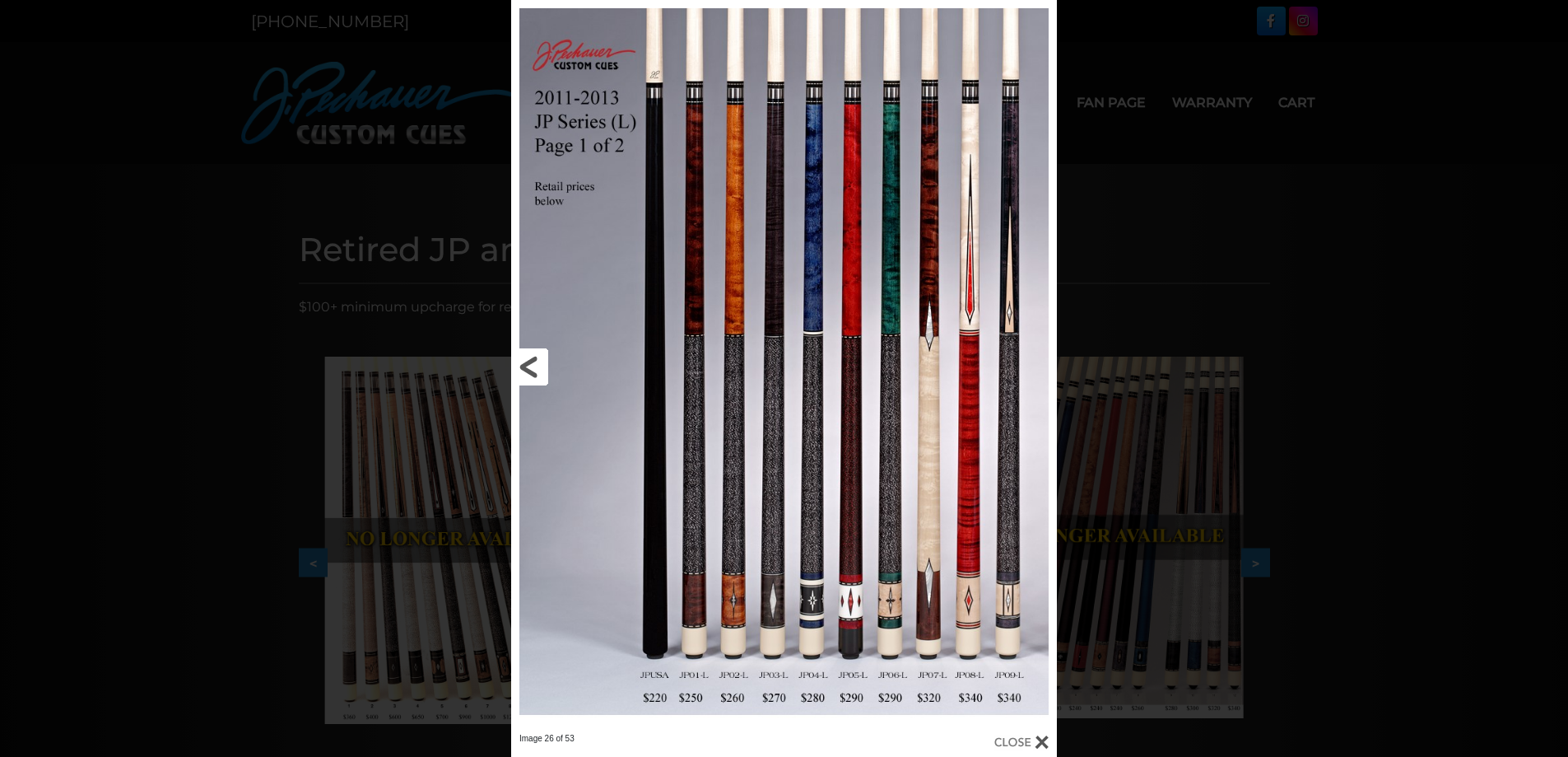
click at [528, 374] on link at bounding box center [634, 366] width 245 height 733
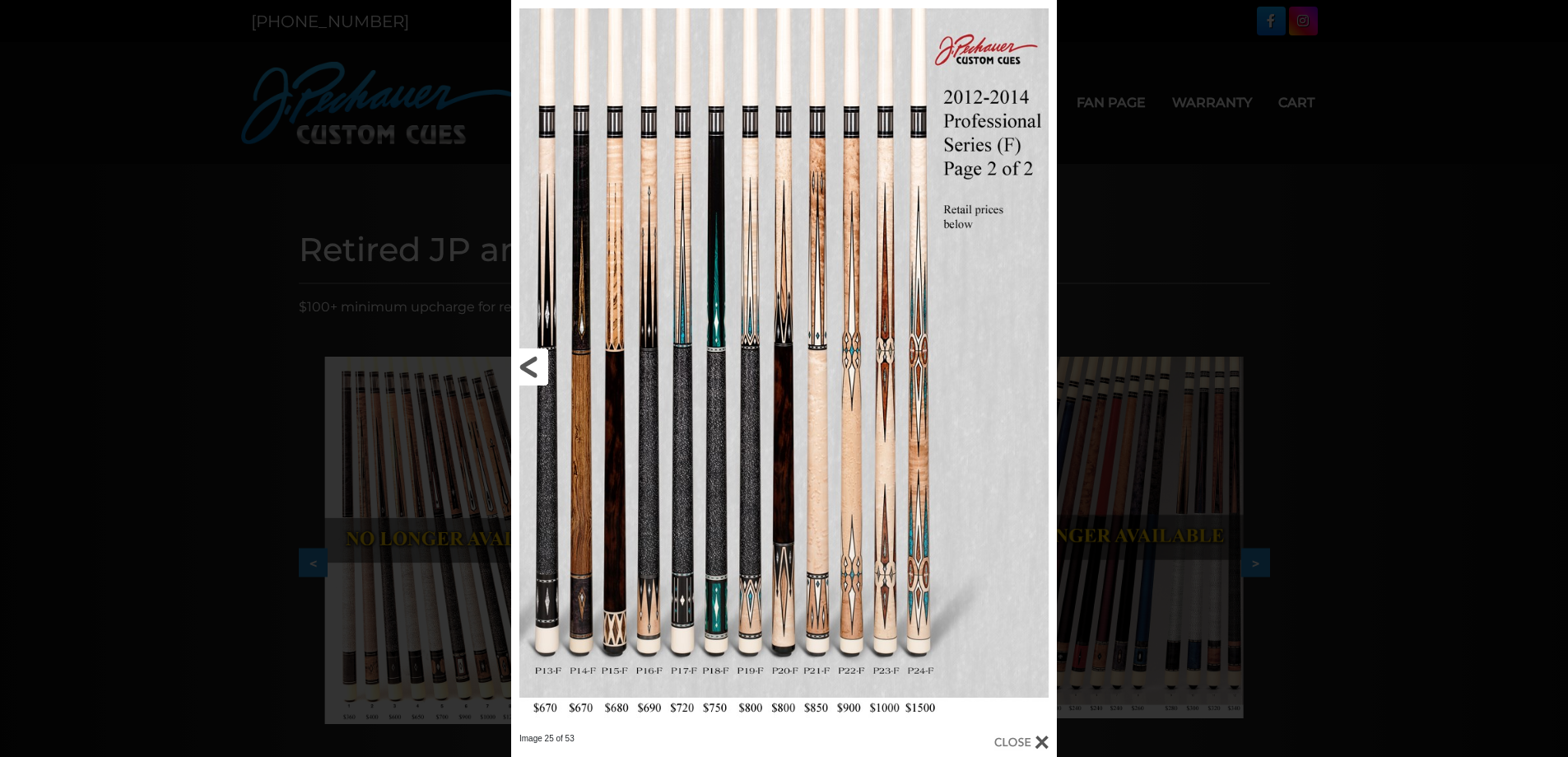
click at [528, 374] on link at bounding box center [634, 366] width 245 height 733
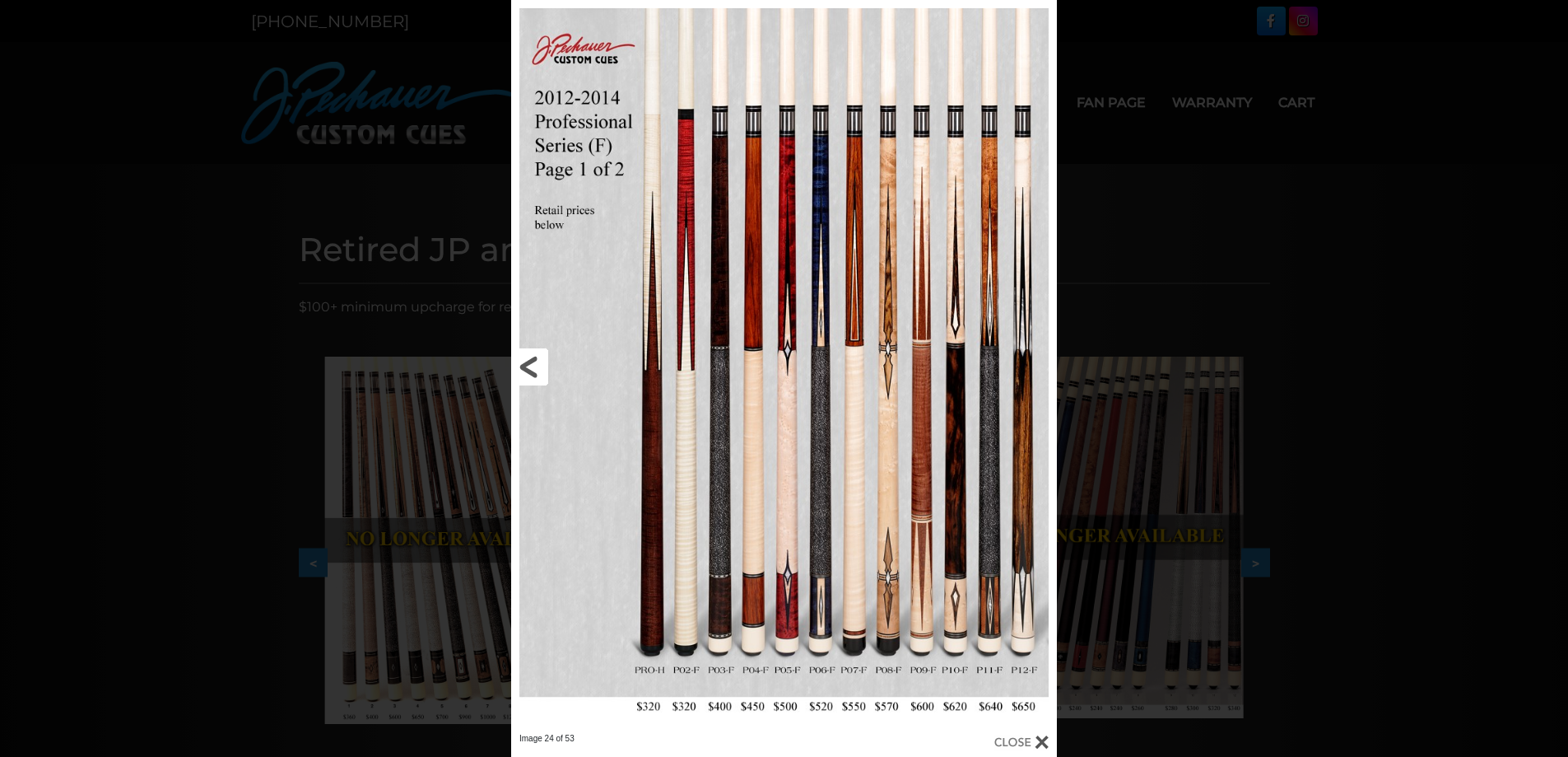
click at [528, 374] on link at bounding box center [634, 366] width 245 height 733
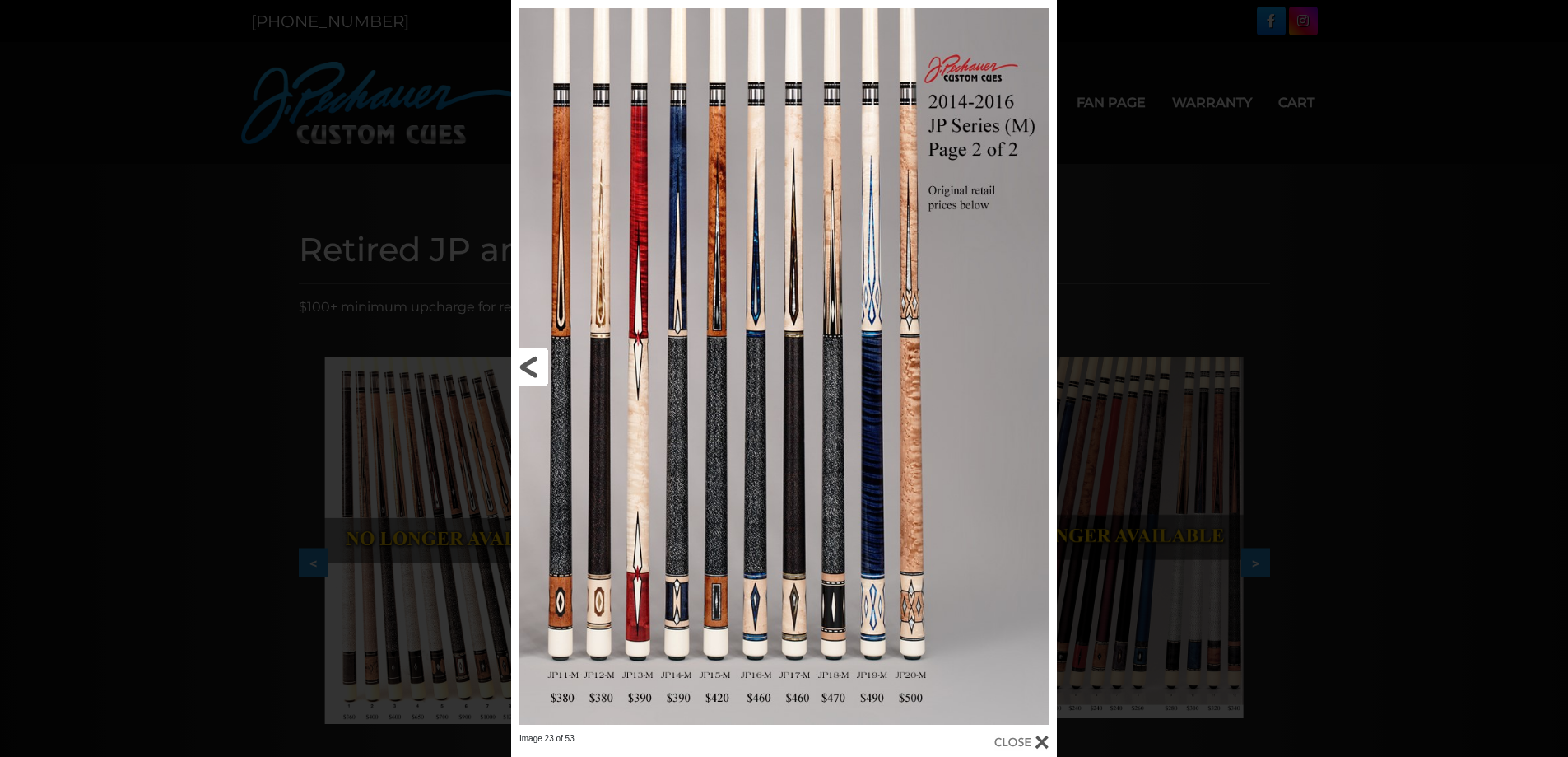
click at [528, 374] on link at bounding box center [634, 366] width 245 height 733
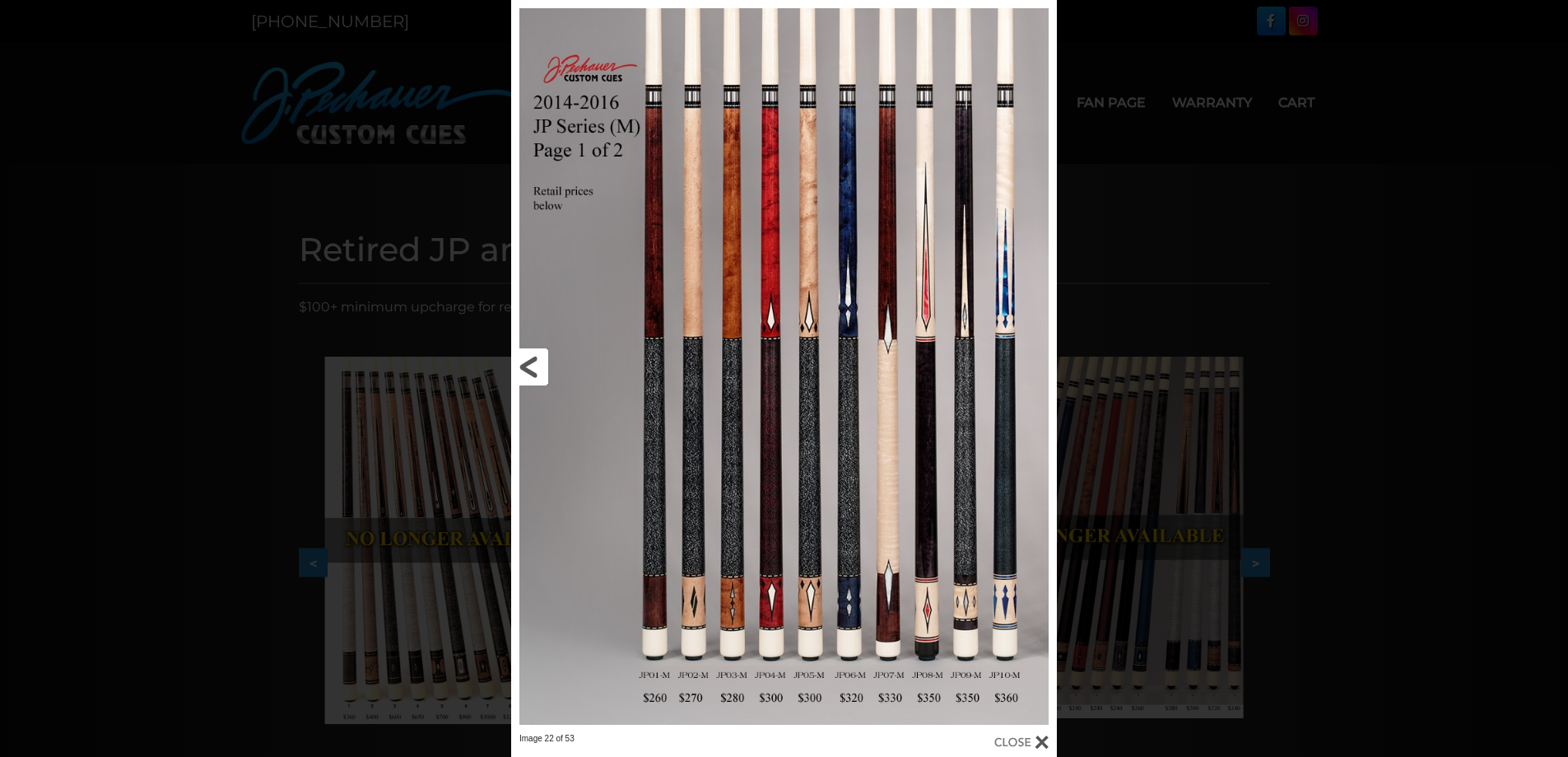
click at [528, 374] on link at bounding box center [634, 366] width 245 height 733
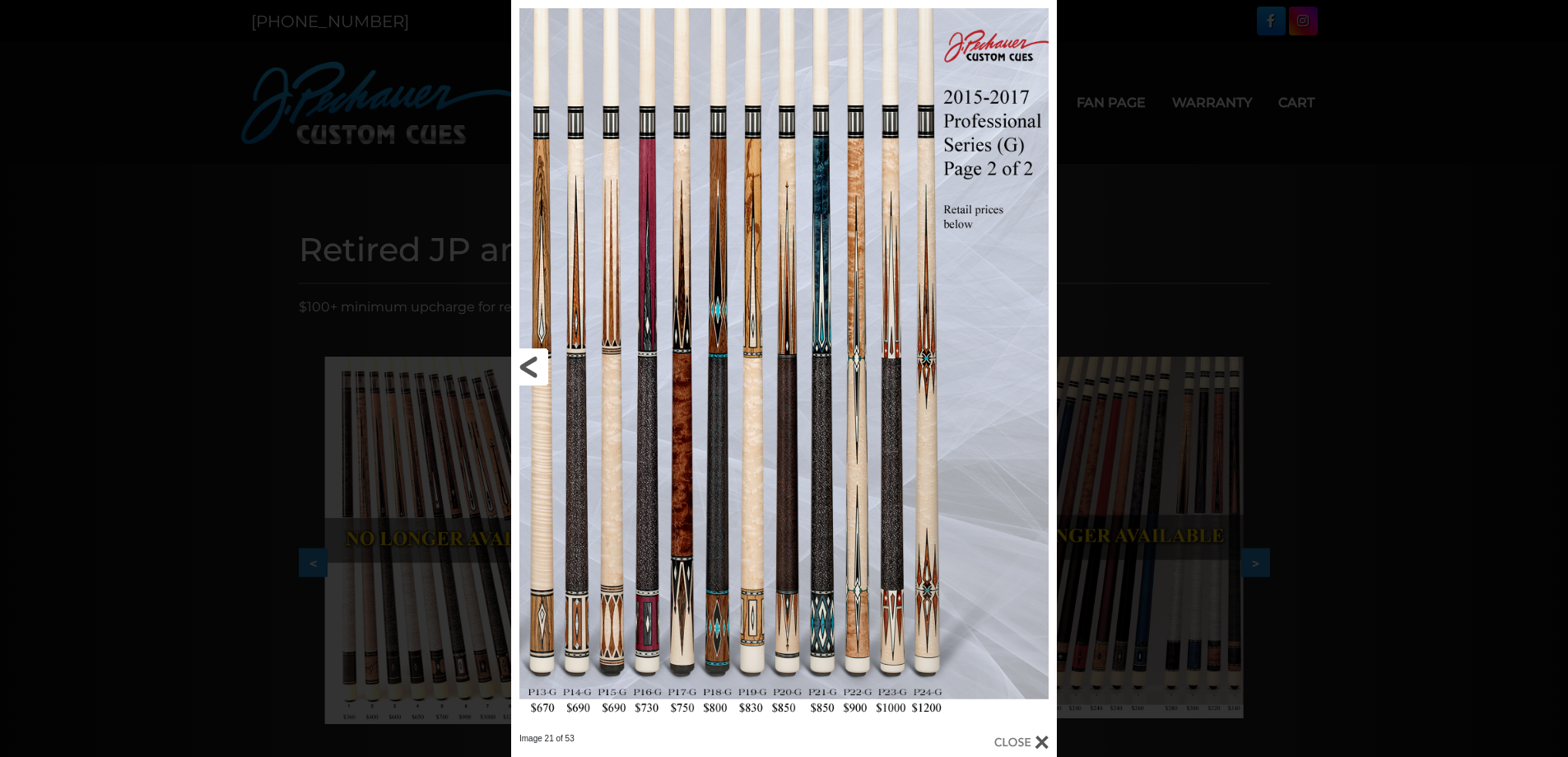
click at [528, 374] on link at bounding box center [634, 366] width 245 height 733
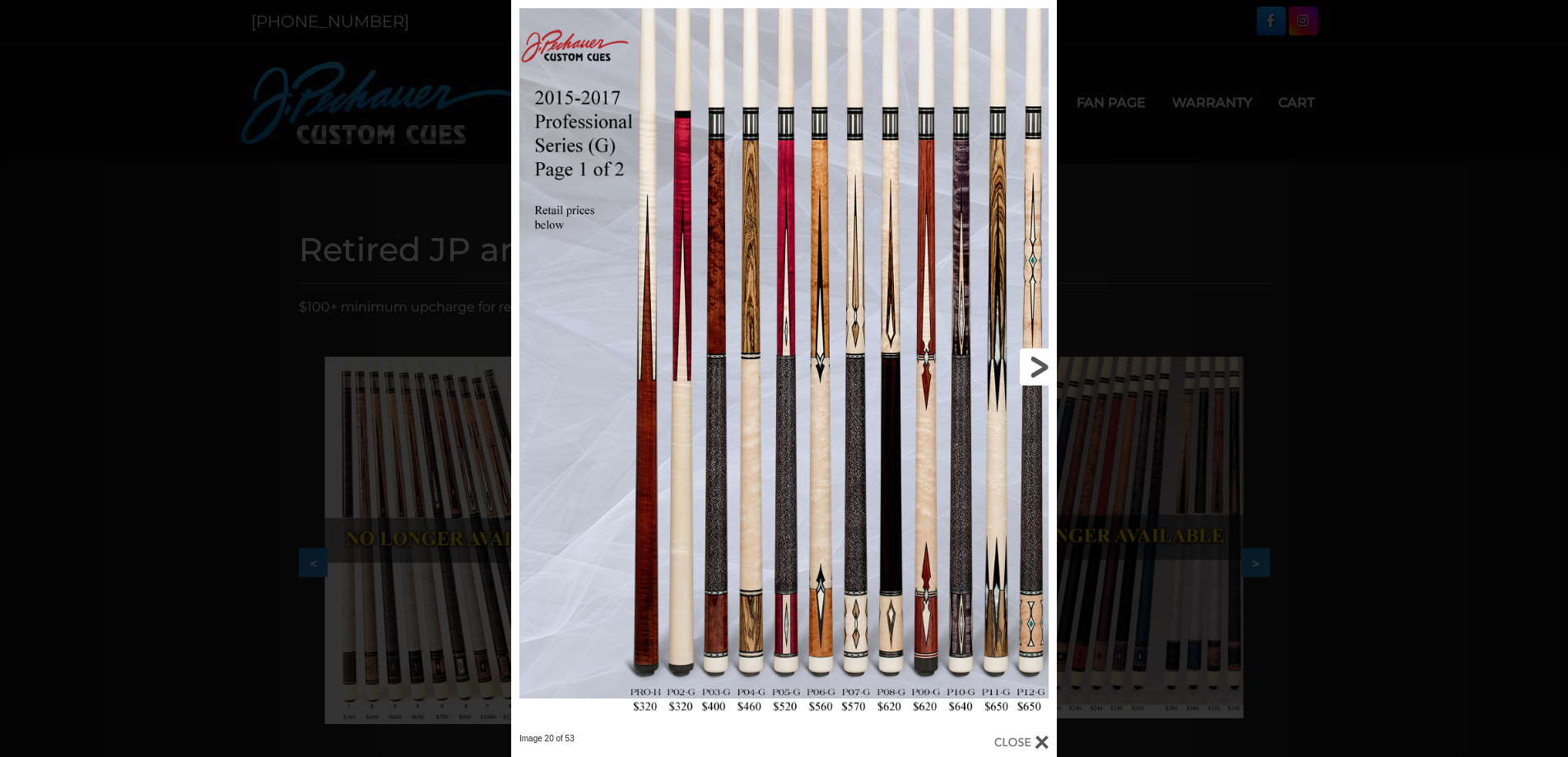
click at [1044, 364] on link at bounding box center [934, 366] width 245 height 733
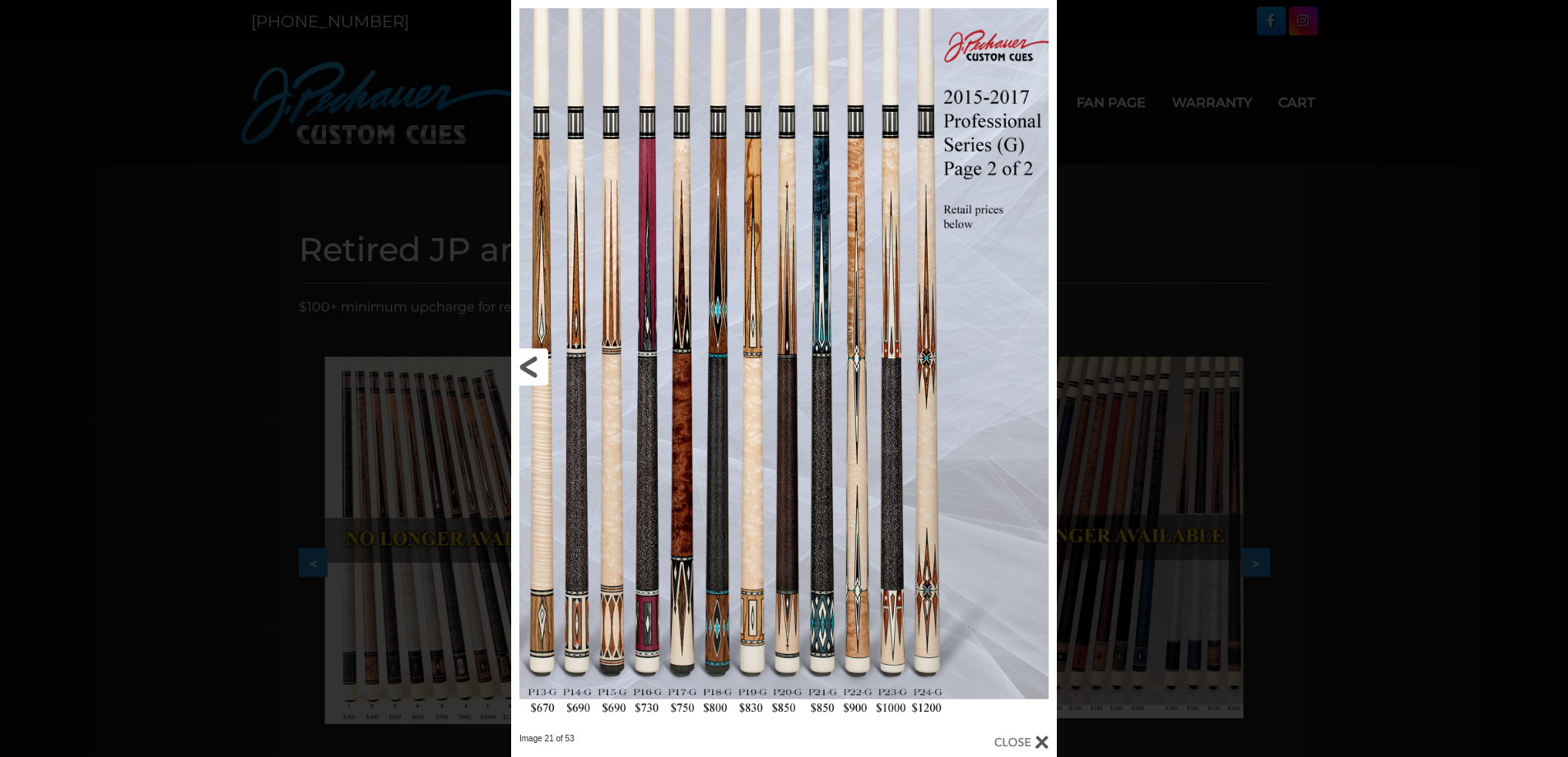
click at [530, 372] on link at bounding box center [634, 366] width 245 height 733
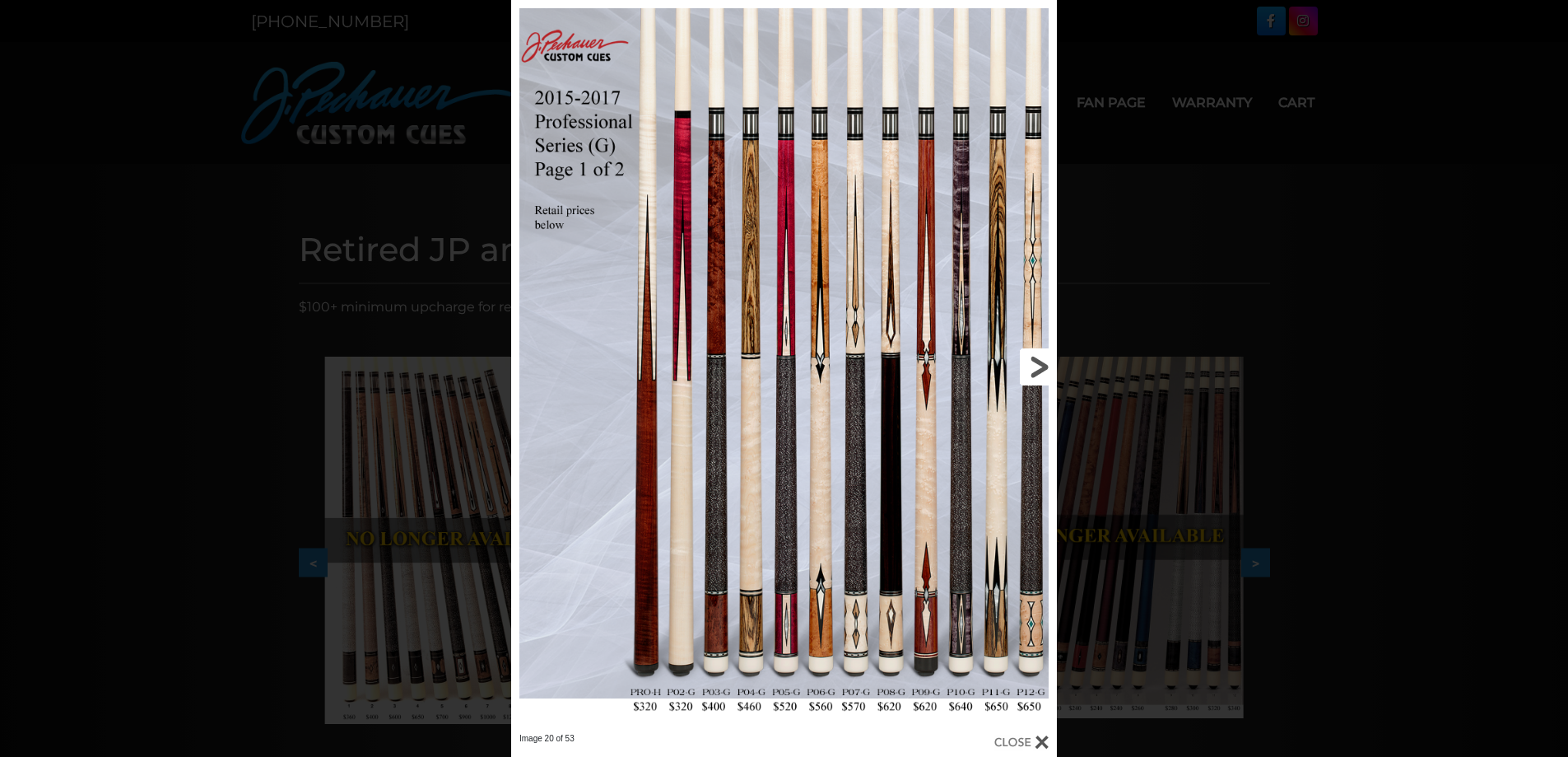
click at [1024, 360] on link at bounding box center [934, 366] width 245 height 733
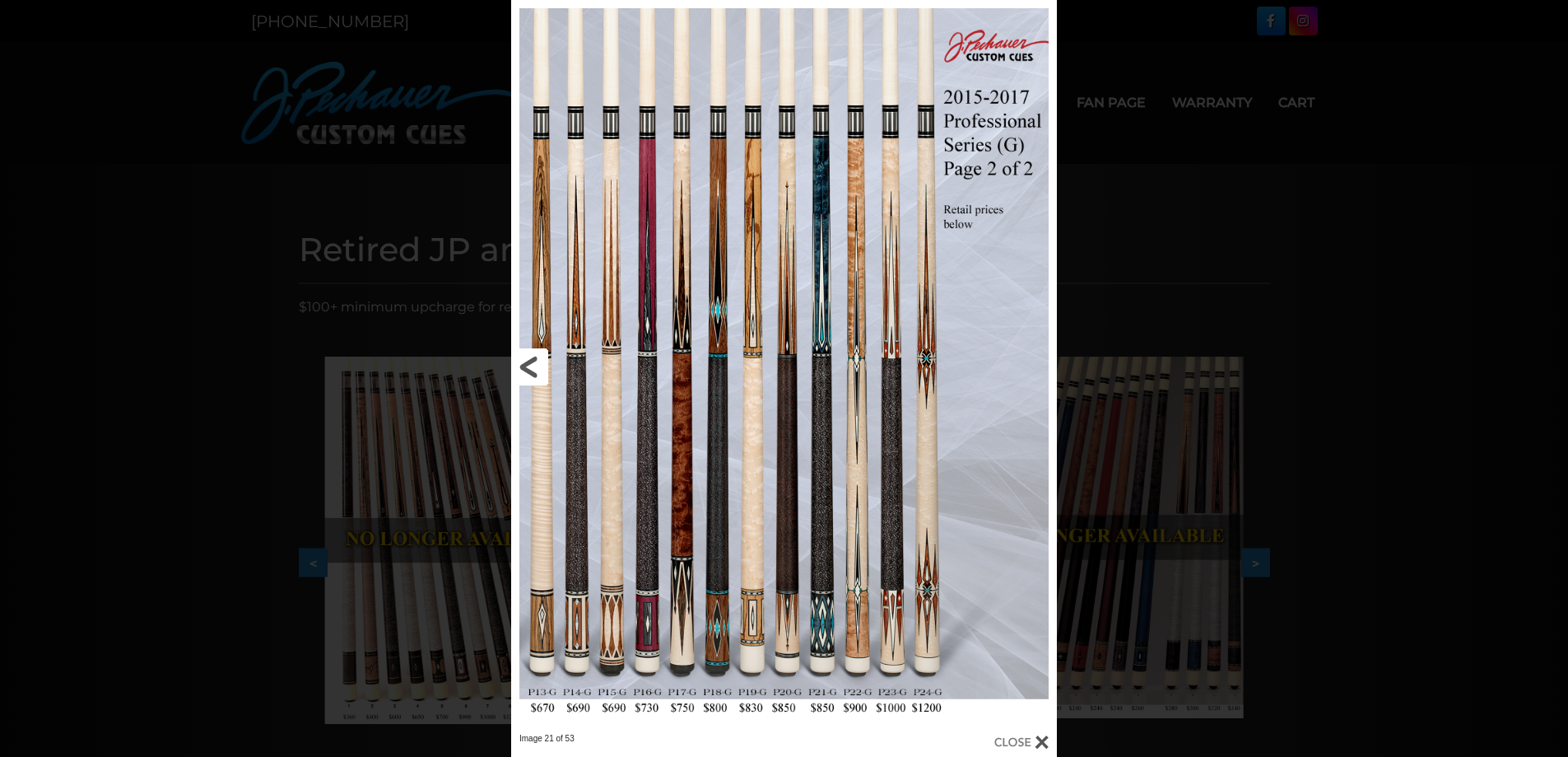
click at [536, 359] on link at bounding box center [634, 366] width 245 height 733
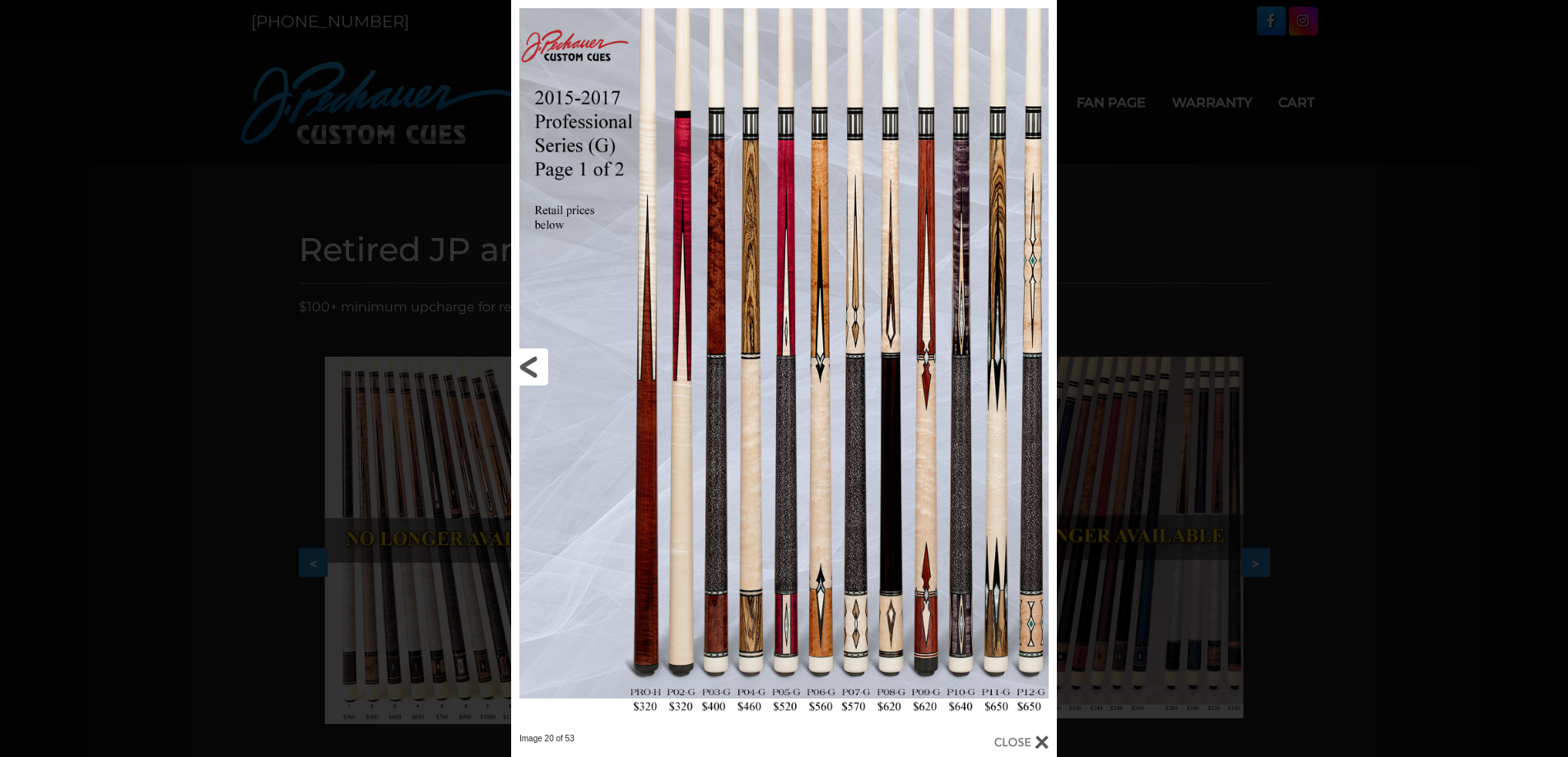
click at [527, 370] on link at bounding box center [634, 366] width 245 height 733
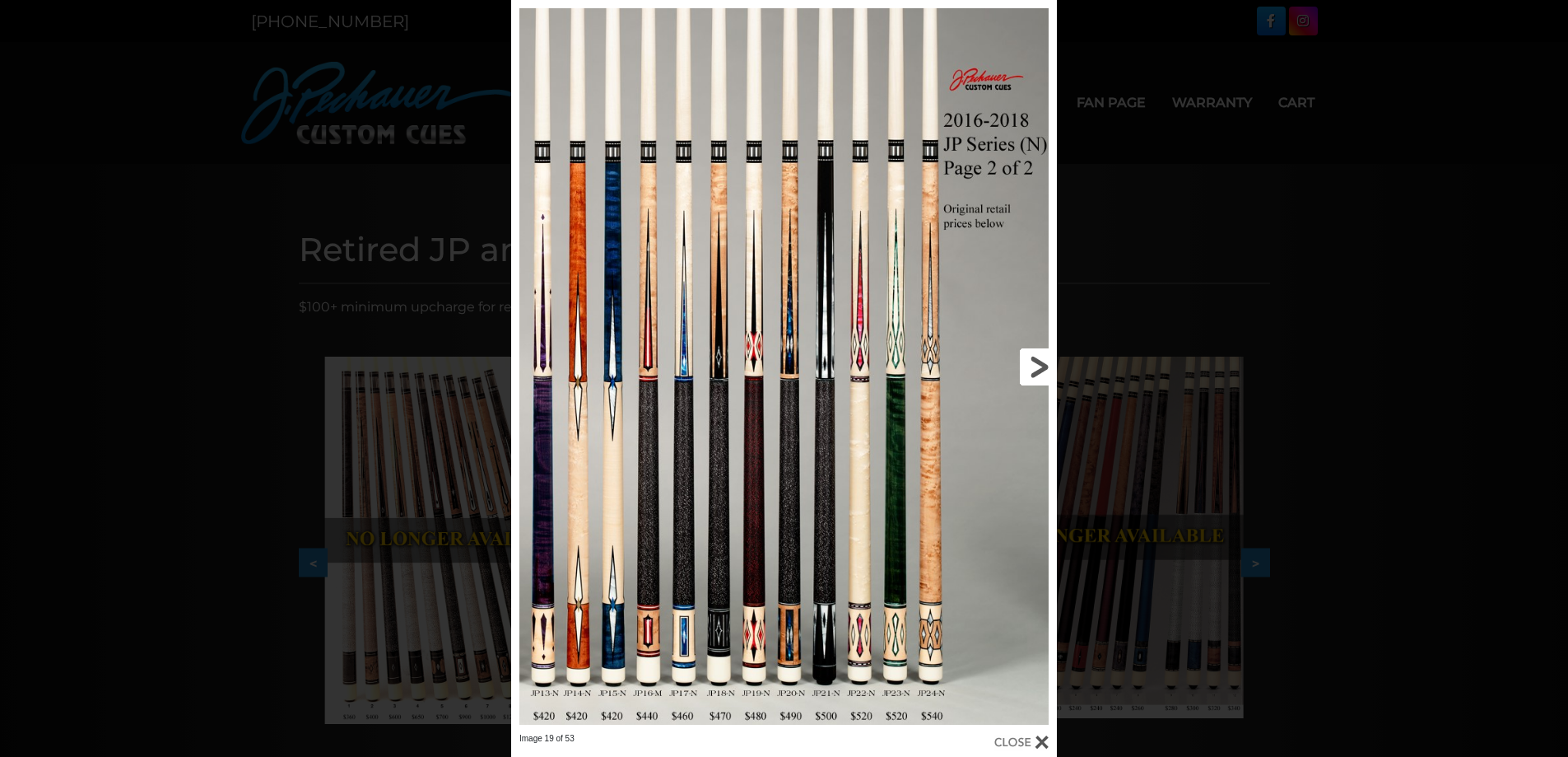
click at [1029, 365] on link at bounding box center [934, 366] width 245 height 733
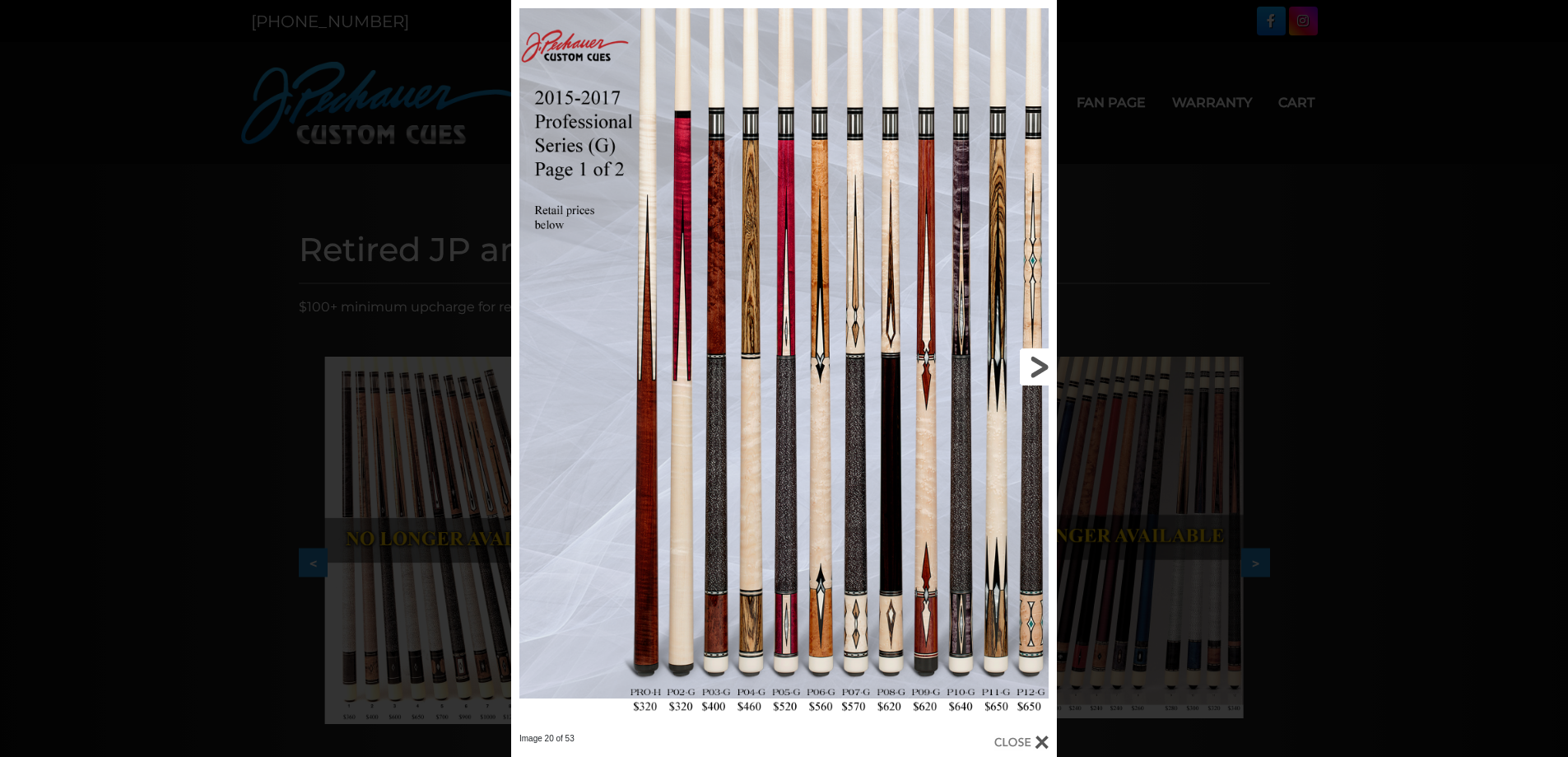
click at [1029, 365] on link at bounding box center [934, 366] width 245 height 733
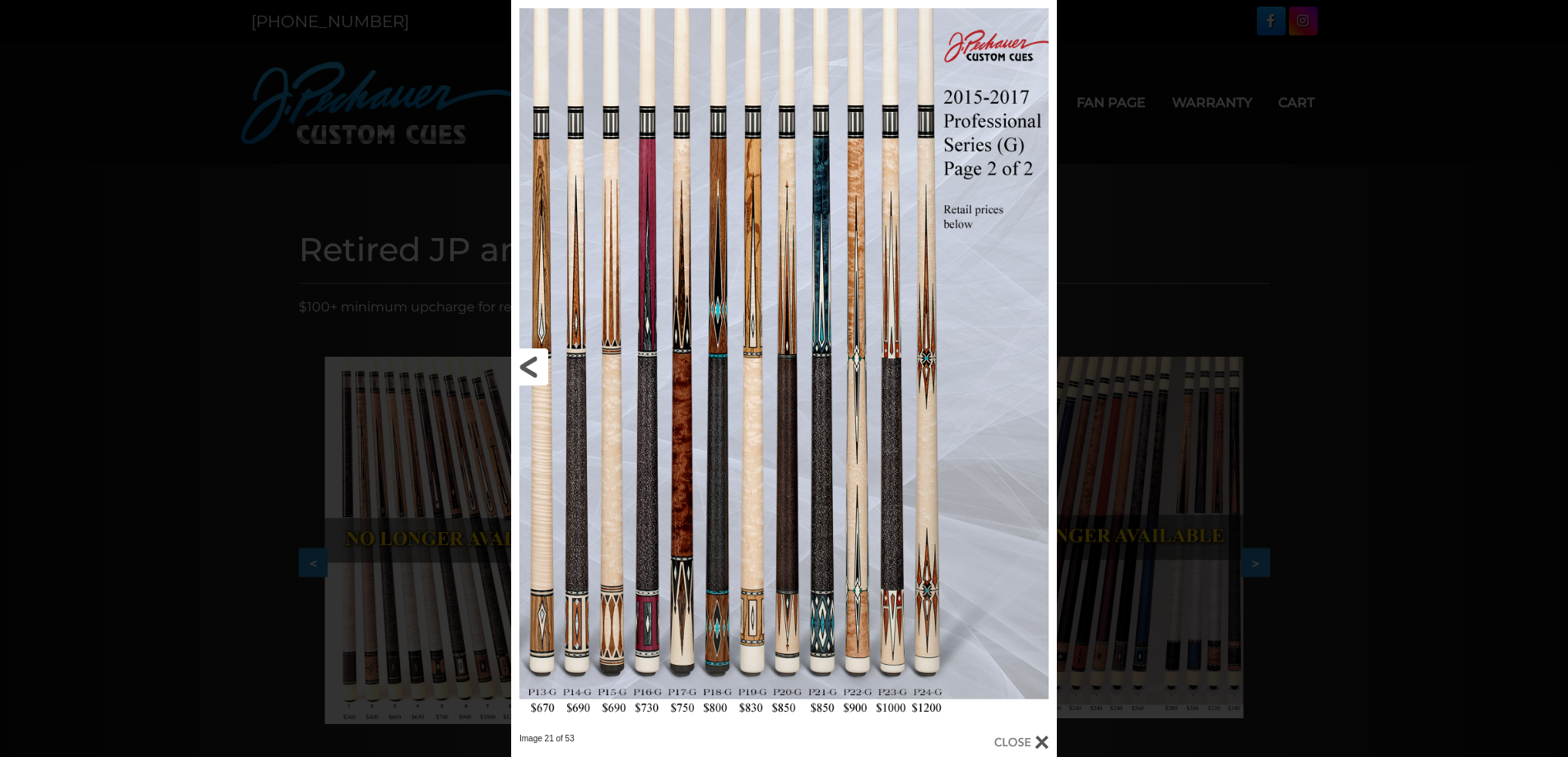
click at [534, 372] on link at bounding box center [634, 366] width 245 height 733
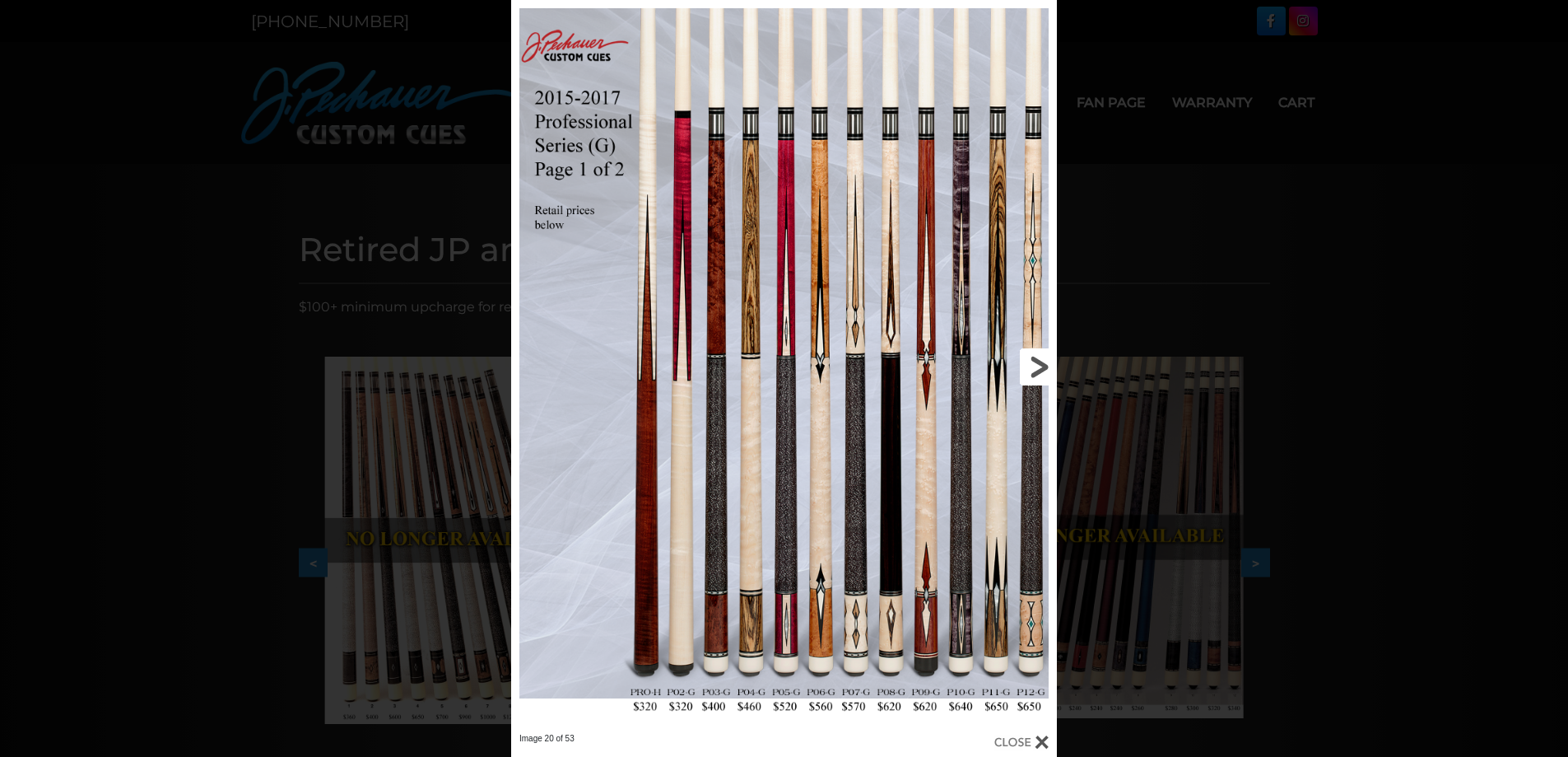
click at [1029, 375] on link at bounding box center [934, 366] width 245 height 733
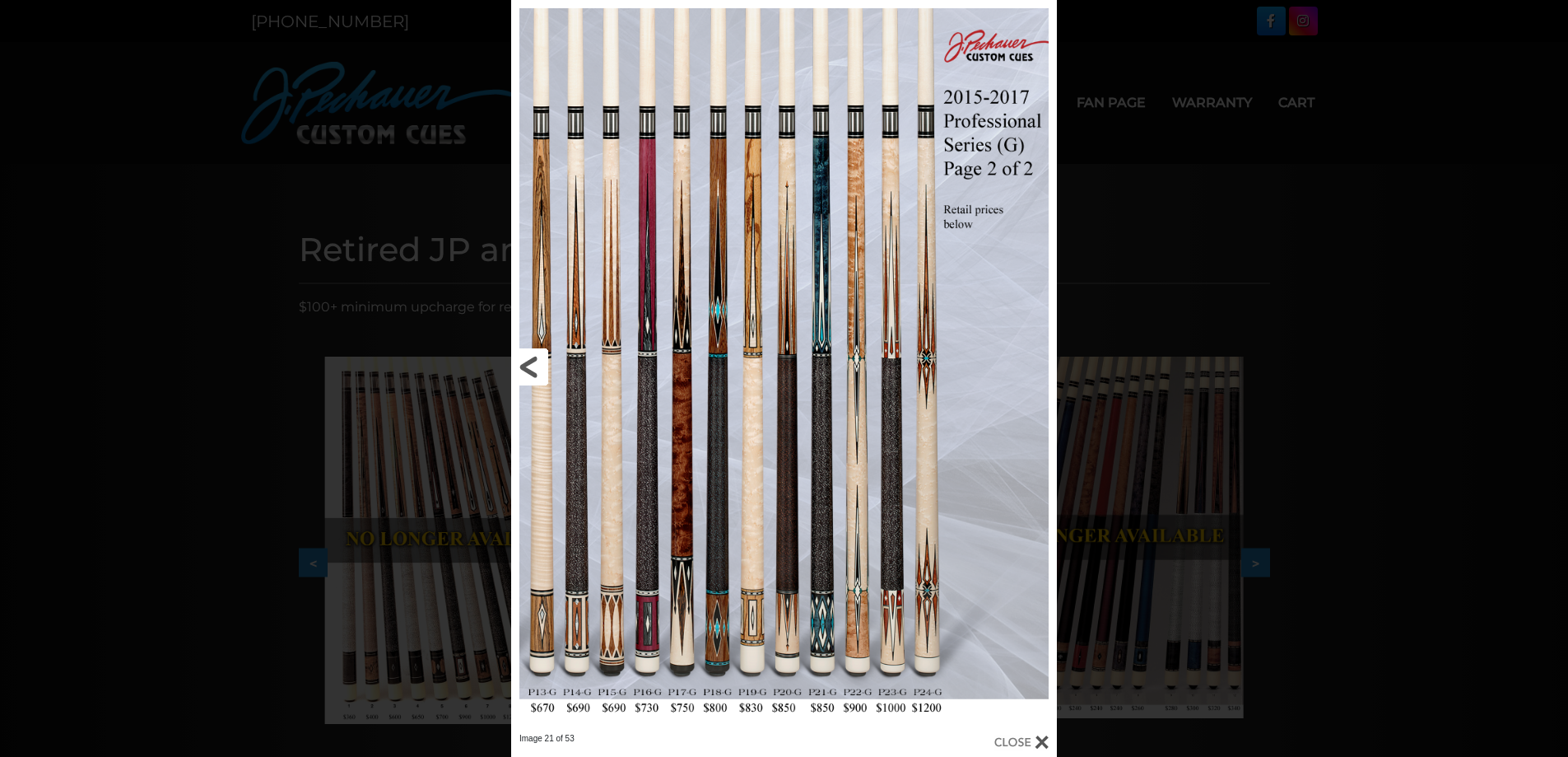
click at [525, 363] on link at bounding box center [634, 366] width 245 height 733
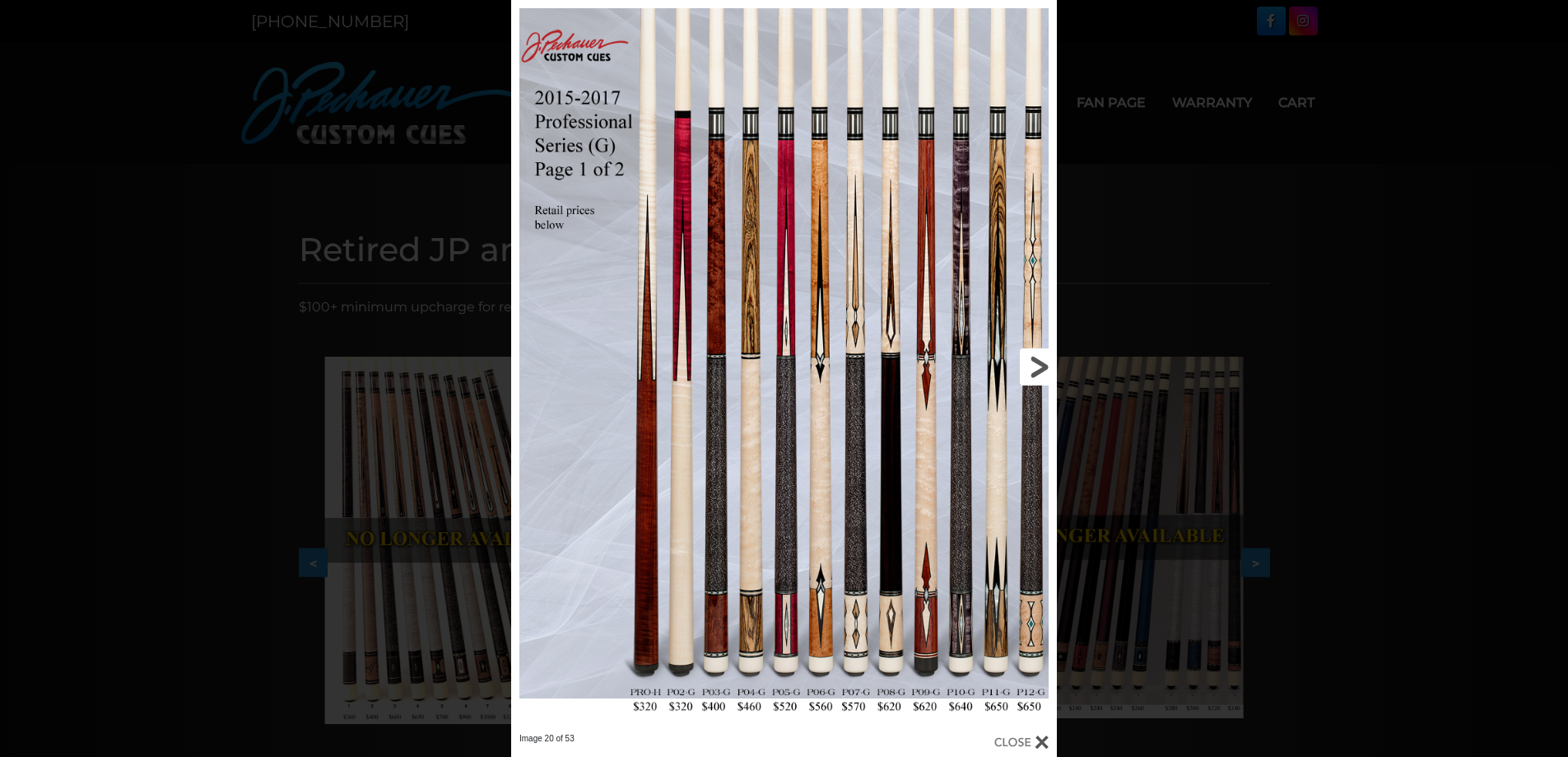
click at [1013, 364] on link at bounding box center [934, 366] width 245 height 733
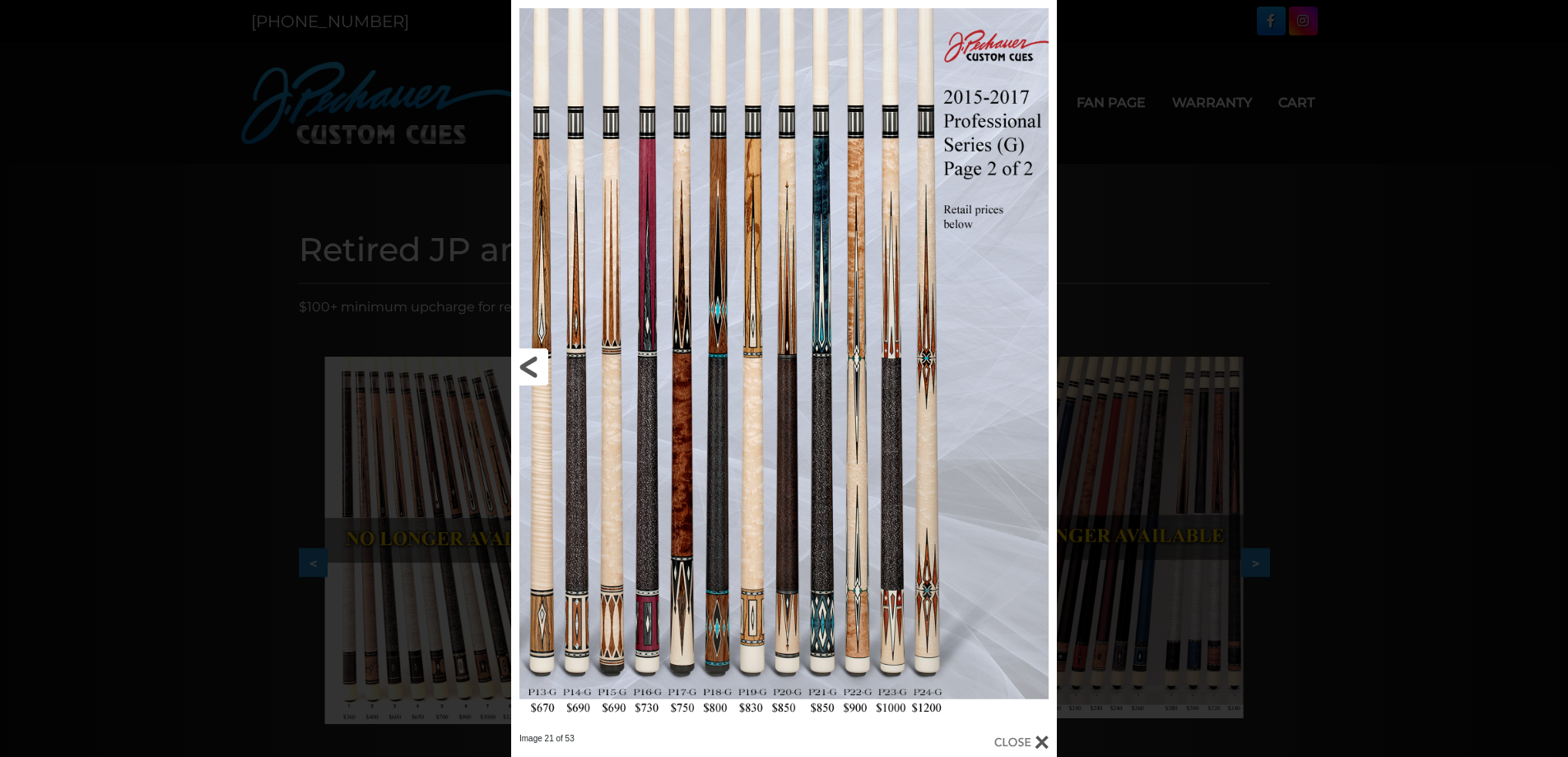
click at [540, 365] on link at bounding box center [634, 366] width 245 height 733
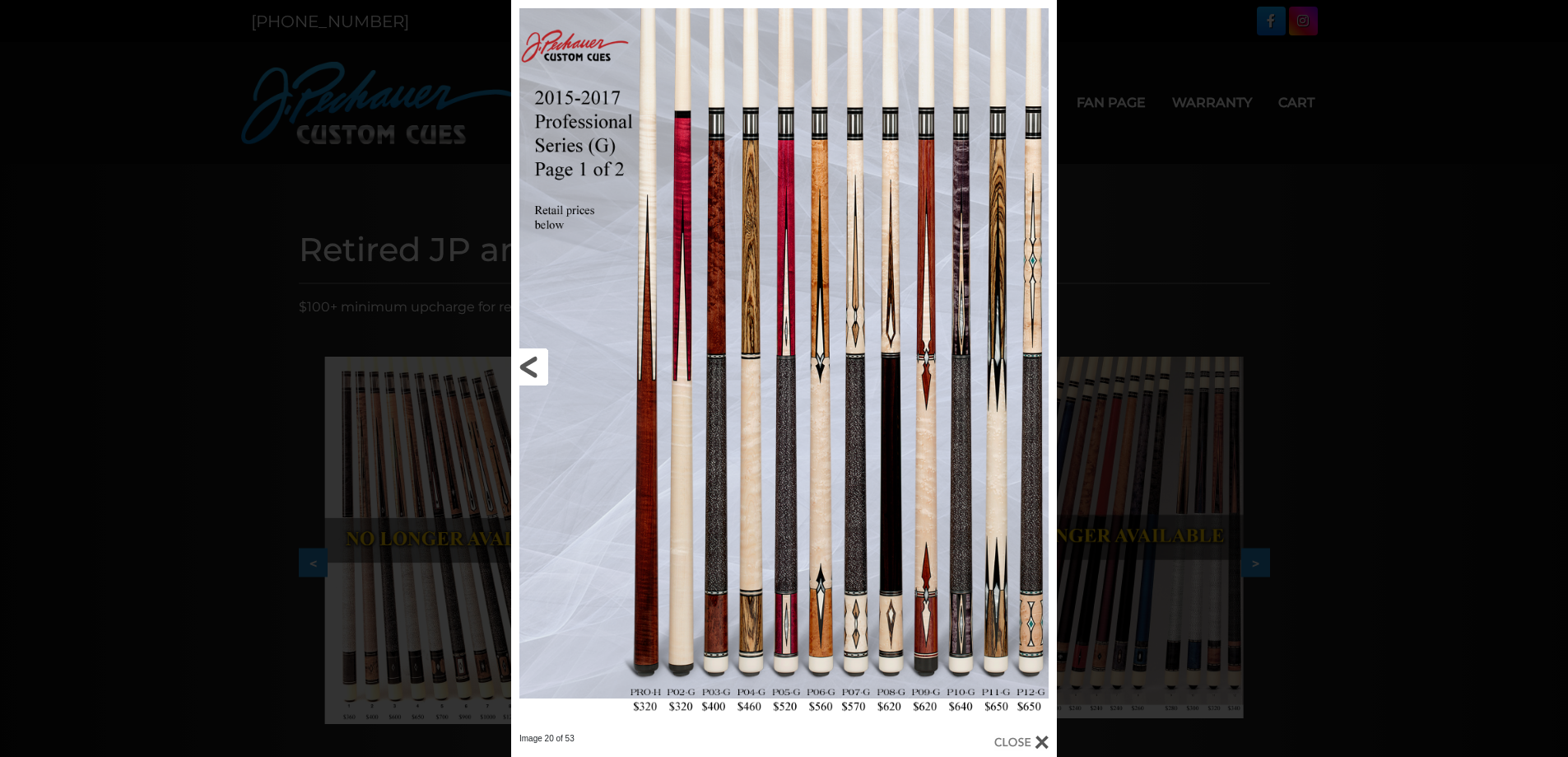
click at [532, 367] on link at bounding box center [634, 366] width 245 height 733
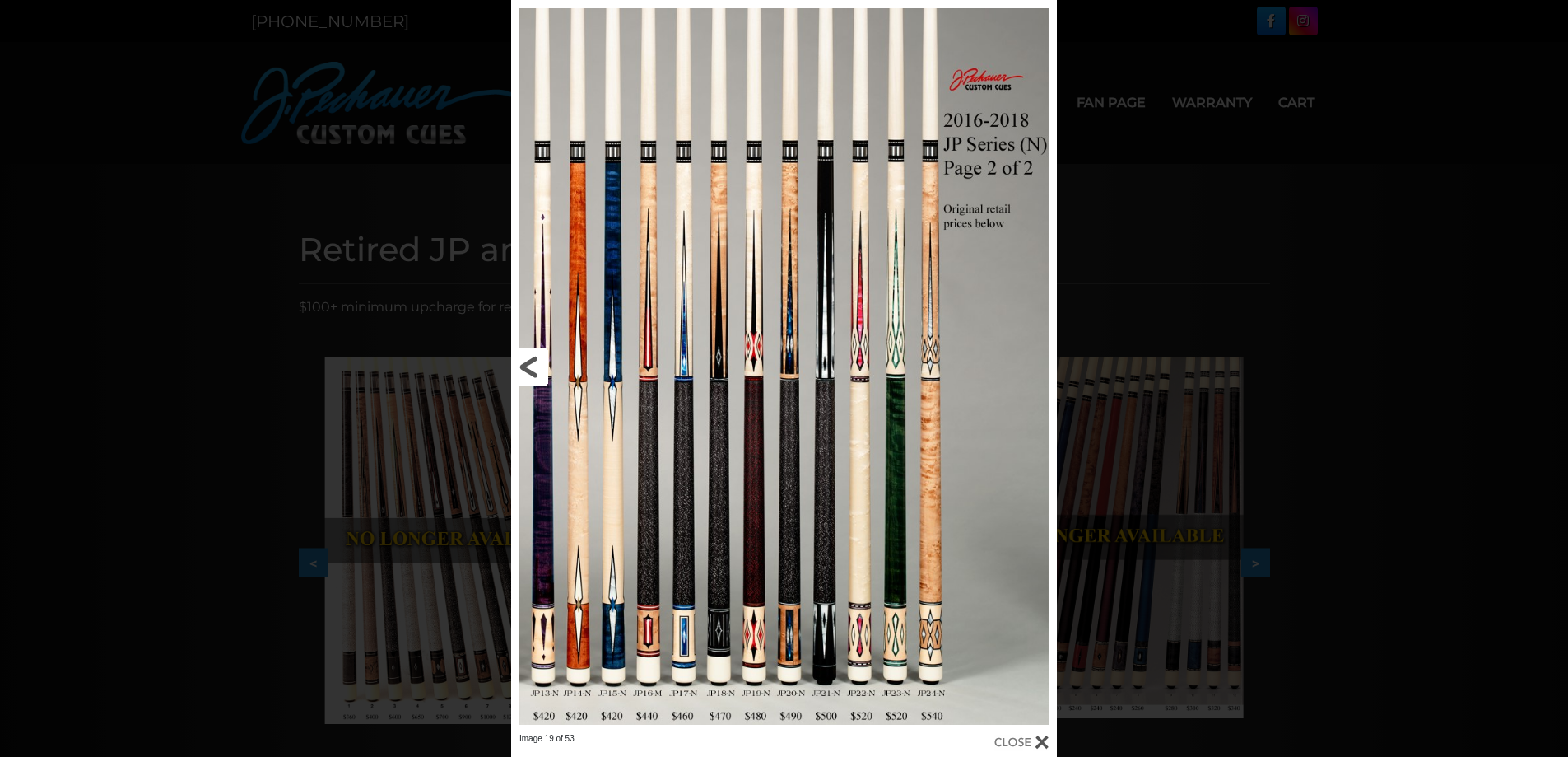
click at [532, 367] on link at bounding box center [634, 366] width 245 height 733
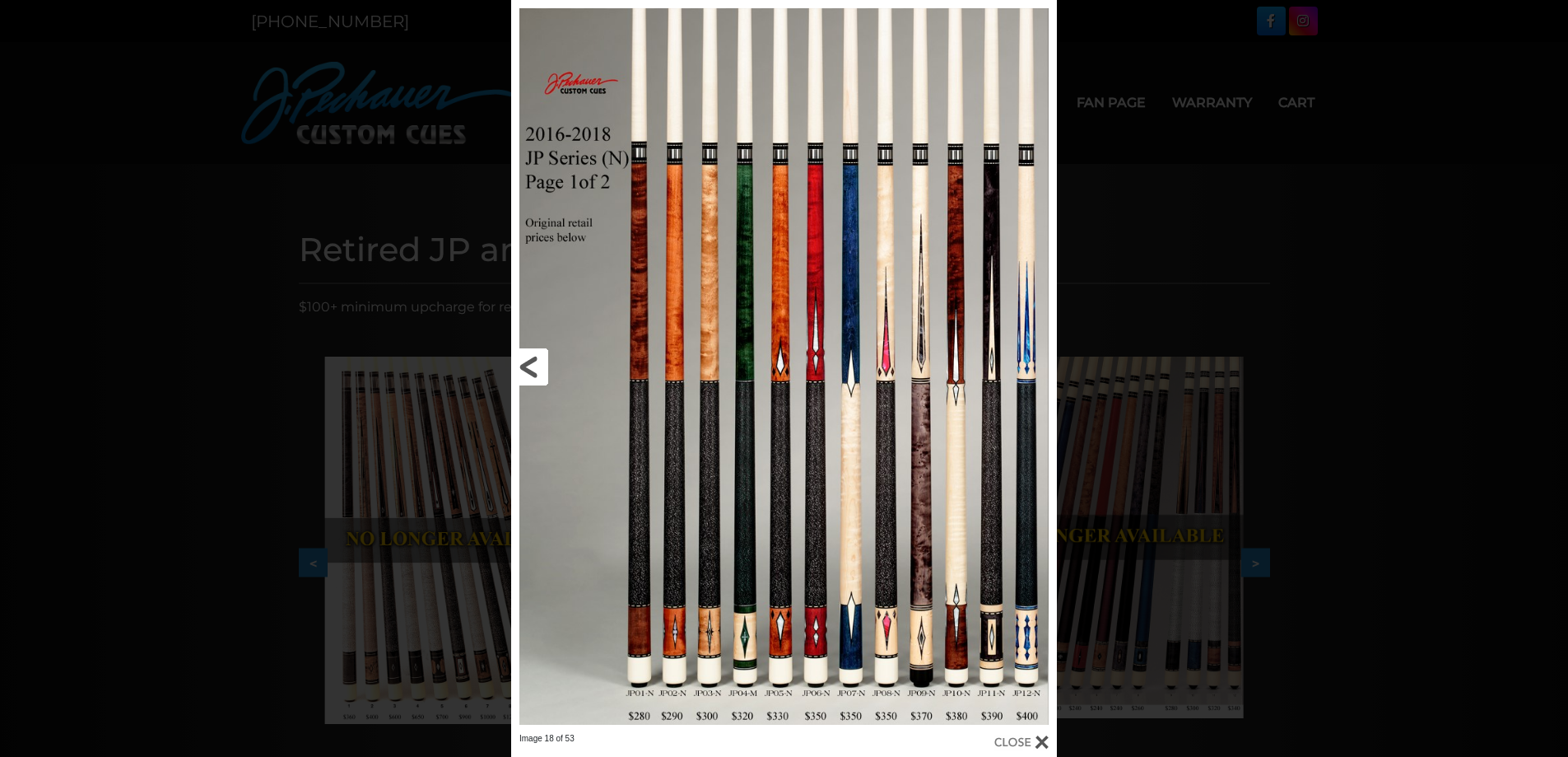
click at [532, 367] on link at bounding box center [634, 366] width 245 height 733
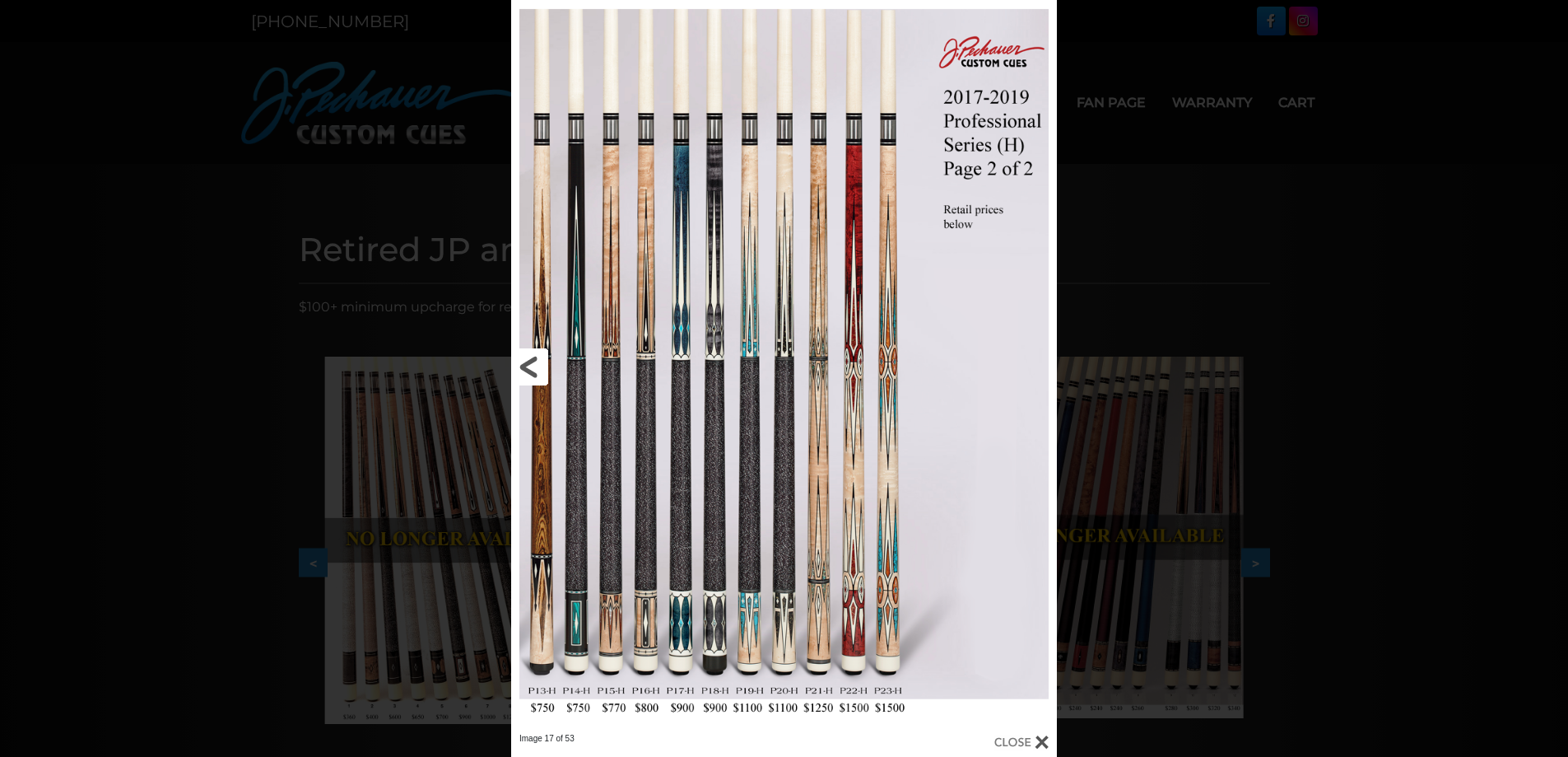
click at [534, 369] on link at bounding box center [634, 366] width 245 height 733
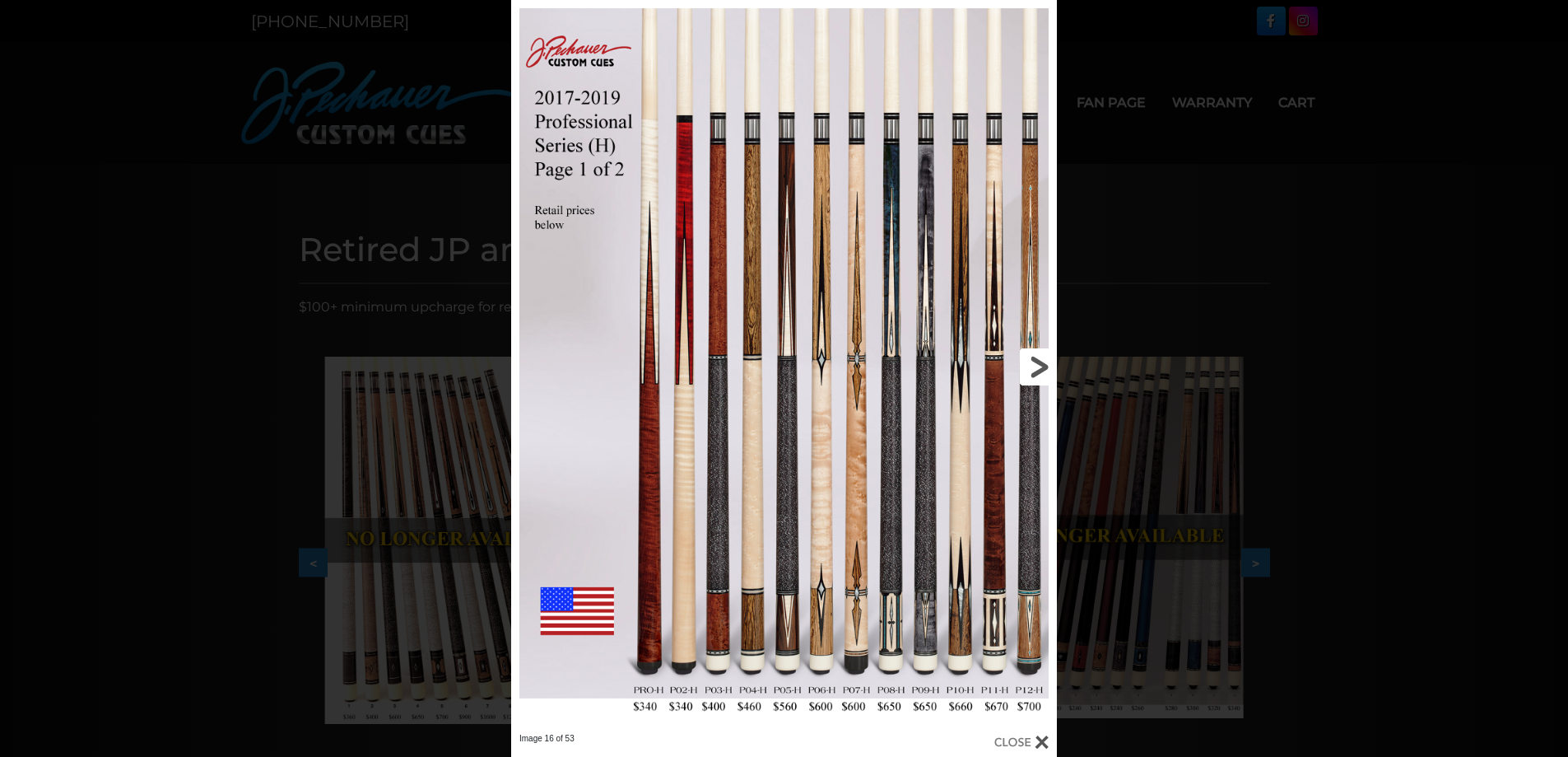
click at [1039, 368] on link at bounding box center [934, 366] width 245 height 733
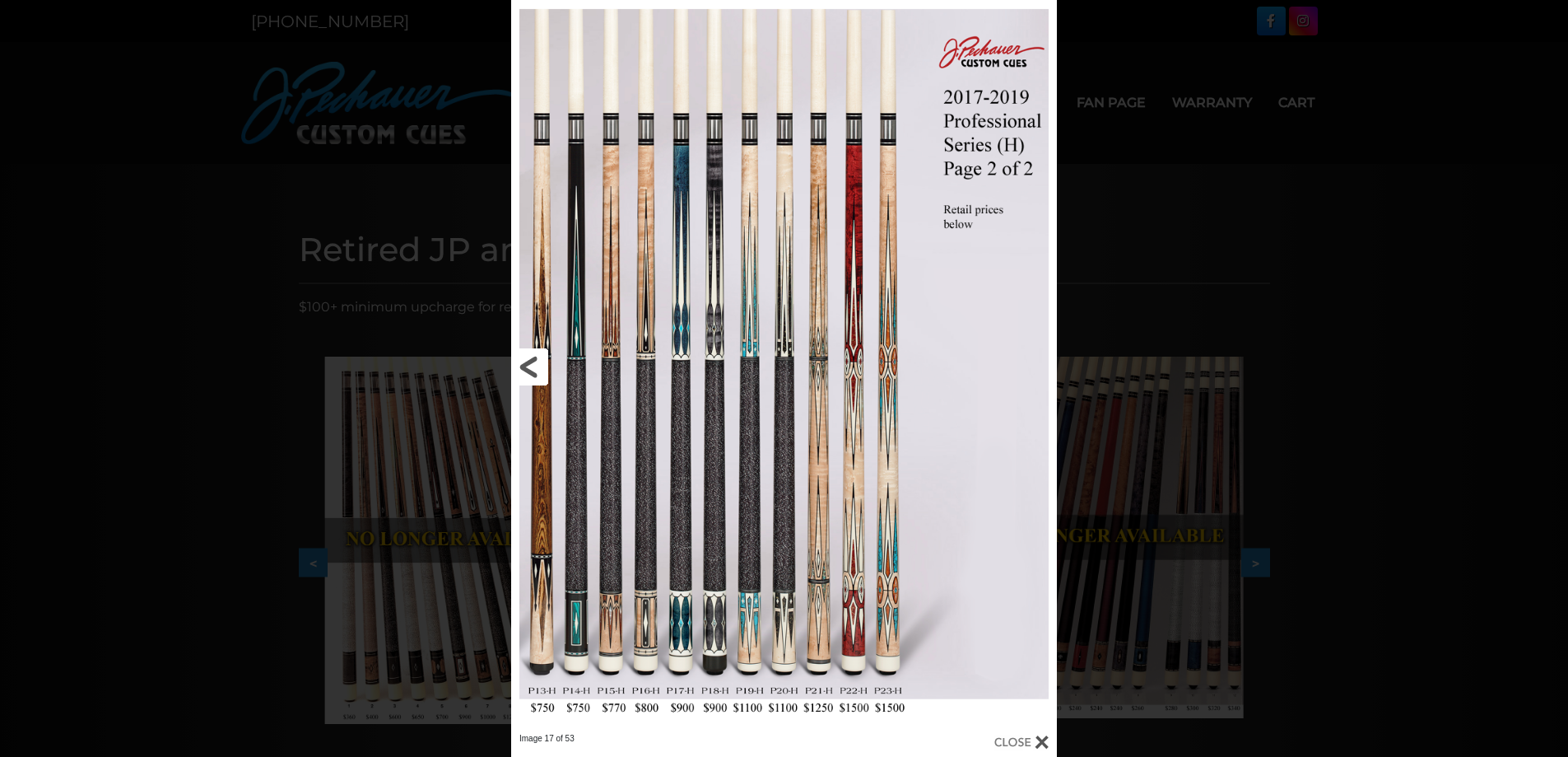
click at [545, 359] on link at bounding box center [634, 366] width 245 height 733
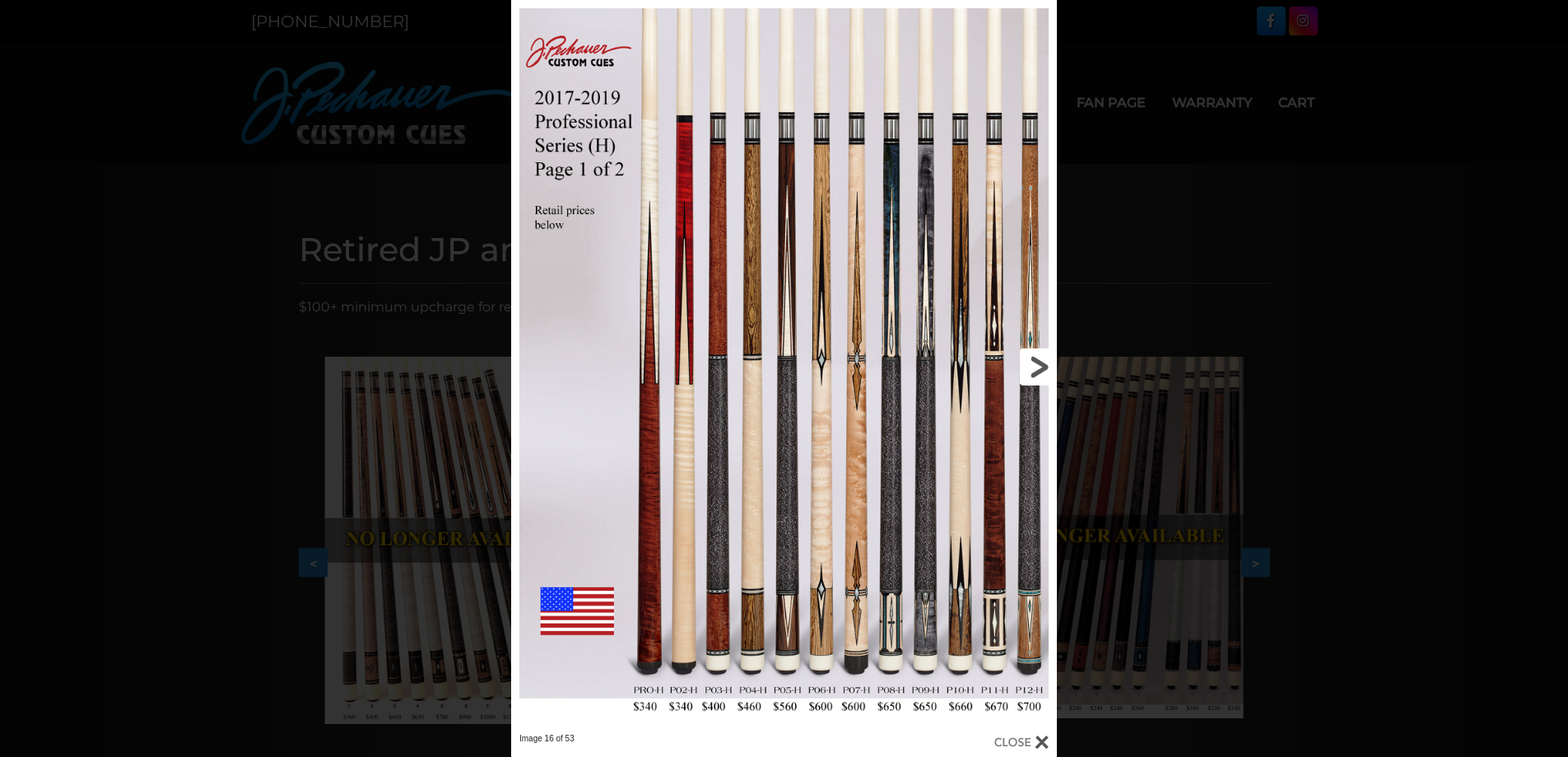
click at [1040, 362] on link at bounding box center [934, 366] width 245 height 733
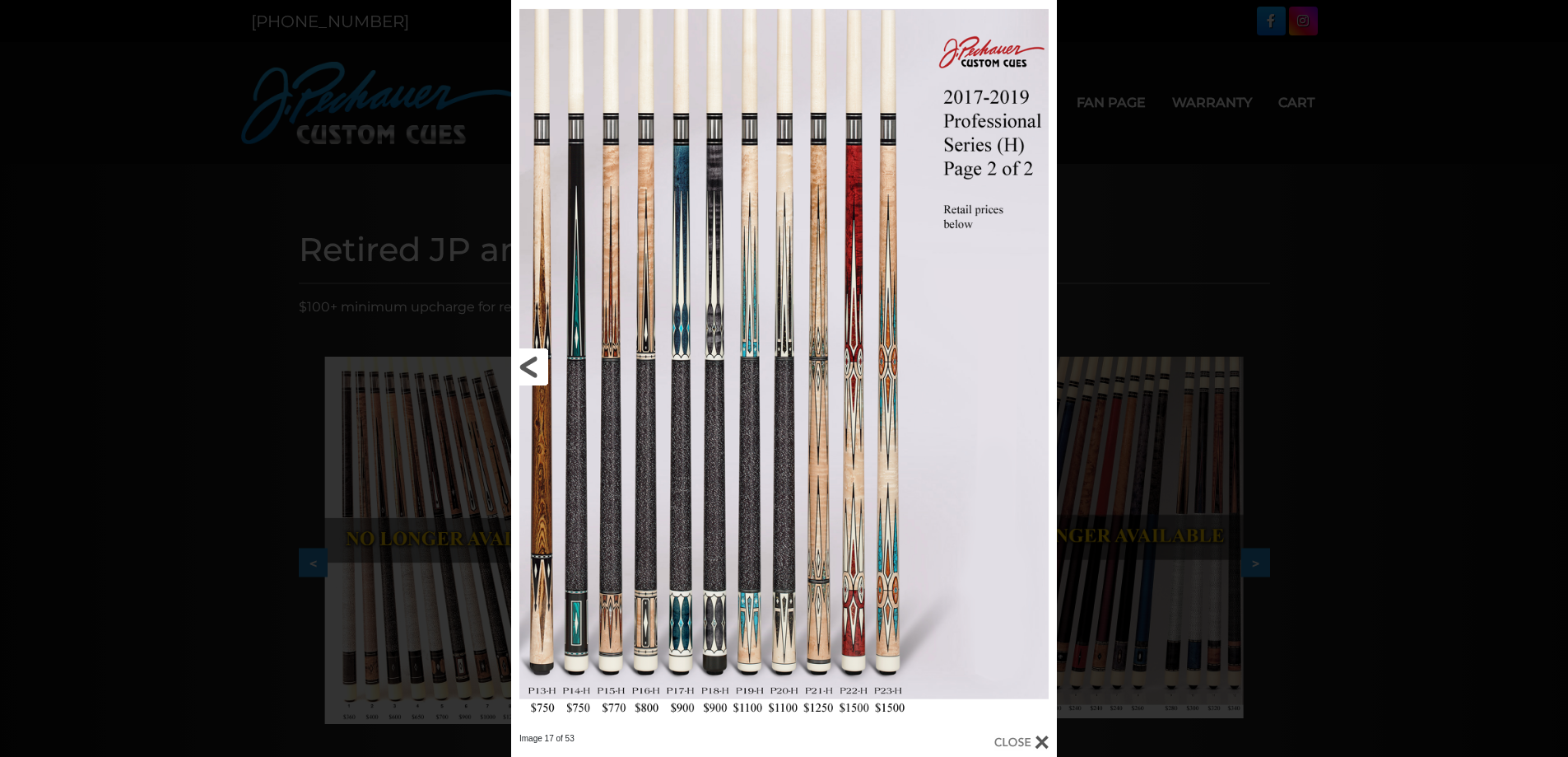
click at [533, 384] on link at bounding box center [634, 366] width 245 height 733
